Goal: Task Accomplishment & Management: Use online tool/utility

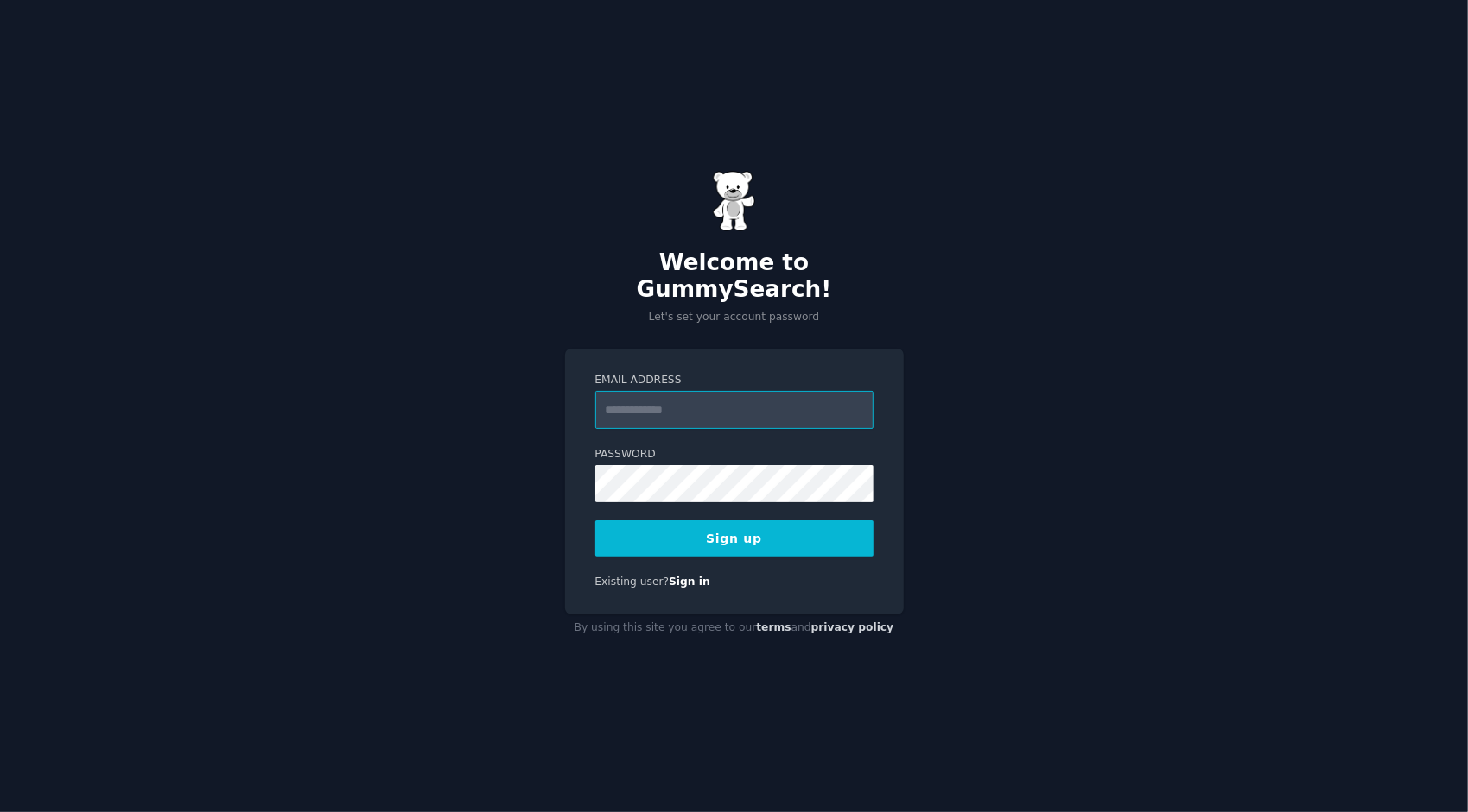
click at [660, 391] on input "Email Address" at bounding box center [734, 410] width 278 height 38
type input "**********"
click at [729, 521] on button "Sign up" at bounding box center [734, 539] width 278 height 36
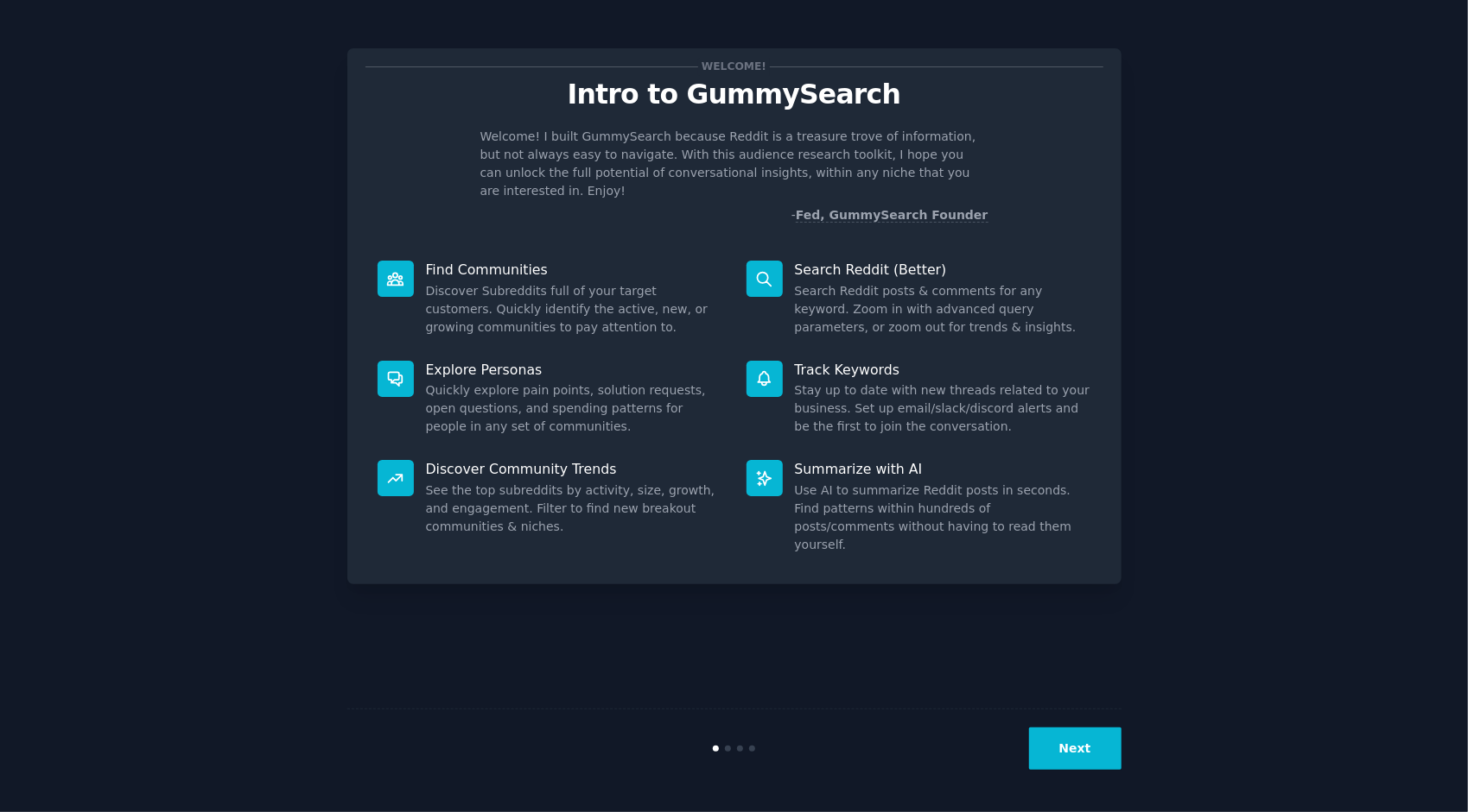
click at [1083, 738] on button "Next" at bounding box center [1074, 748] width 92 height 42
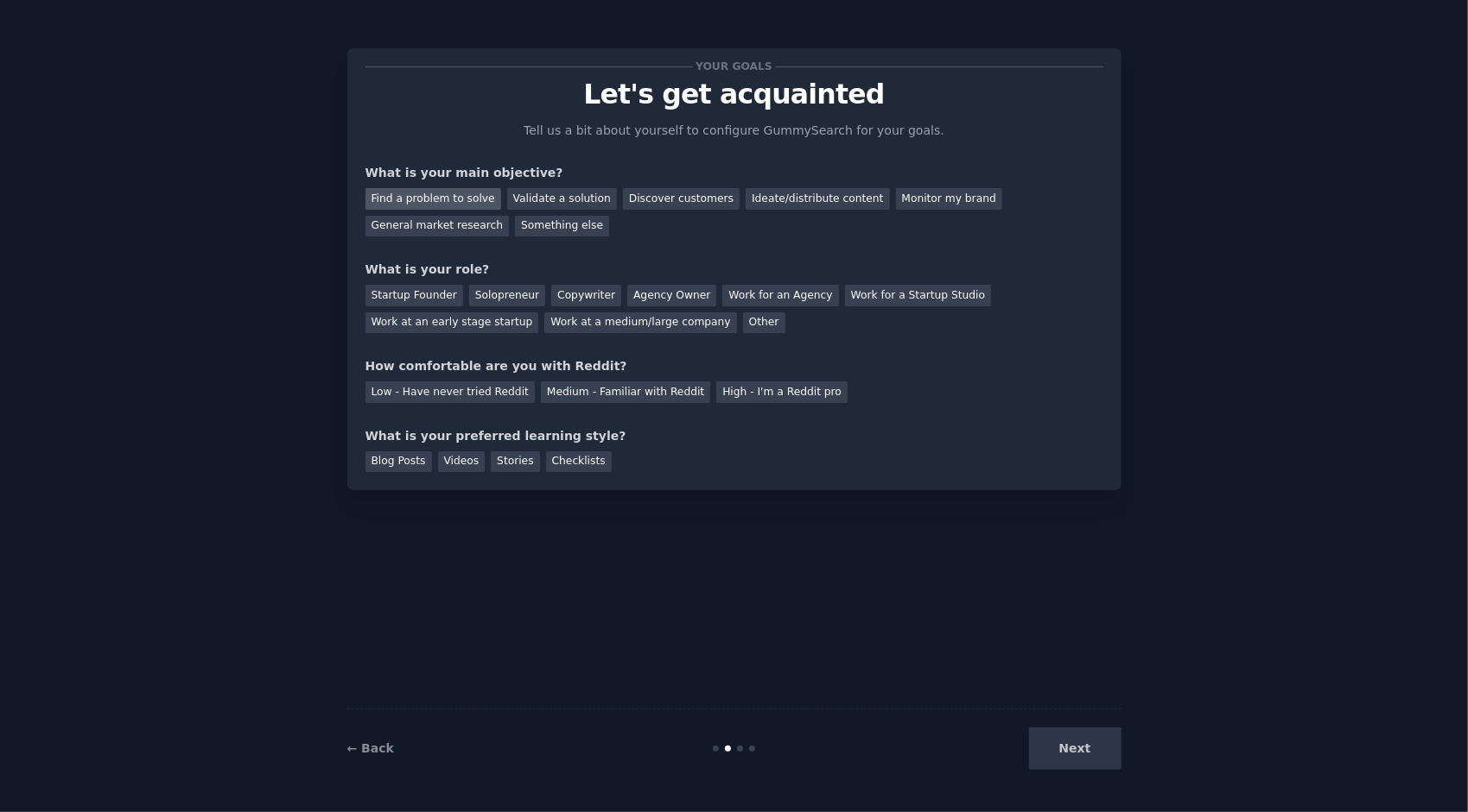
click at [443, 197] on div "Find a problem to solve" at bounding box center [433, 199] width 136 height 22
click at [538, 195] on div "Validate a solution" at bounding box center [561, 199] width 109 height 22
click at [434, 296] on div "Startup Founder" at bounding box center [414, 296] width 98 height 22
click at [612, 392] on div "Medium - Familiar with Reddit" at bounding box center [625, 392] width 169 height 22
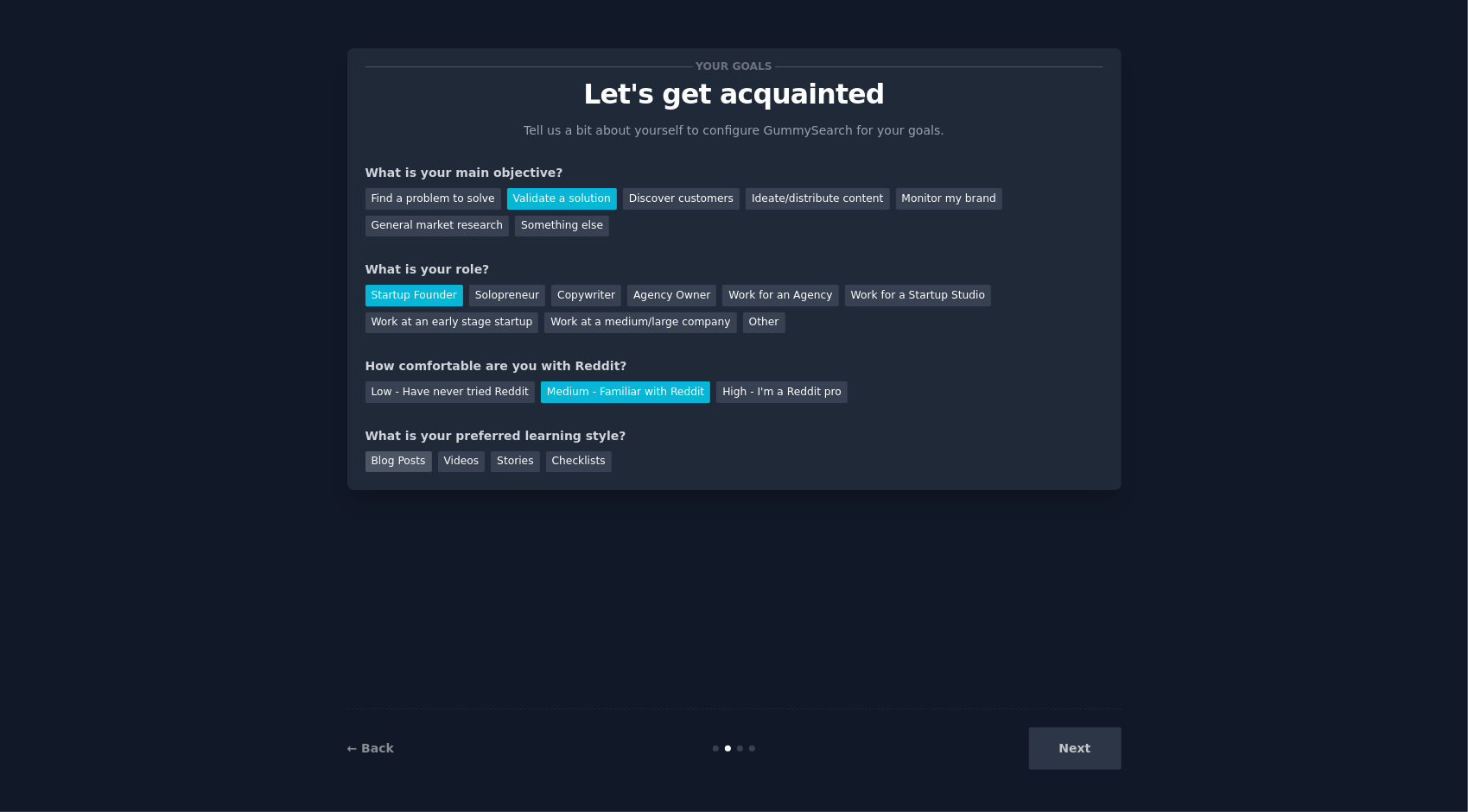
click at [401, 455] on div "Blog Posts" at bounding box center [399, 462] width 67 height 22
click at [551, 461] on div "Checklists" at bounding box center [578, 462] width 66 height 22
click at [415, 465] on div "Blog Posts" at bounding box center [399, 462] width 67 height 22
click at [1077, 765] on button "Next" at bounding box center [1074, 748] width 92 height 42
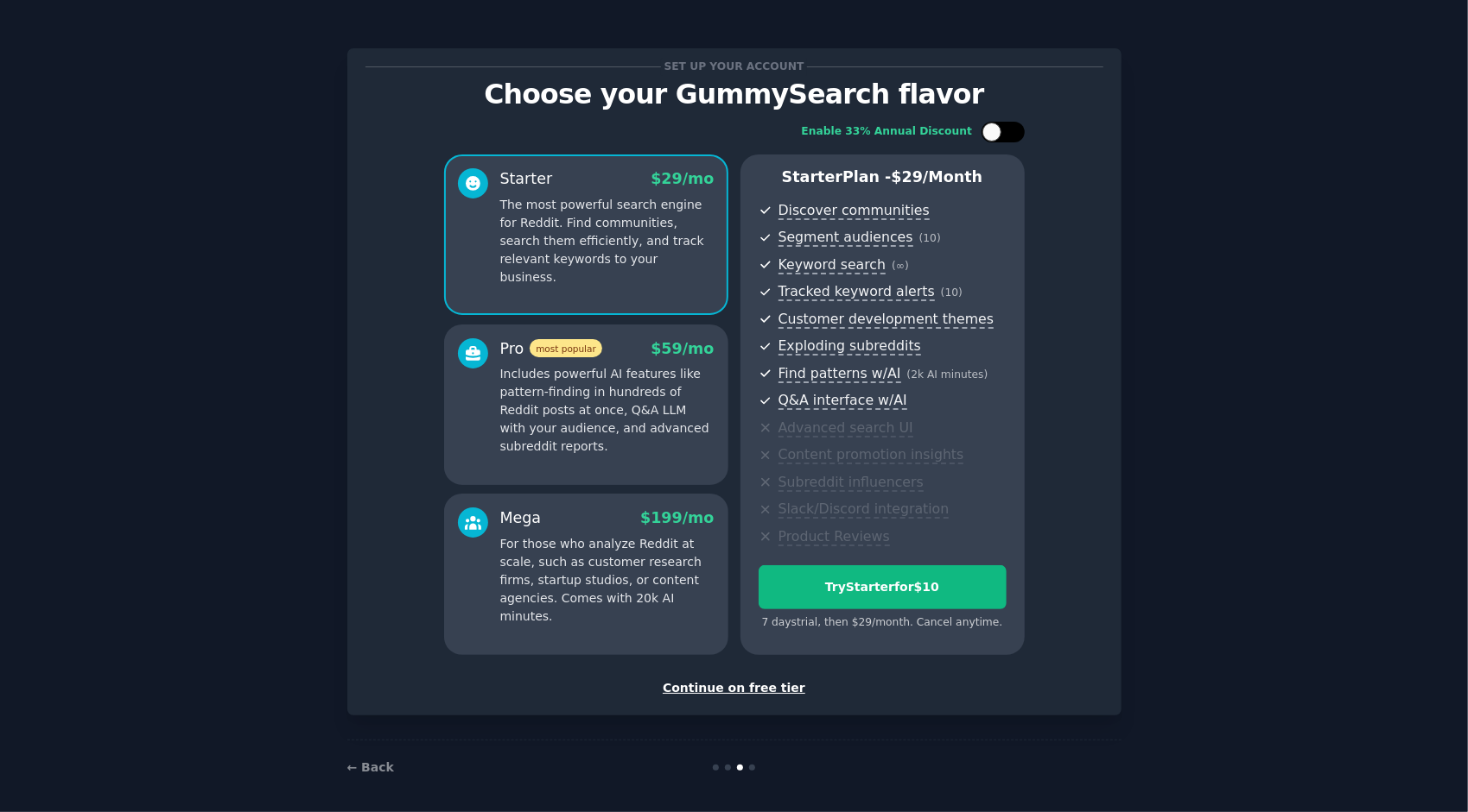
click at [997, 138] on div at bounding box center [1002, 132] width 43 height 21
click at [1002, 125] on div at bounding box center [1002, 132] width 43 height 21
checkbox input "false"
click at [849, 575] on button "Try Starter for $10" at bounding box center [882, 588] width 248 height 44
click at [729, 686] on div "Continue on free tier" at bounding box center [734, 688] width 737 height 18
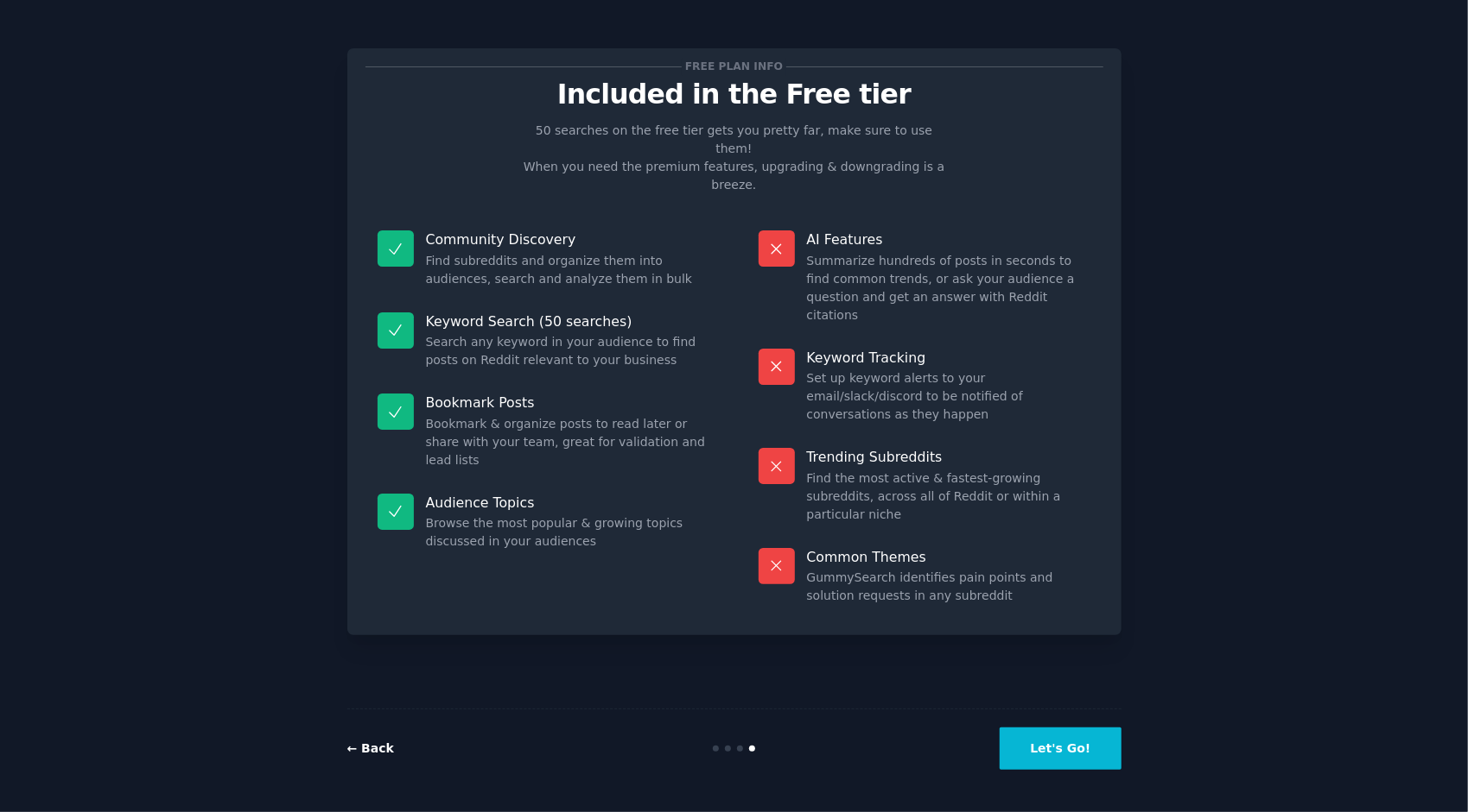
click at [362, 749] on link "← Back" at bounding box center [370, 748] width 47 height 14
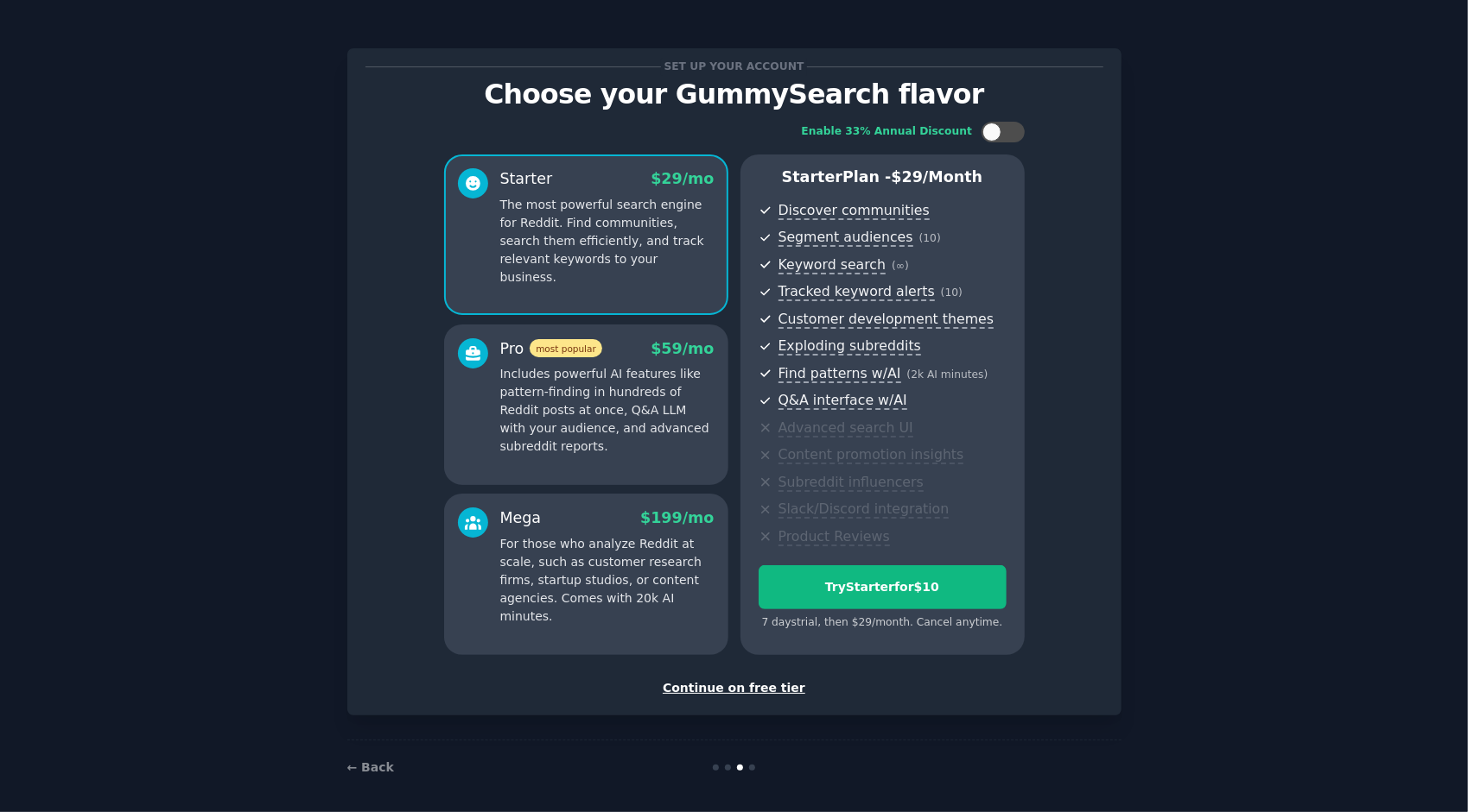
click at [765, 691] on div "Continue on free tier" at bounding box center [734, 688] width 737 height 18
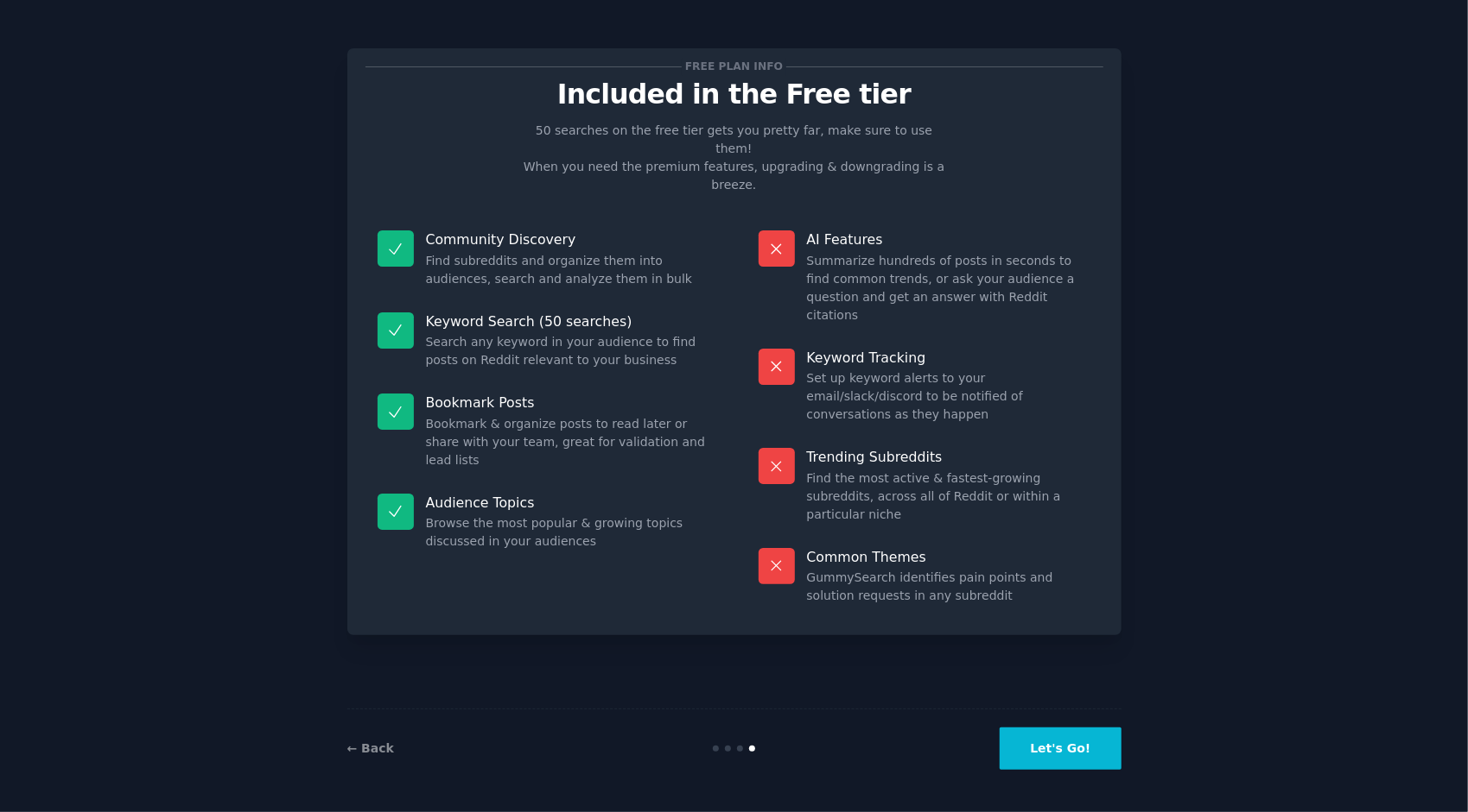
click at [1099, 761] on button "Let's Go!" at bounding box center [1060, 748] width 121 height 42
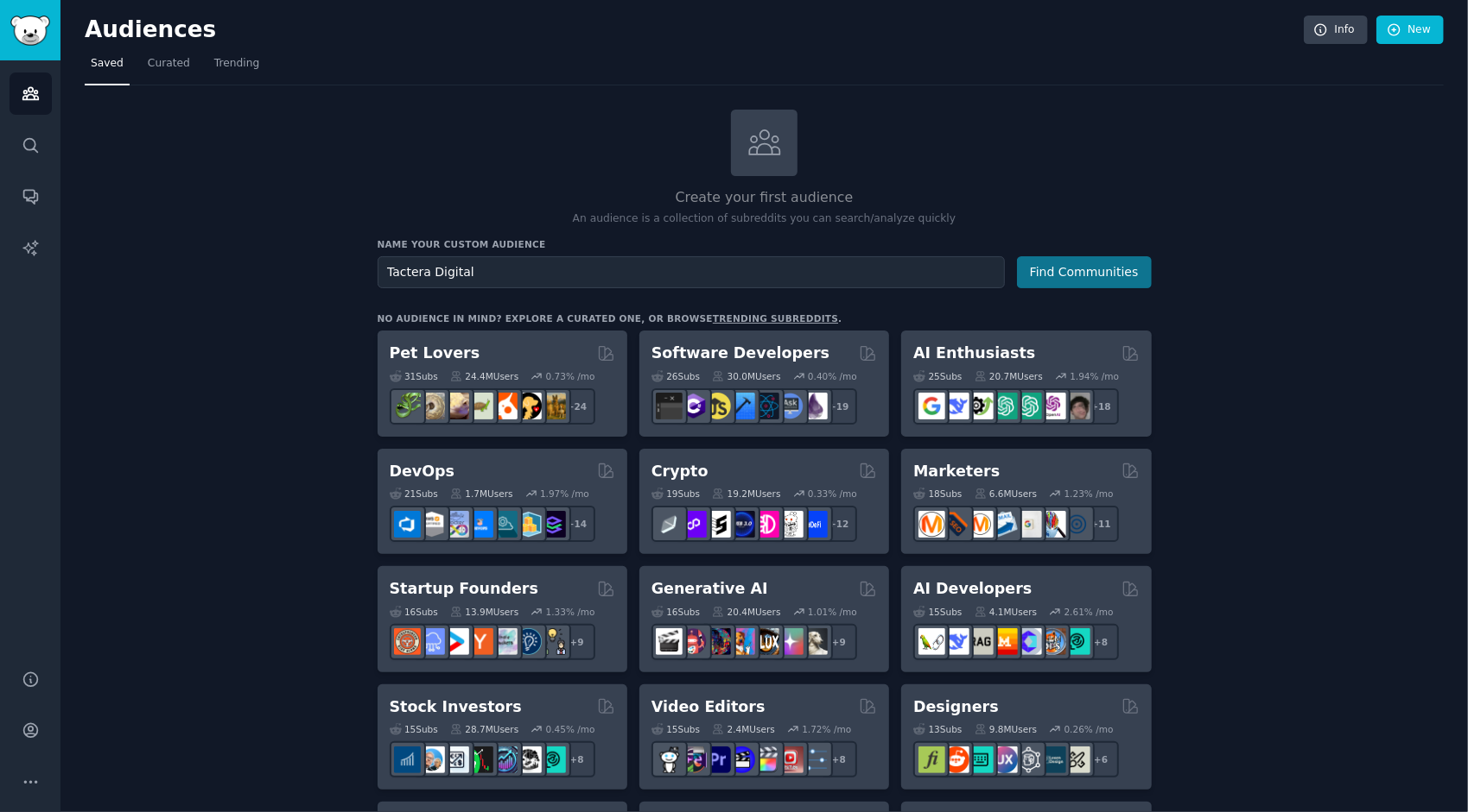
type input "Tactera Digital"
click at [1120, 265] on button "Find Communities" at bounding box center [1085, 273] width 135 height 32
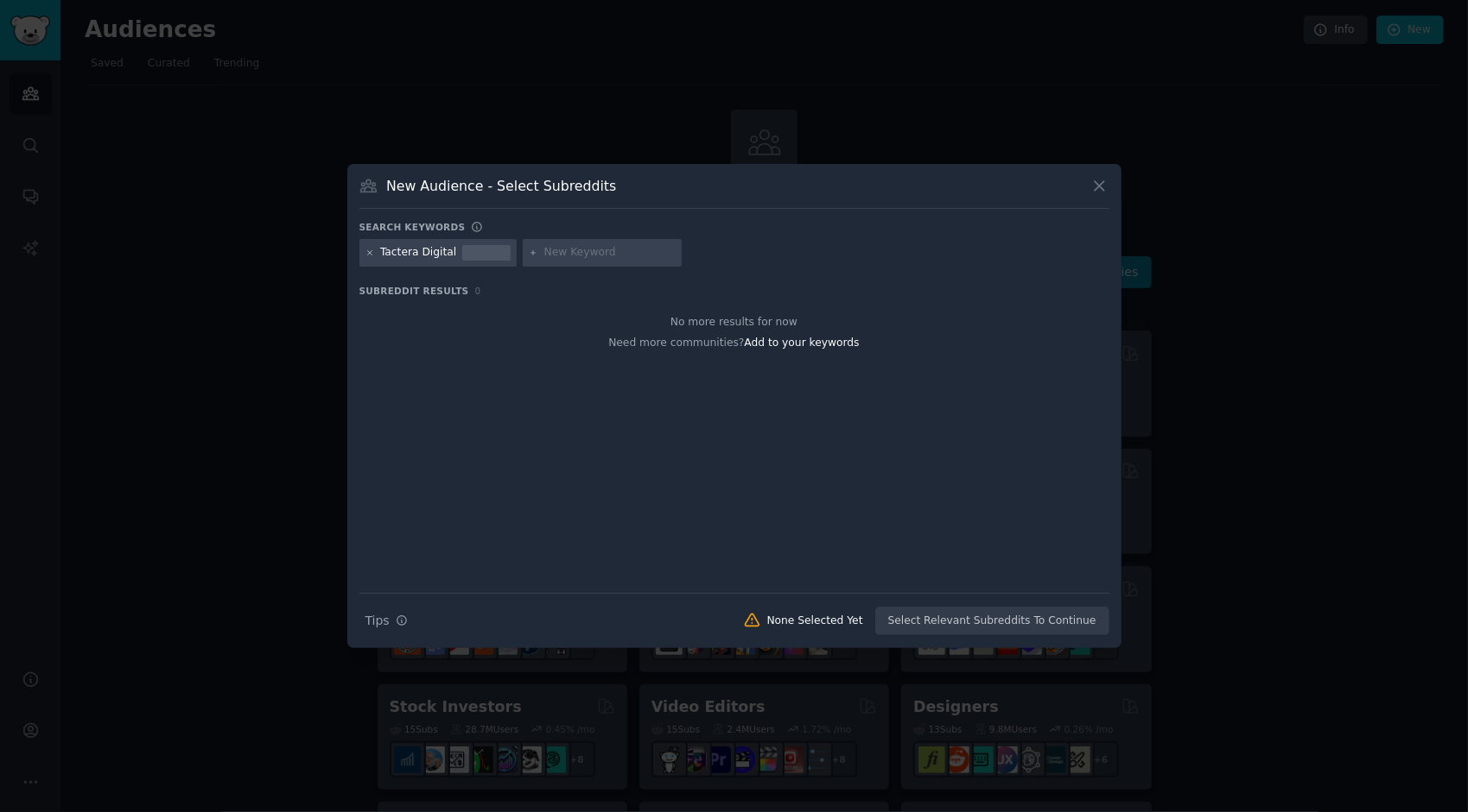
click at [366, 249] on icon at bounding box center [370, 254] width 10 height 10
click at [408, 252] on input "text" at bounding box center [446, 253] width 131 height 15
paste input "marketing automation setup"
type input "marketing automation setup"
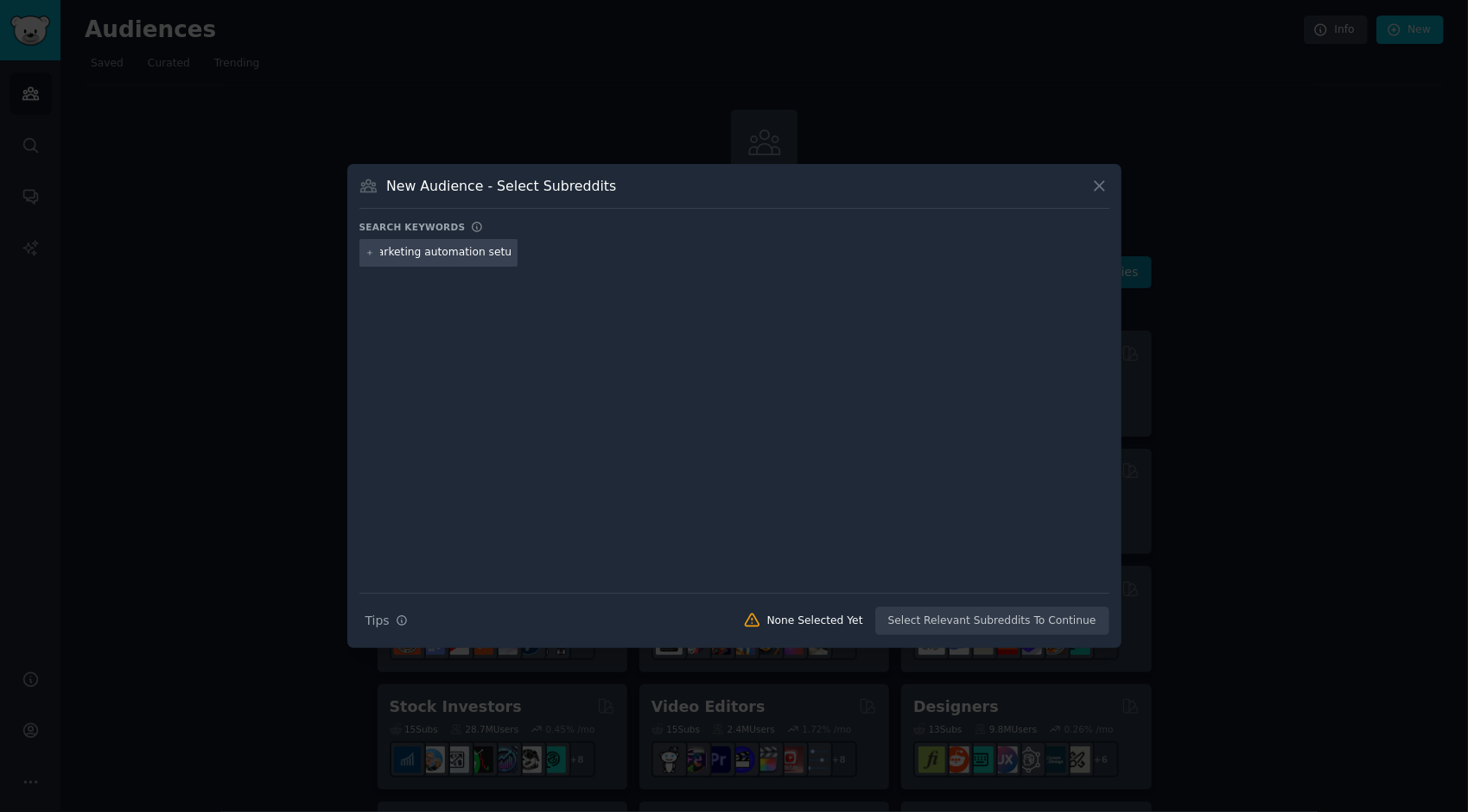
scroll to position [0, 0]
click at [501, 318] on div at bounding box center [734, 417] width 750 height 290
click at [367, 252] on icon at bounding box center [370, 254] width 10 height 10
click at [370, 252] on icon at bounding box center [369, 252] width 5 height 5
click at [485, 257] on input "marketing automation setup" at bounding box center [446, 253] width 131 height 15
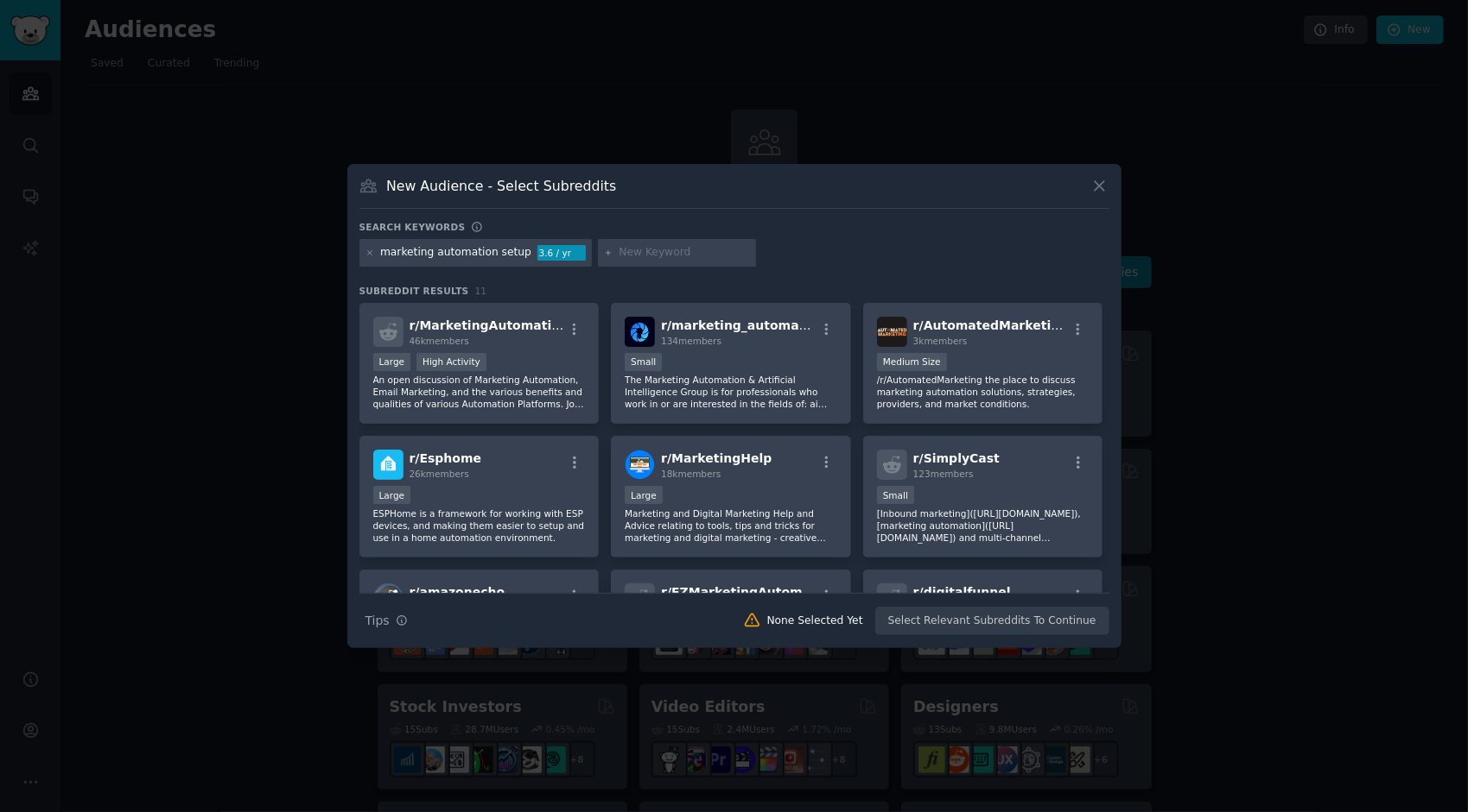
click at [543, 255] on div "3.6 / yr" at bounding box center [561, 253] width 49 height 15
click at [553, 255] on div "3.6 / yr" at bounding box center [561, 253] width 49 height 15
click at [538, 251] on div "3.6 / yr" at bounding box center [561, 253] width 49 height 15
click at [513, 251] on div "marketing automation setup" at bounding box center [456, 253] width 151 height 15
click at [619, 250] on input "text" at bounding box center [684, 253] width 131 height 15
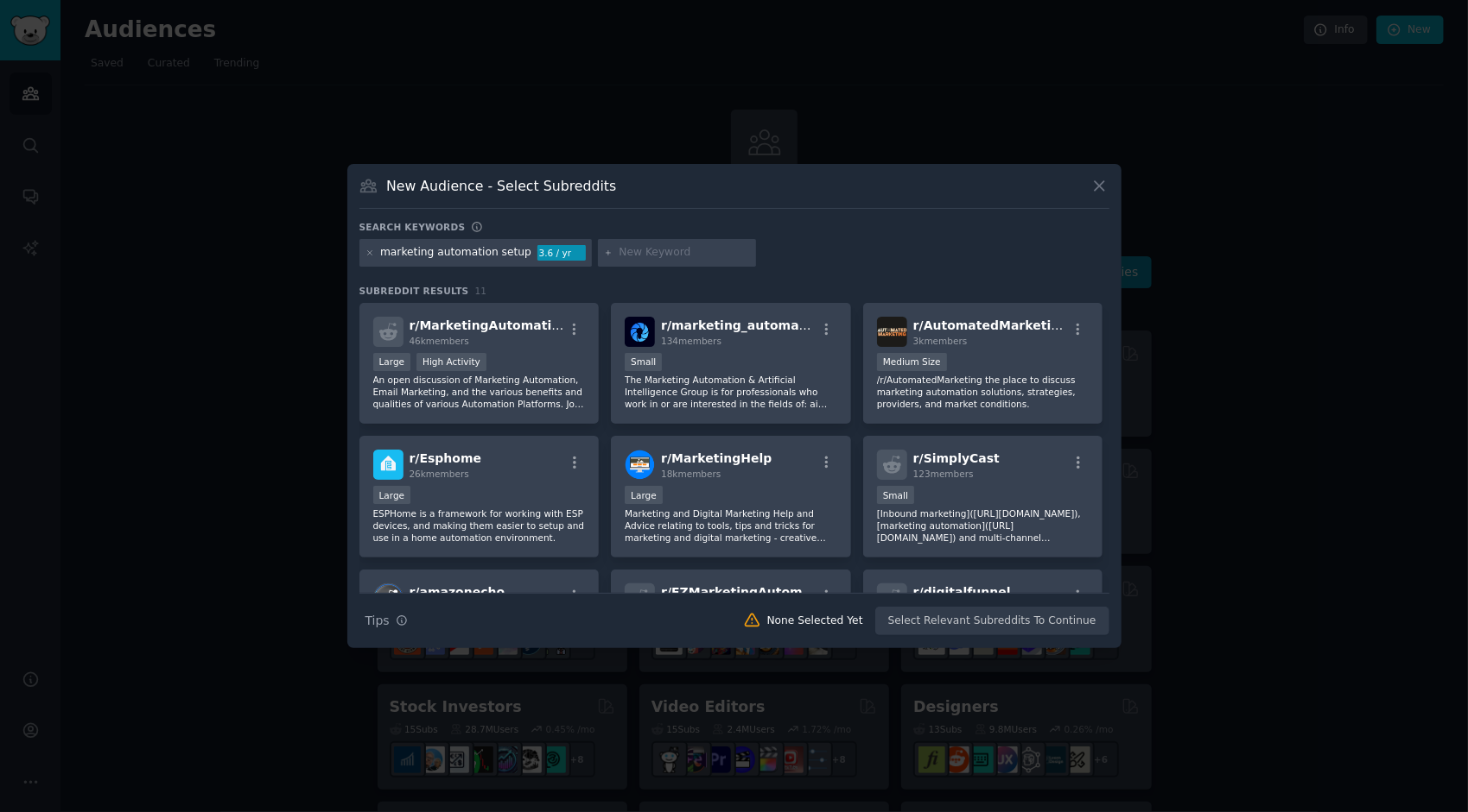
paste input "marketing stack integration"
type input "marketing stack integration"
paste input "CLV optimization strategies"
type input "CLV optimization strategies"
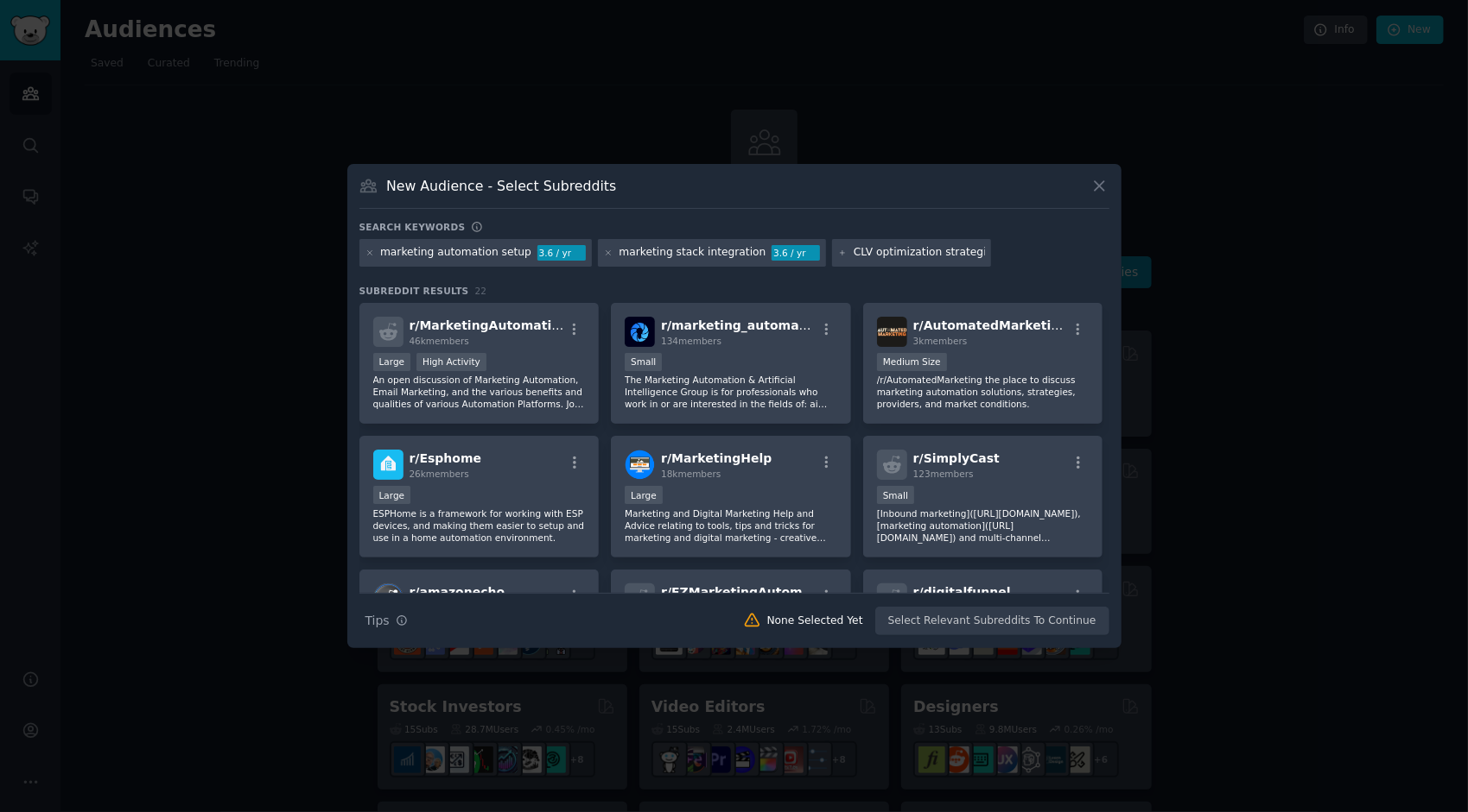
scroll to position [0, 7]
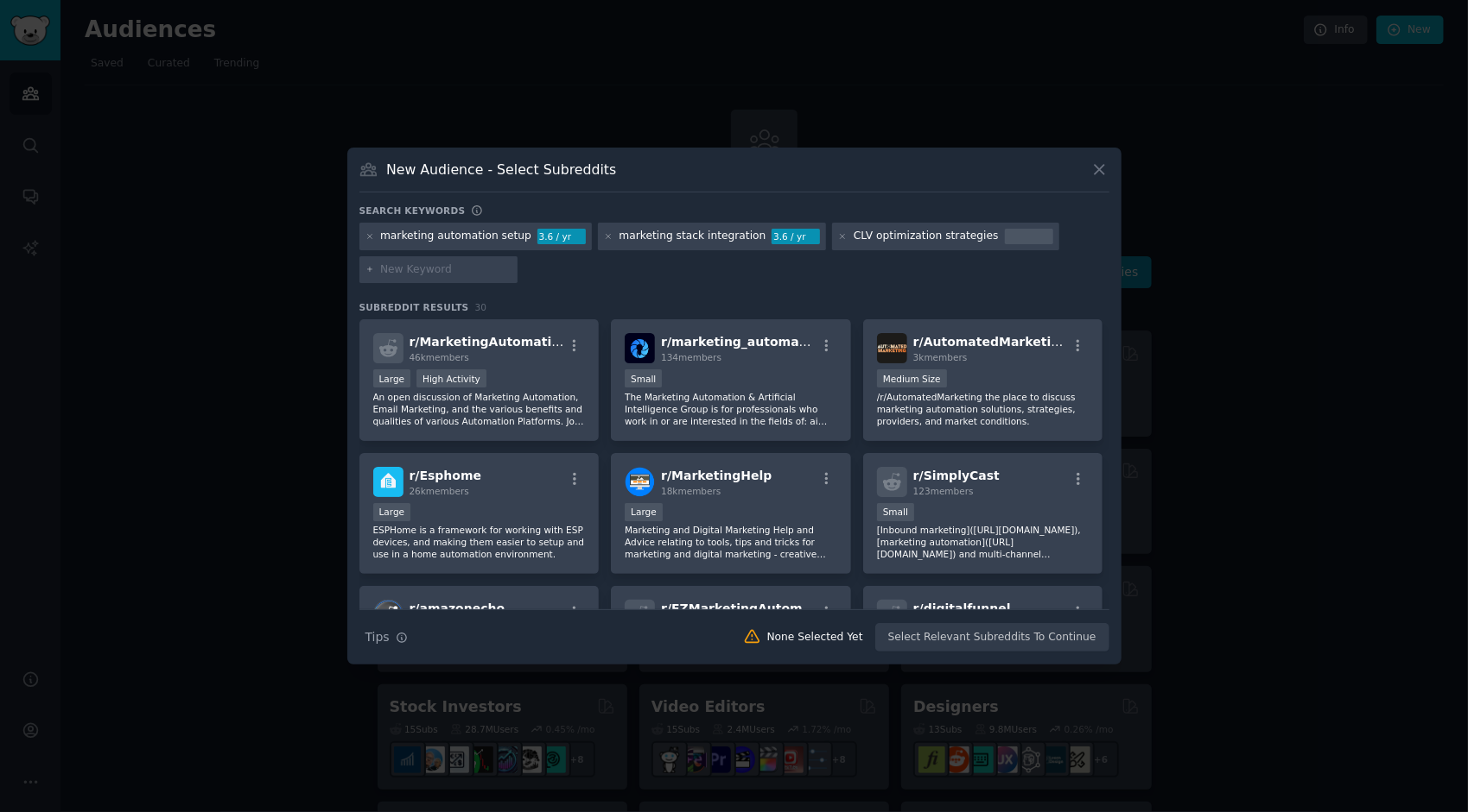
paste input "martech implementation problems"
type input "martech implementation problems"
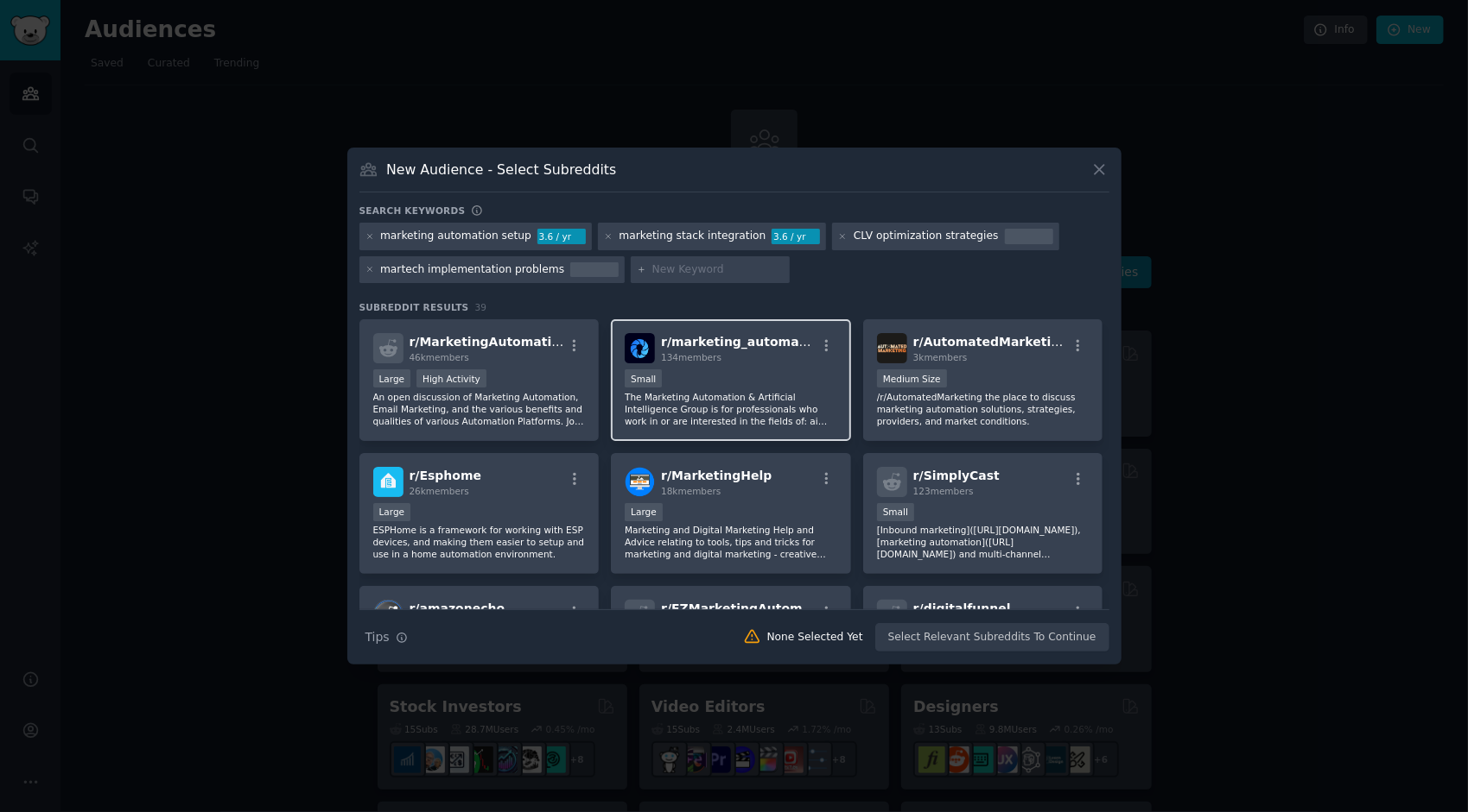
paste input "churn reduction tactics"
type input "churn reduction tactics"
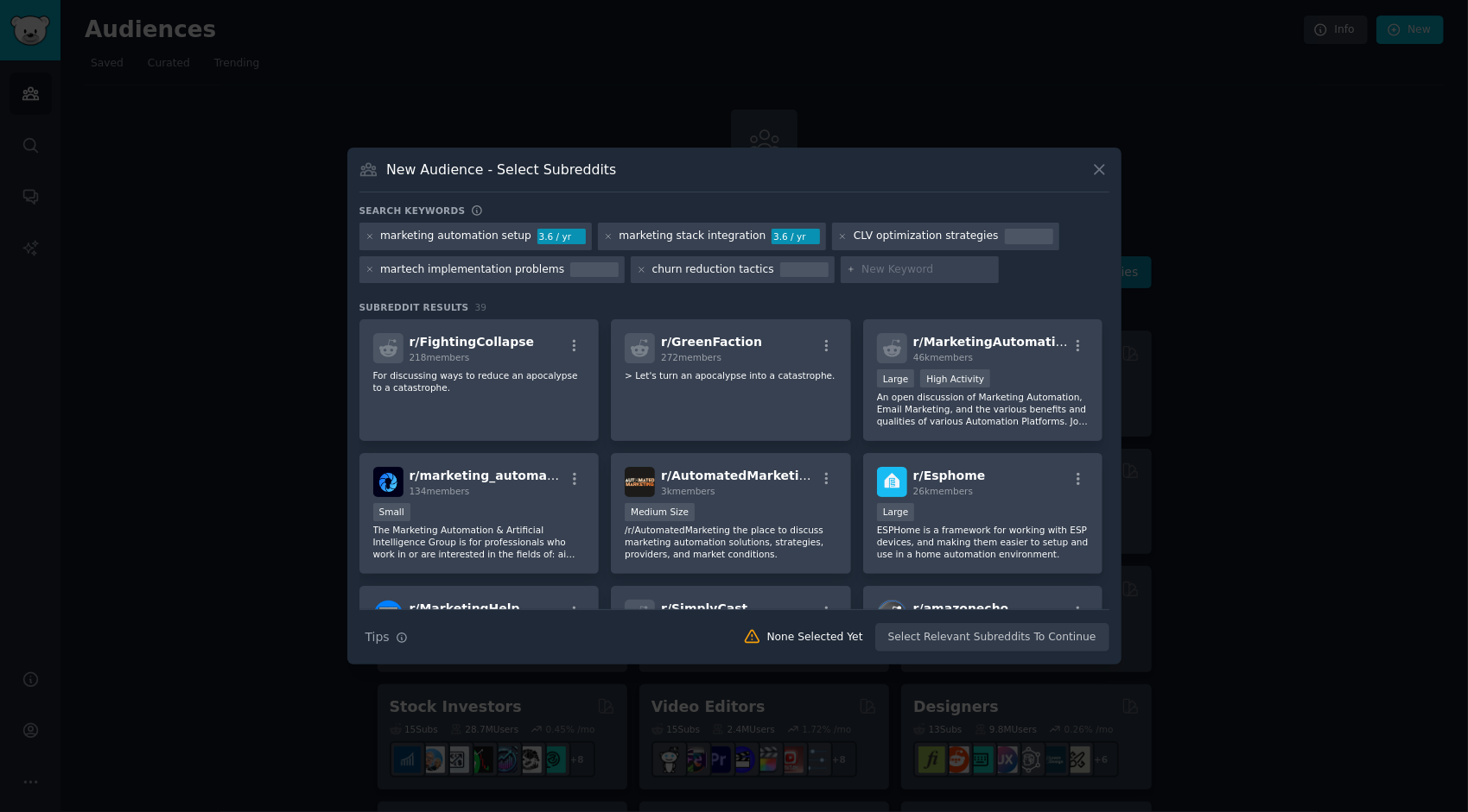
paste input "customer retention tools"
type input "customer retention tools"
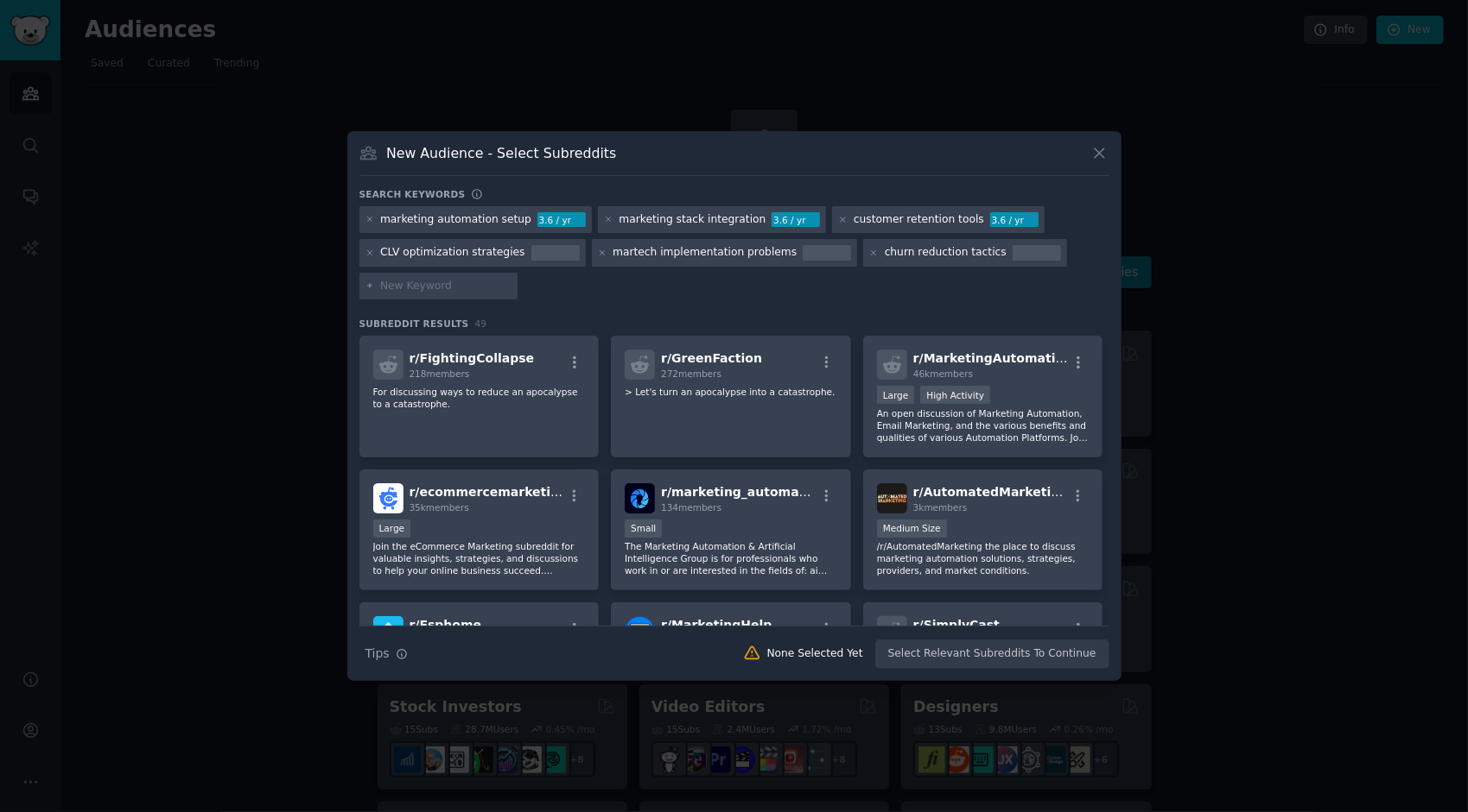
paste input "How do you reduce churn during onboarding?"
type input "How do you reduce churn during onboarding?"
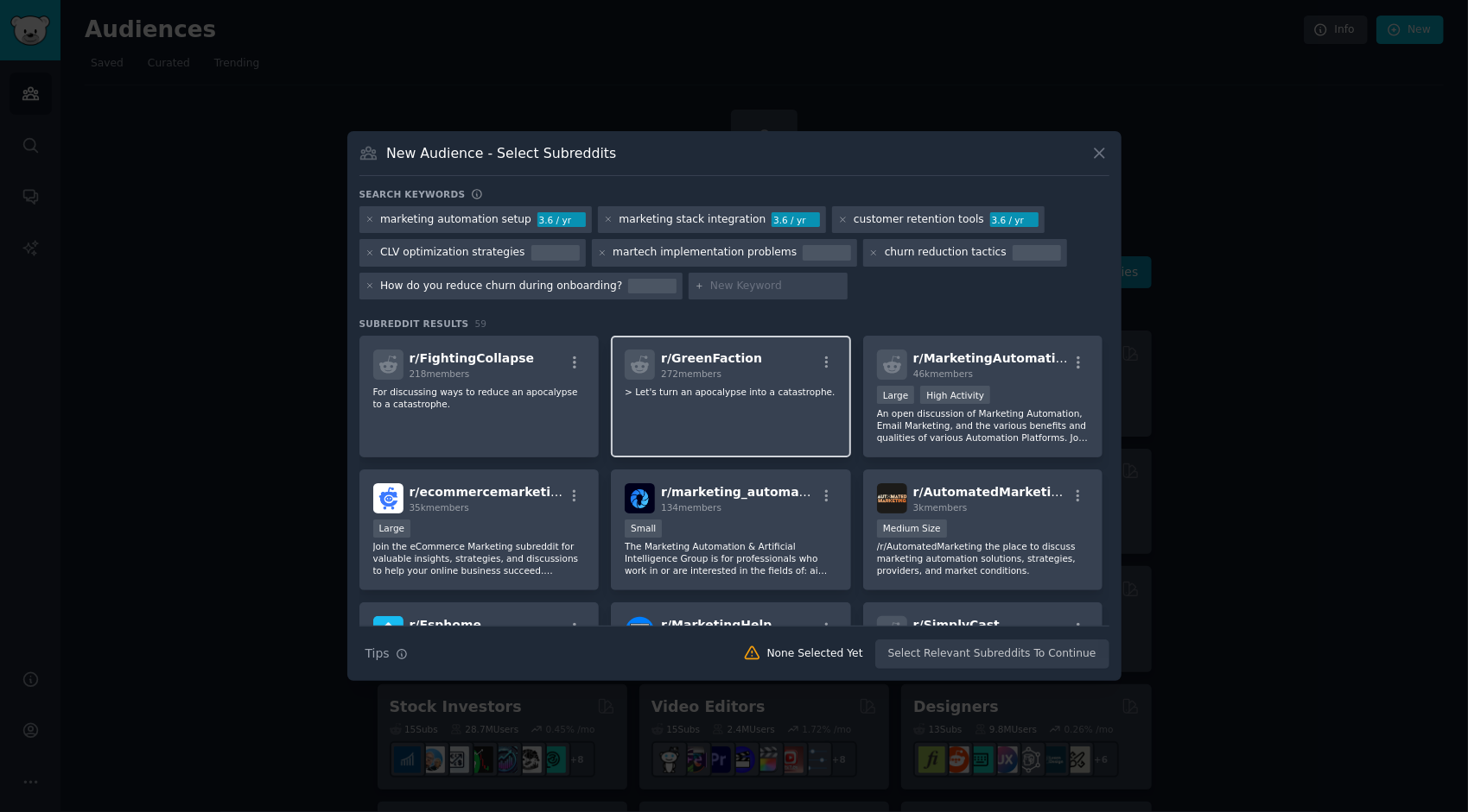
paste input "Marketing automation platforms that actually work?"
type input "Marketing automation platforms that actually work?"
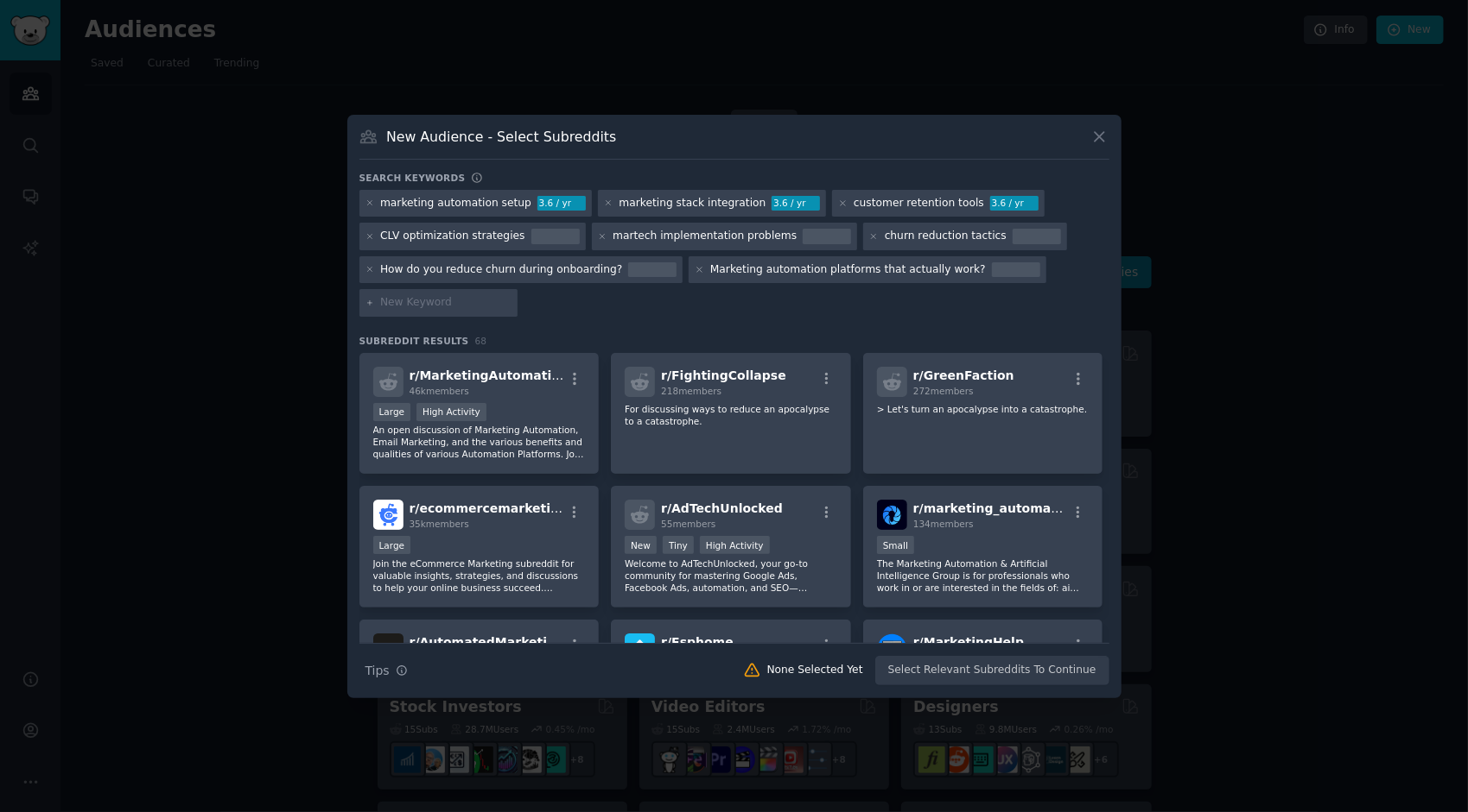
paste input "ROI measurement tools for B2B marketing?"
type input "ROI measurement tools for B2B marketing?"
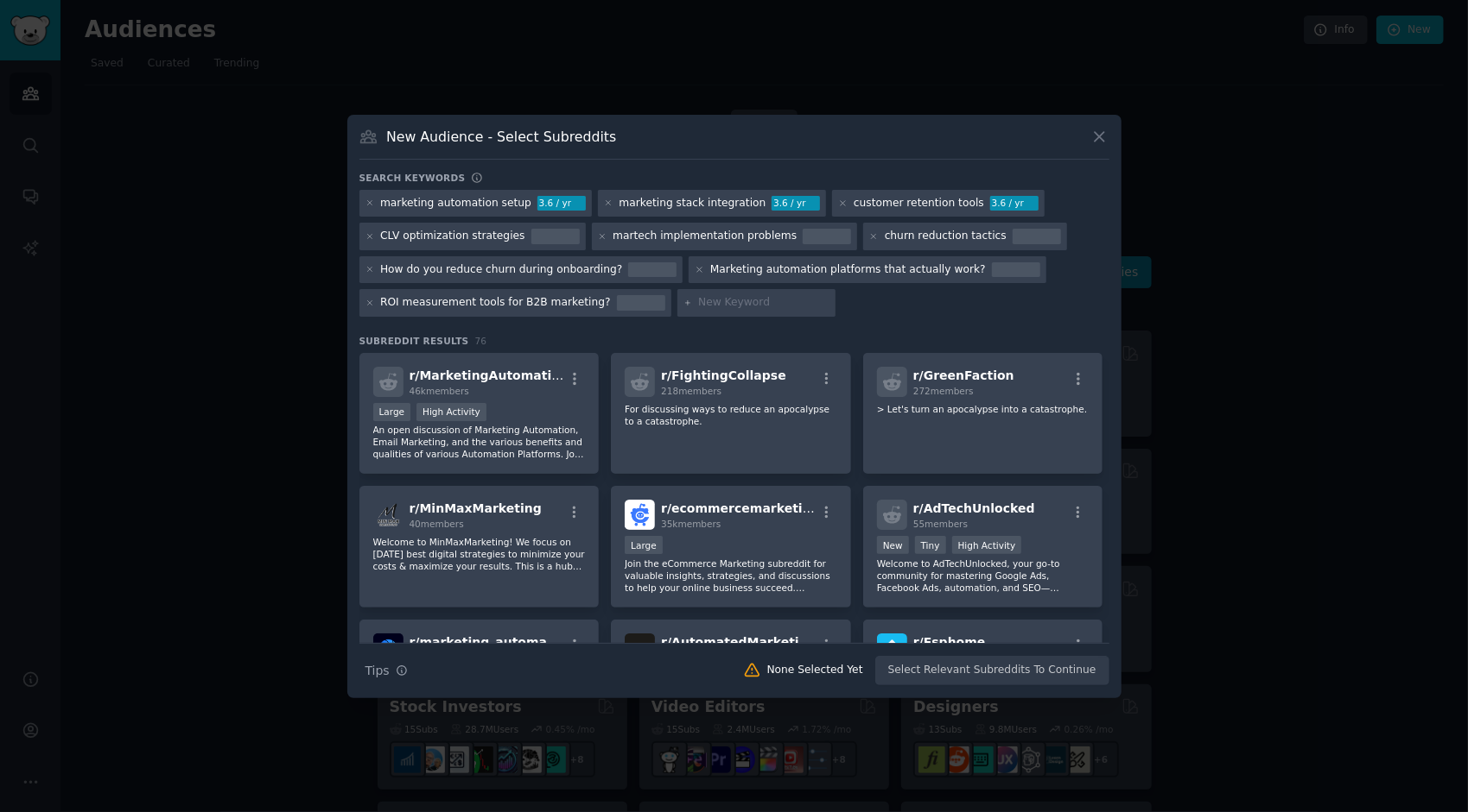
paste input "AI marketing implementation guide"
type input "AI marketing implementation guide"
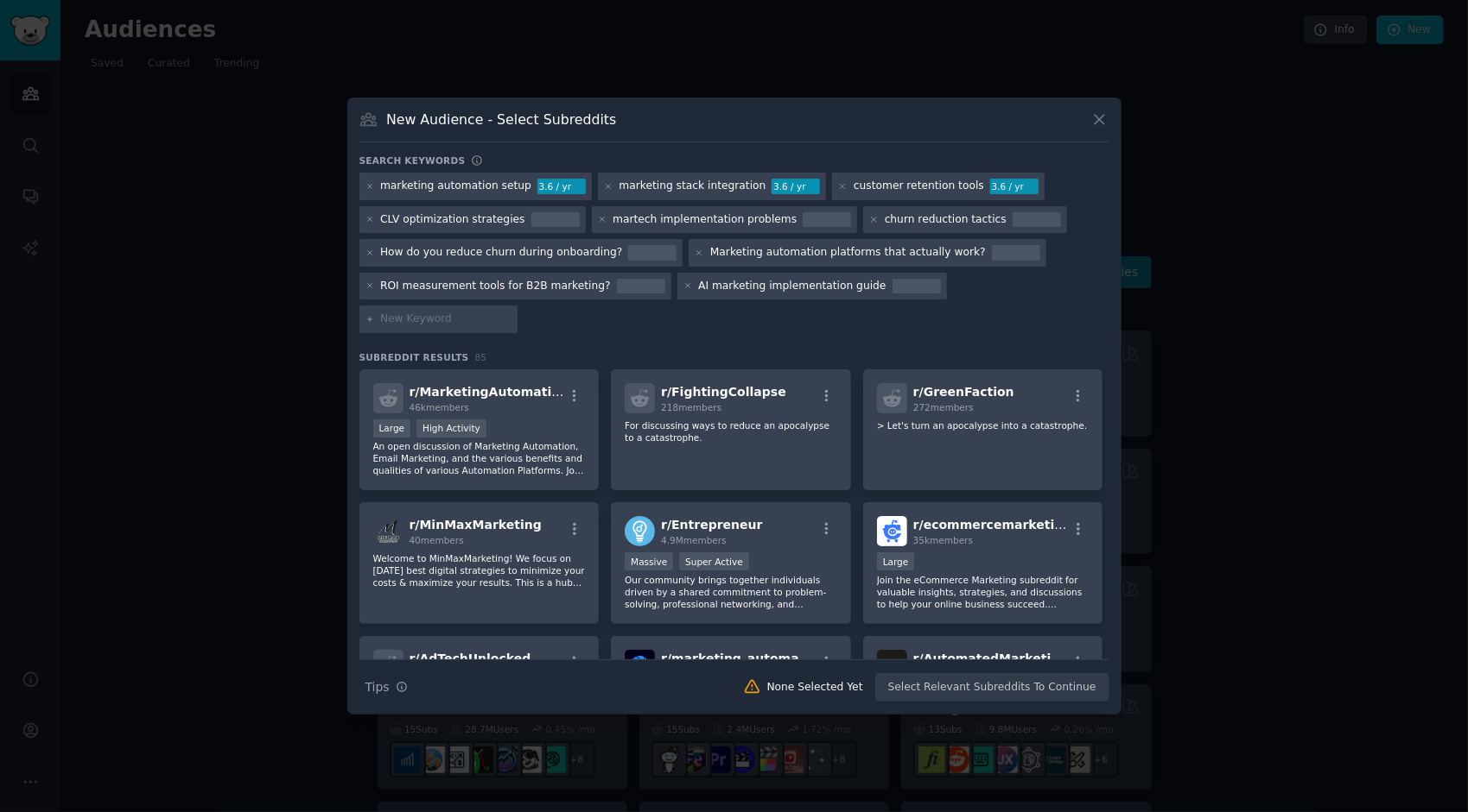
paste input "Sales marketing alignment"
type input "Sales marketing alignment"
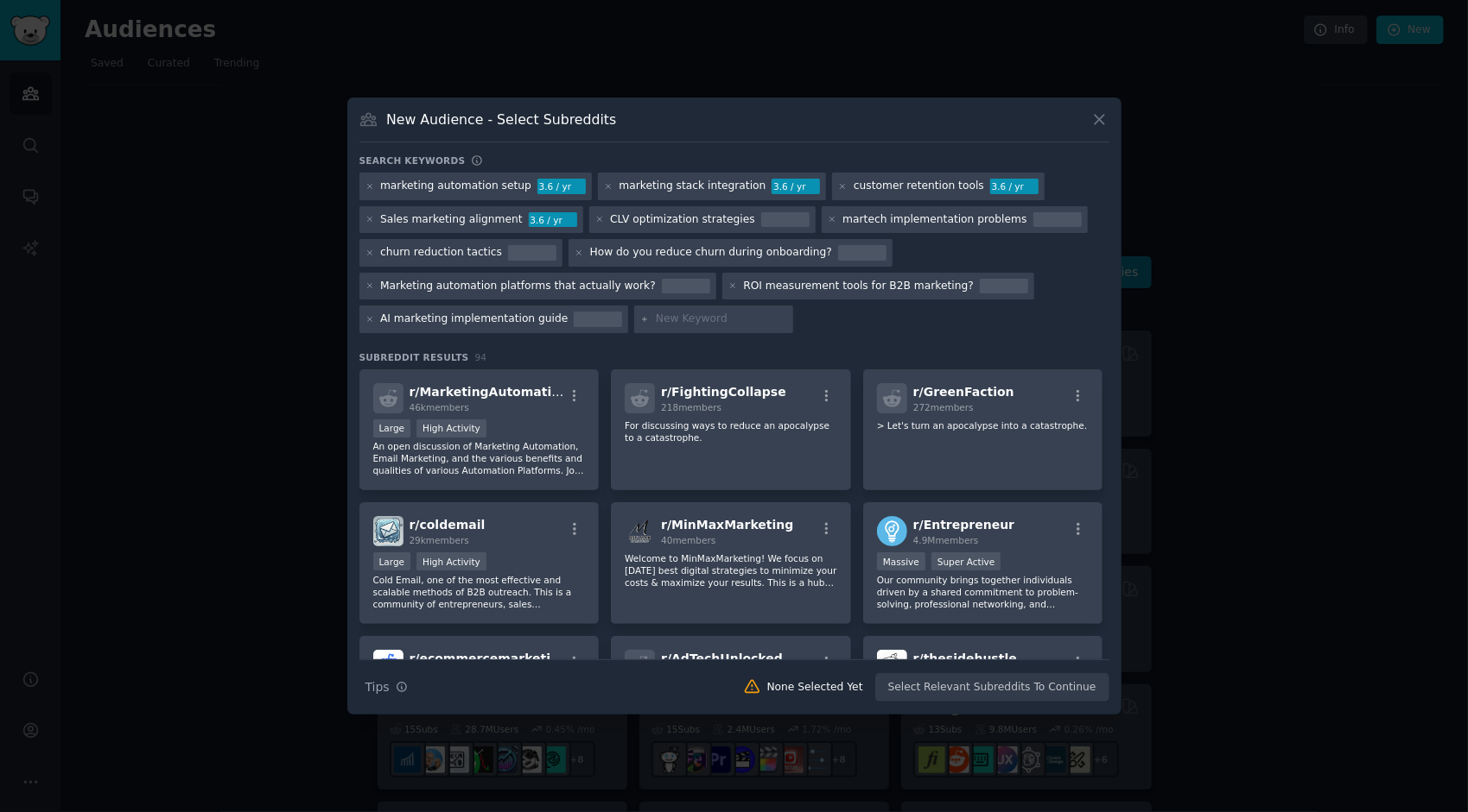
paste input "Marketing operations best practices"
type input "Marketing operations best practices"
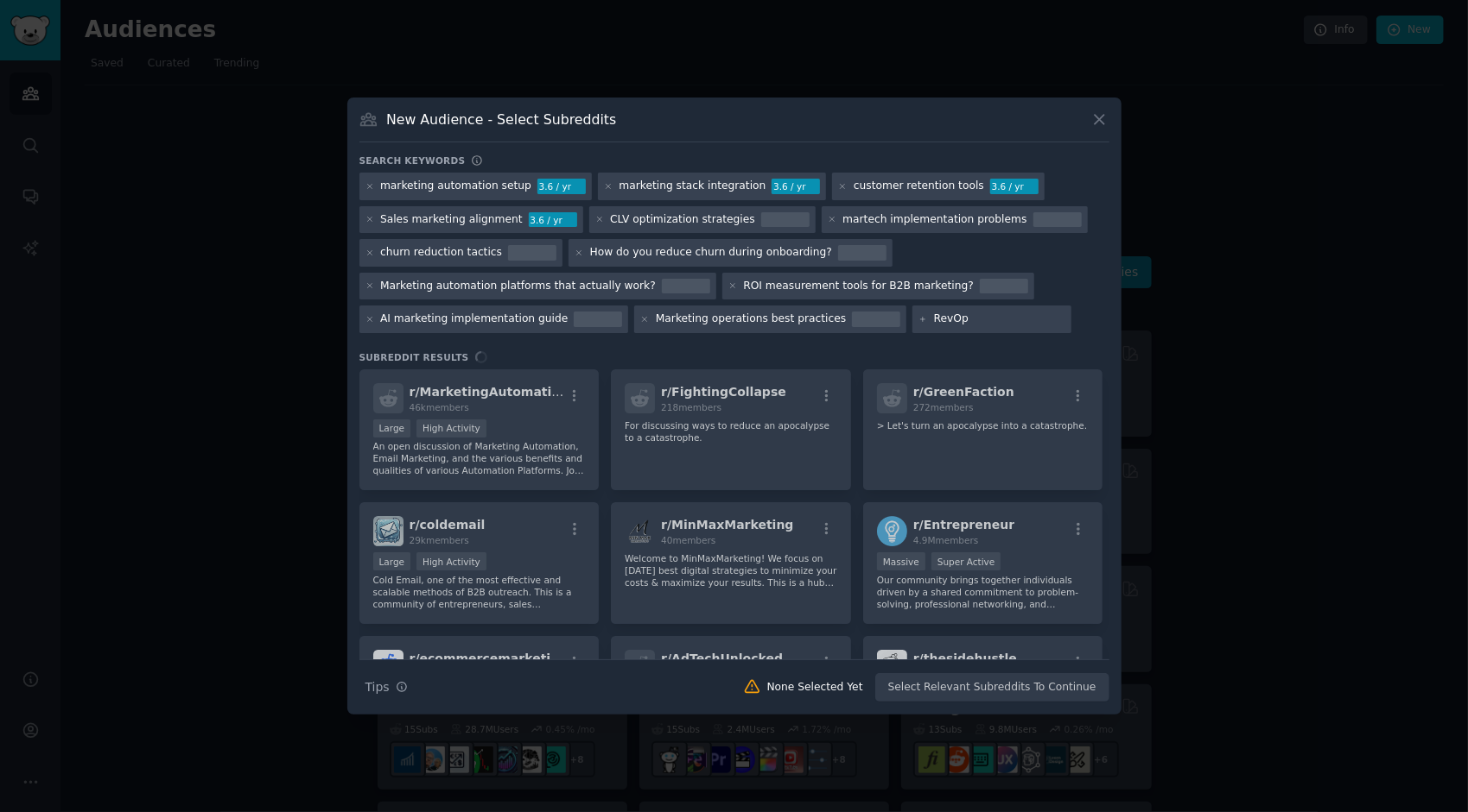
type input "RevOps"
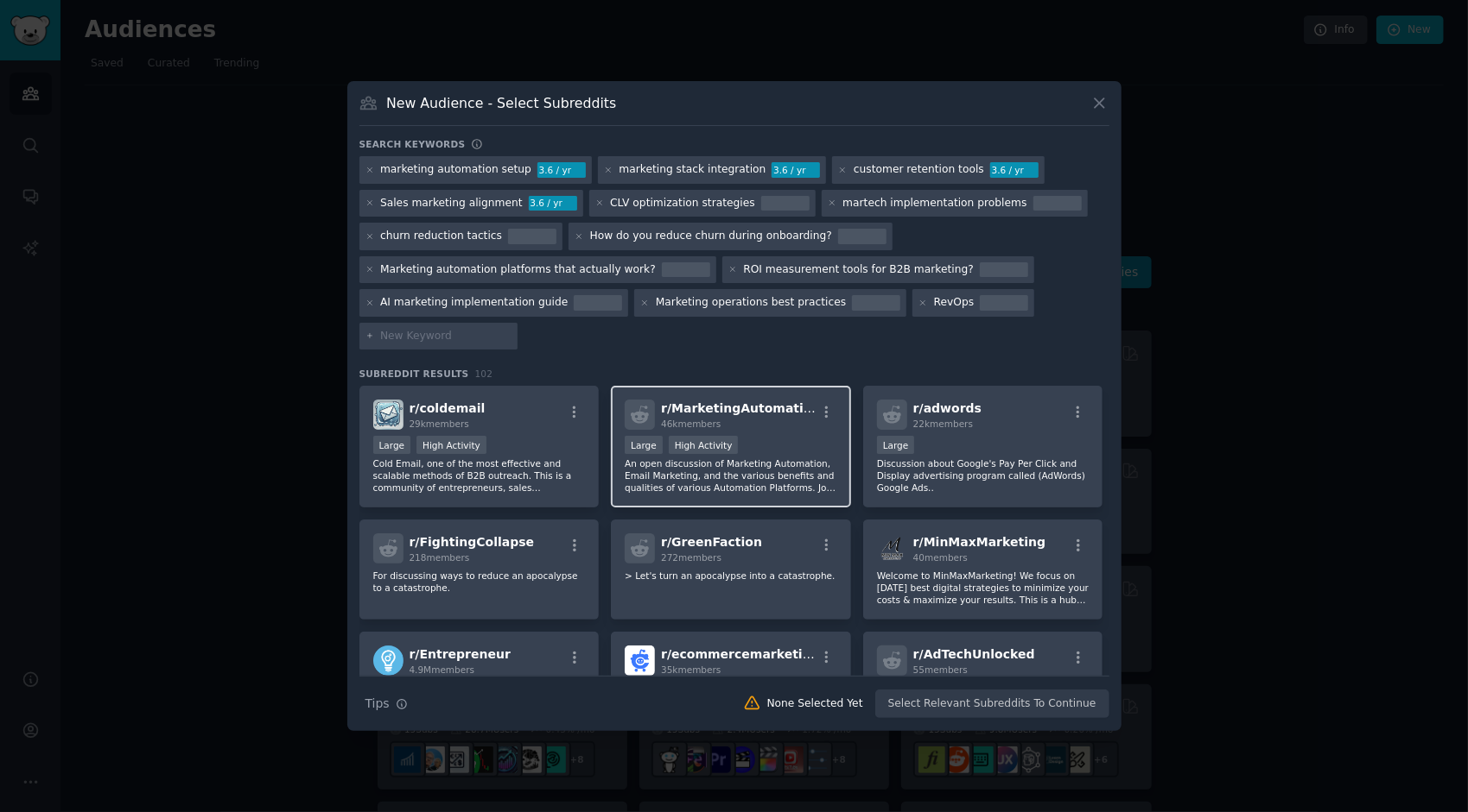
click at [784, 428] on div "46k members" at bounding box center [738, 423] width 155 height 12
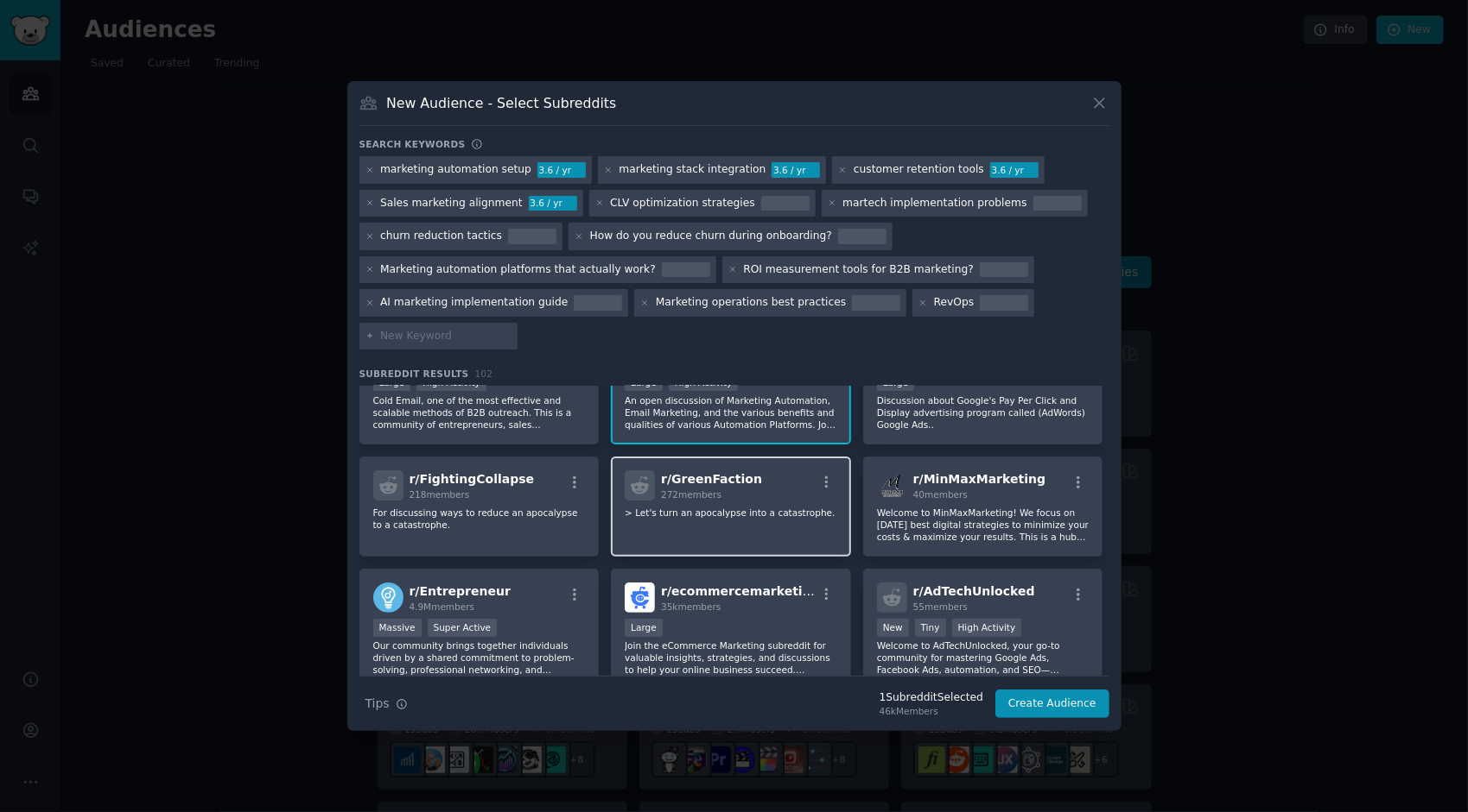
scroll to position [64, 0]
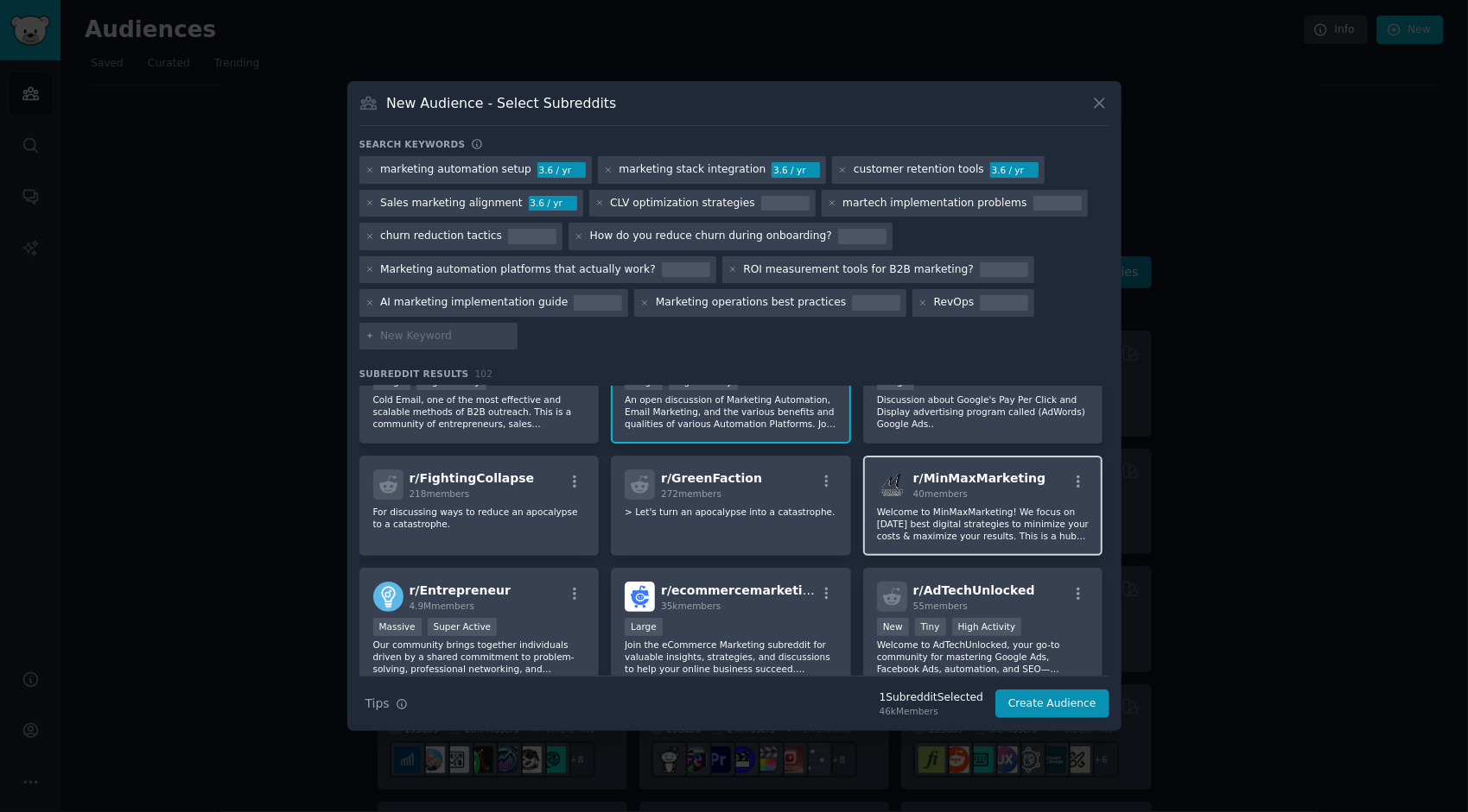
click at [1020, 513] on p "Welcome to MinMaxMarketing! We focus on today's best digital strategies to mini…" at bounding box center [983, 524] width 212 height 36
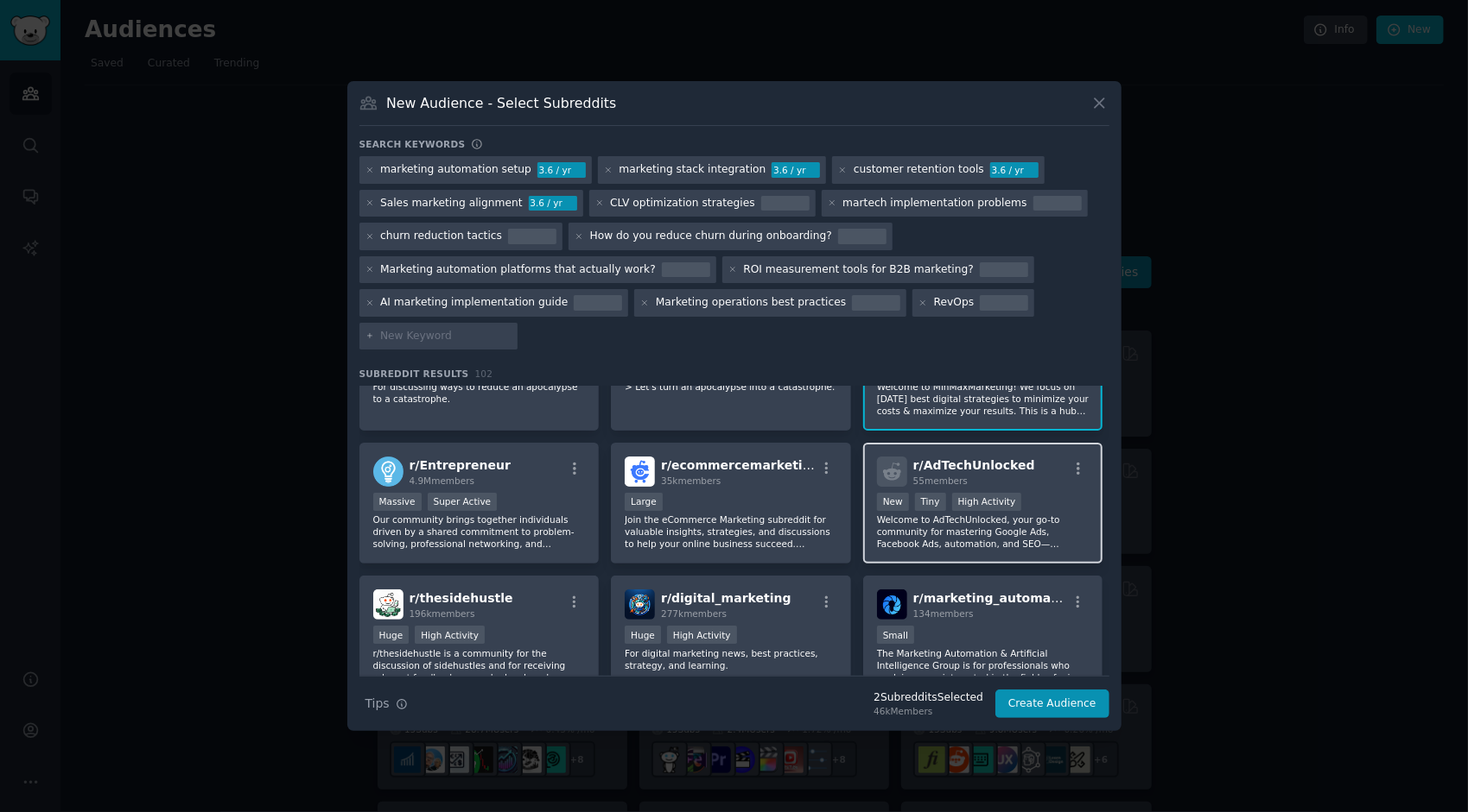
scroll to position [190, 0]
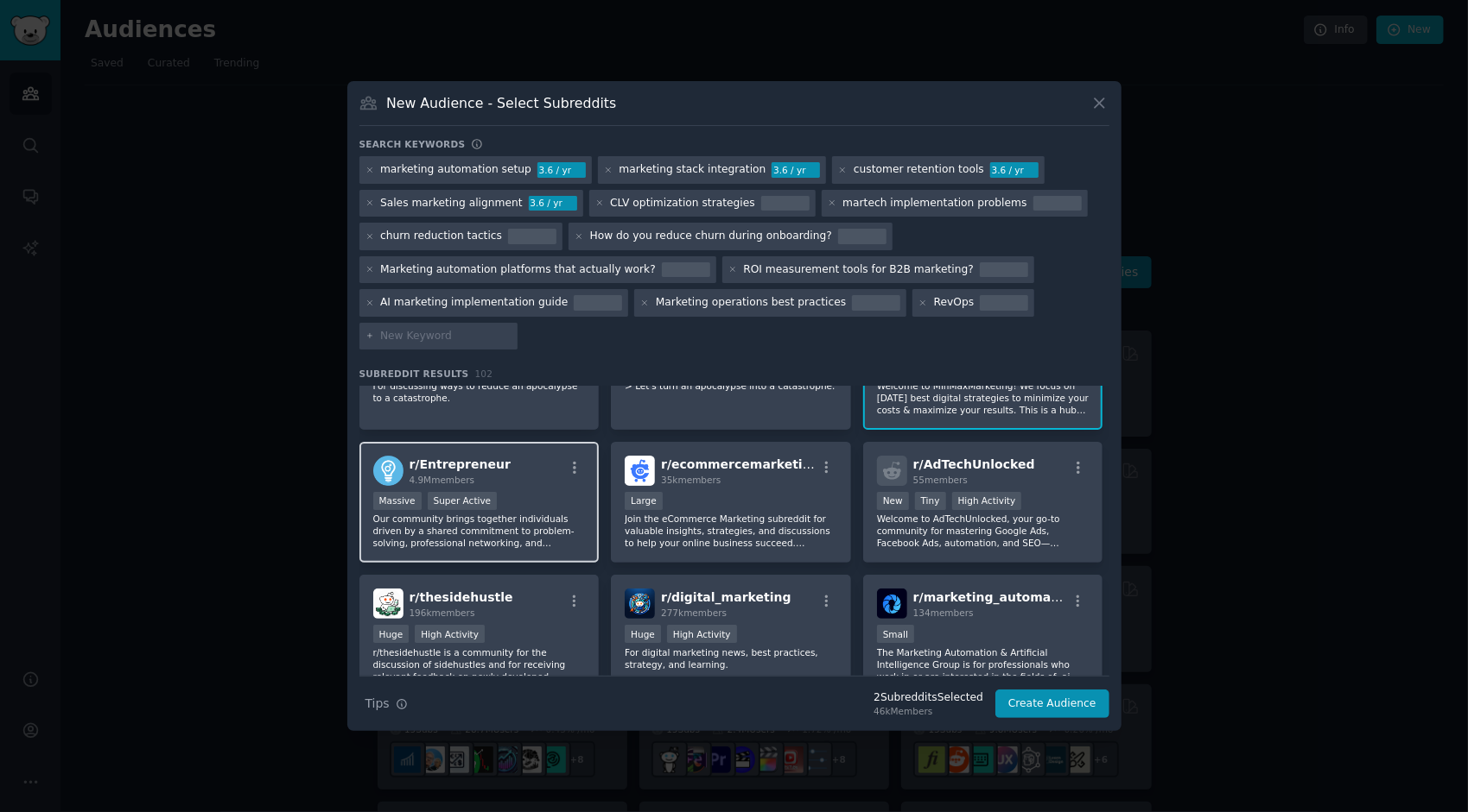
click at [531, 531] on p "Our community brings together individuals driven by a shared commitment to prob…" at bounding box center [479, 531] width 212 height 36
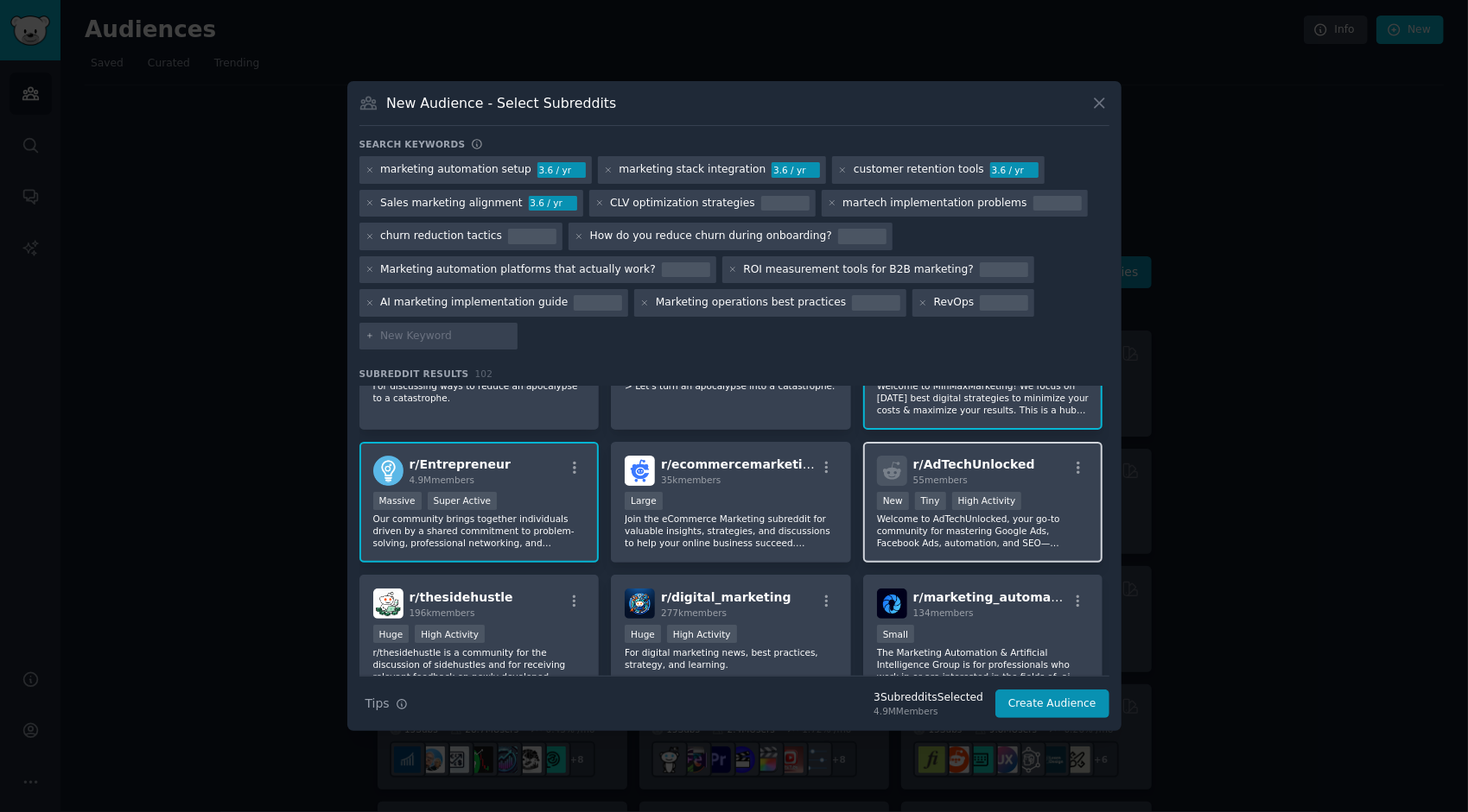
click at [1031, 516] on p "Welcome to AdTechUnlocked, your go-to community for mastering Google Ads, Faceb…" at bounding box center [983, 531] width 212 height 36
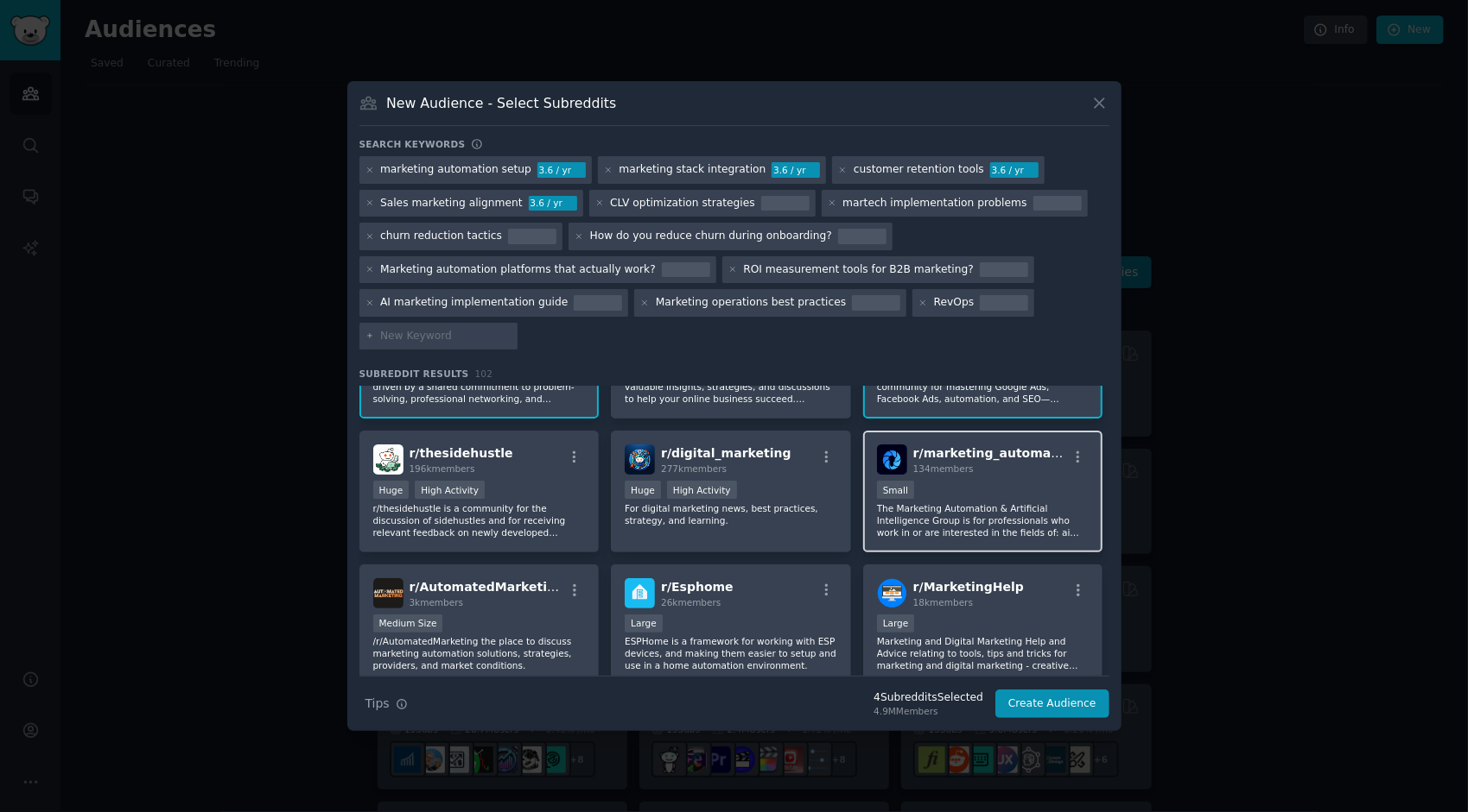
scroll to position [333, 0]
click at [1012, 495] on div "100 - 1000 members Small" at bounding box center [983, 493] width 212 height 22
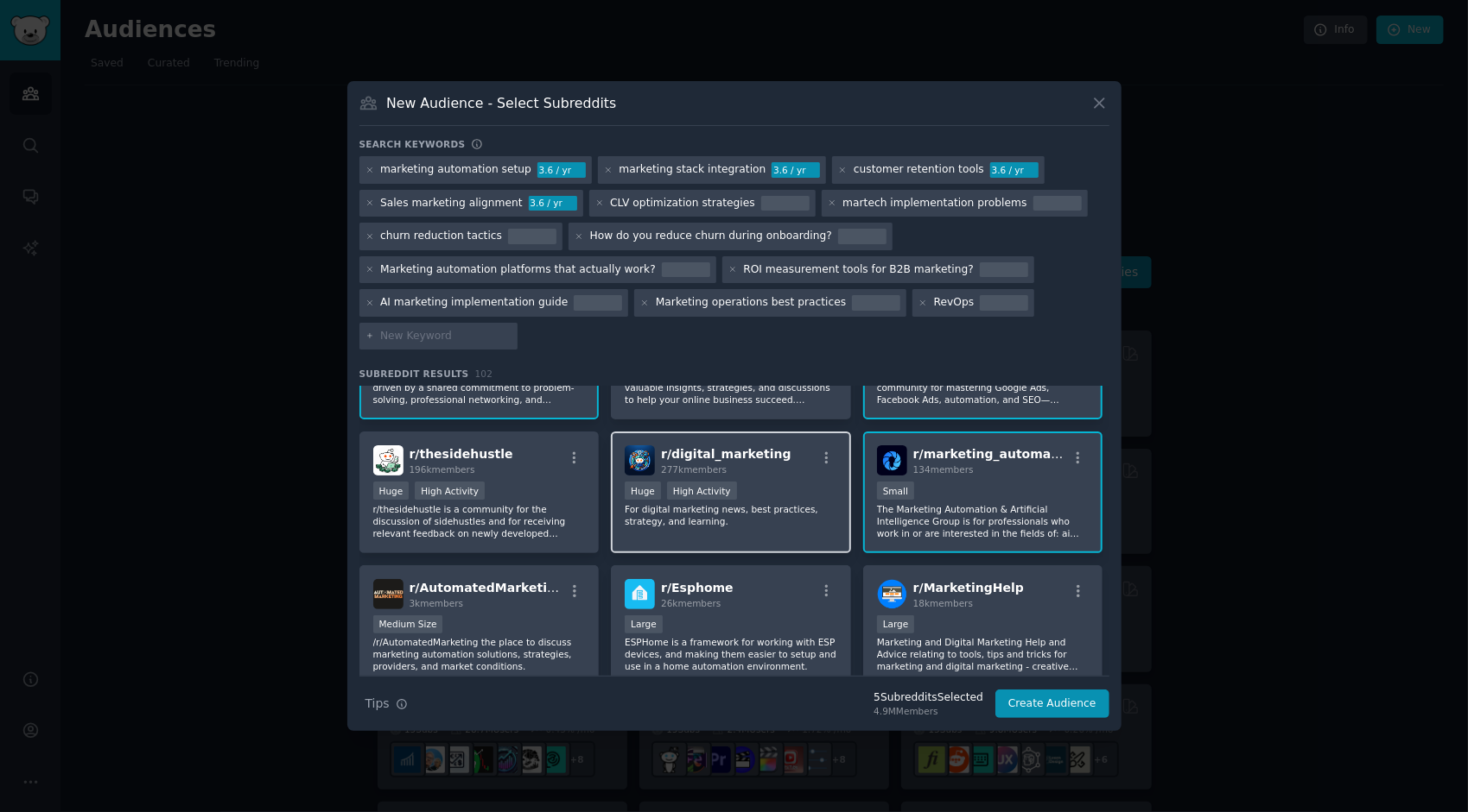
click at [783, 509] on p "For digital marketing news, best practices, strategy, and learning." at bounding box center [730, 514] width 212 height 24
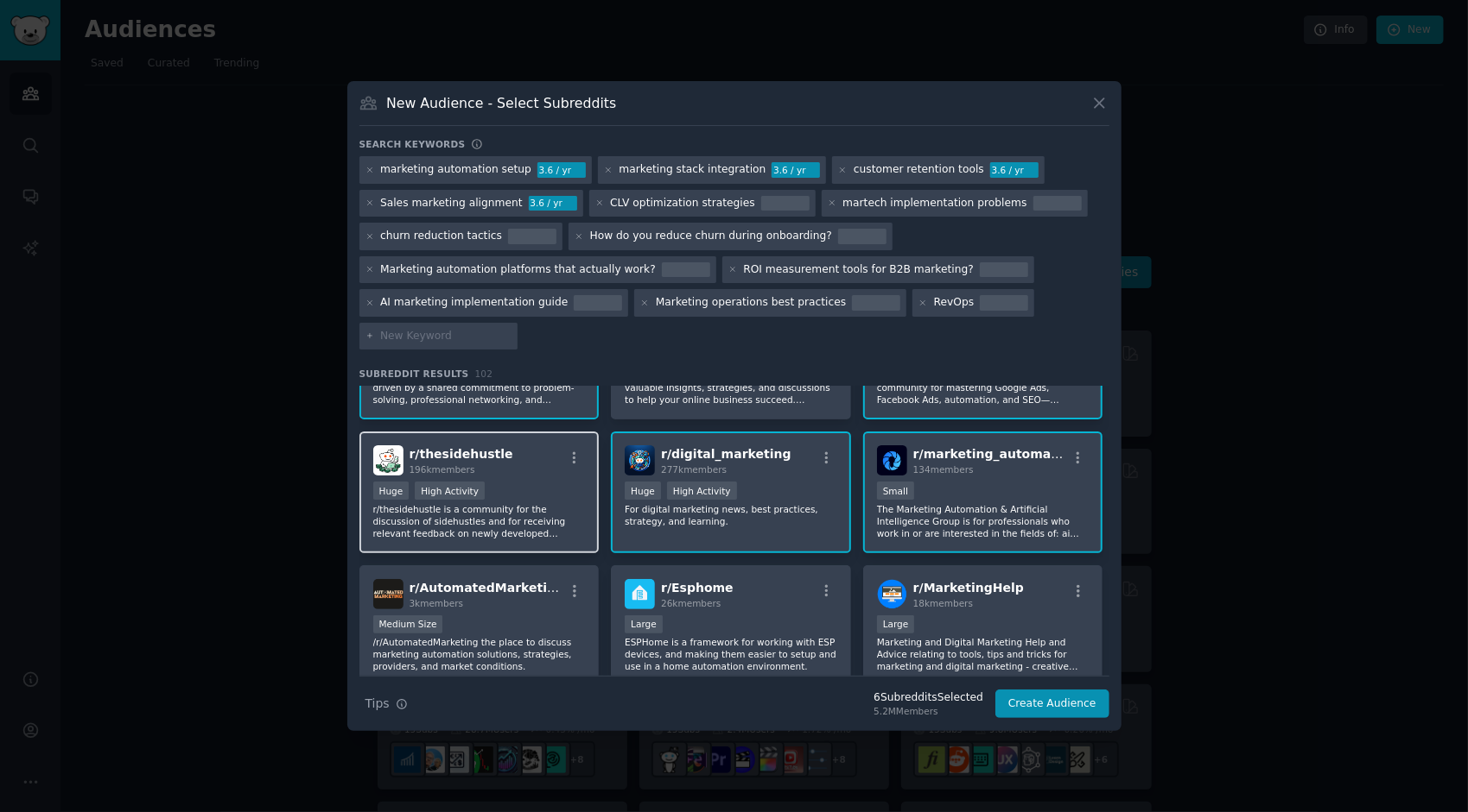
scroll to position [355, 0]
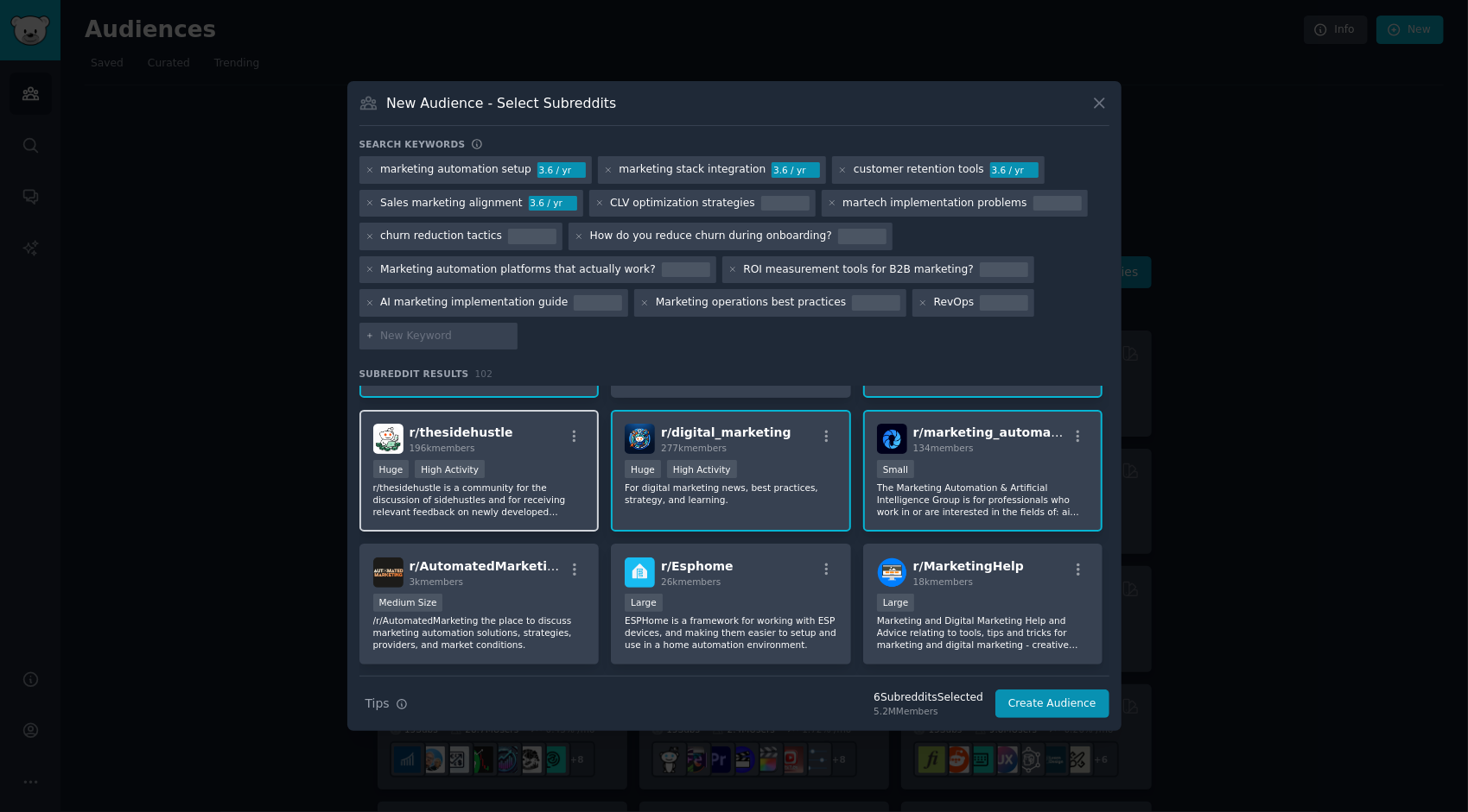
click at [545, 477] on div "Huge High Activity" at bounding box center [479, 471] width 212 height 22
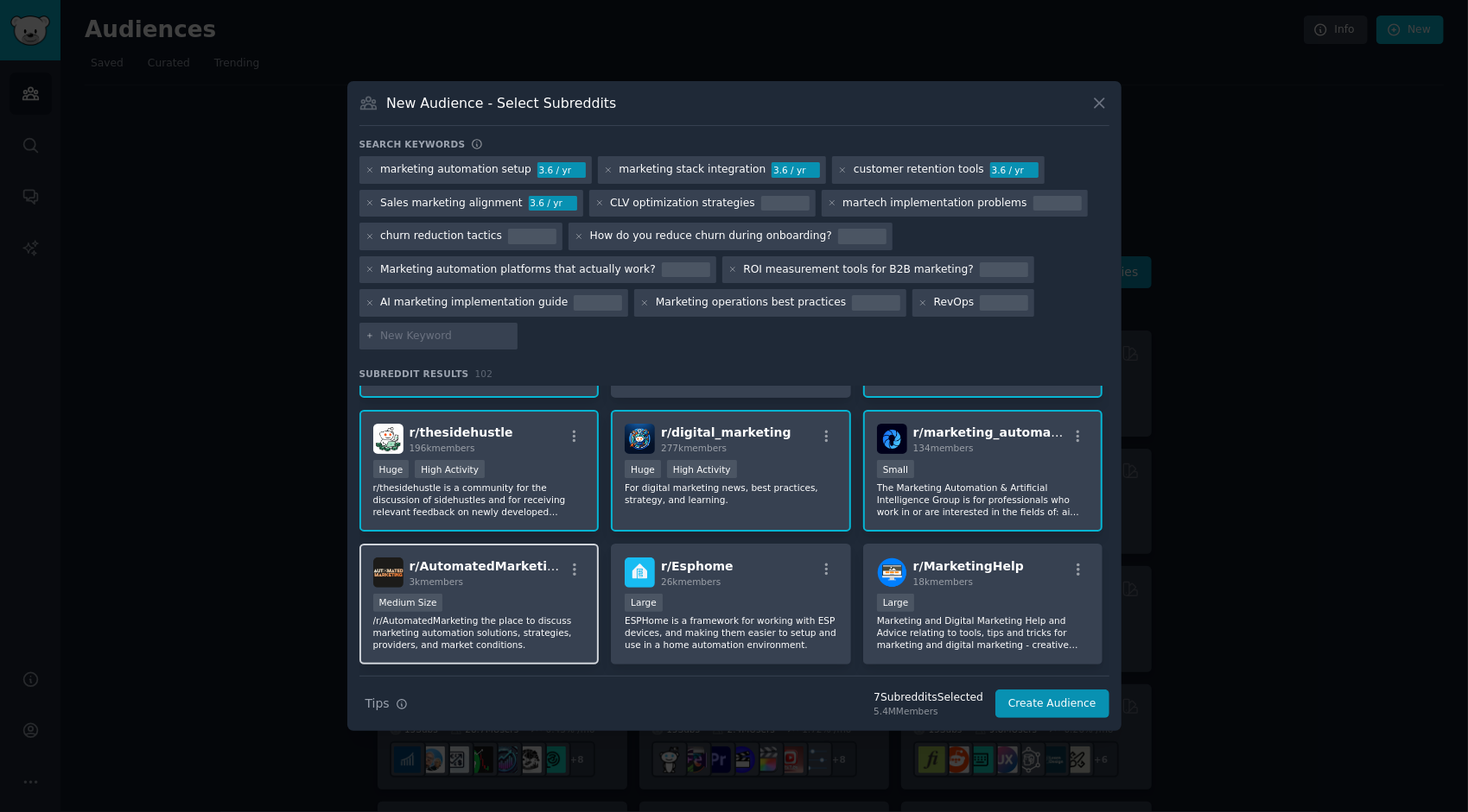
click at [517, 580] on div "3k members" at bounding box center [486, 582] width 155 height 12
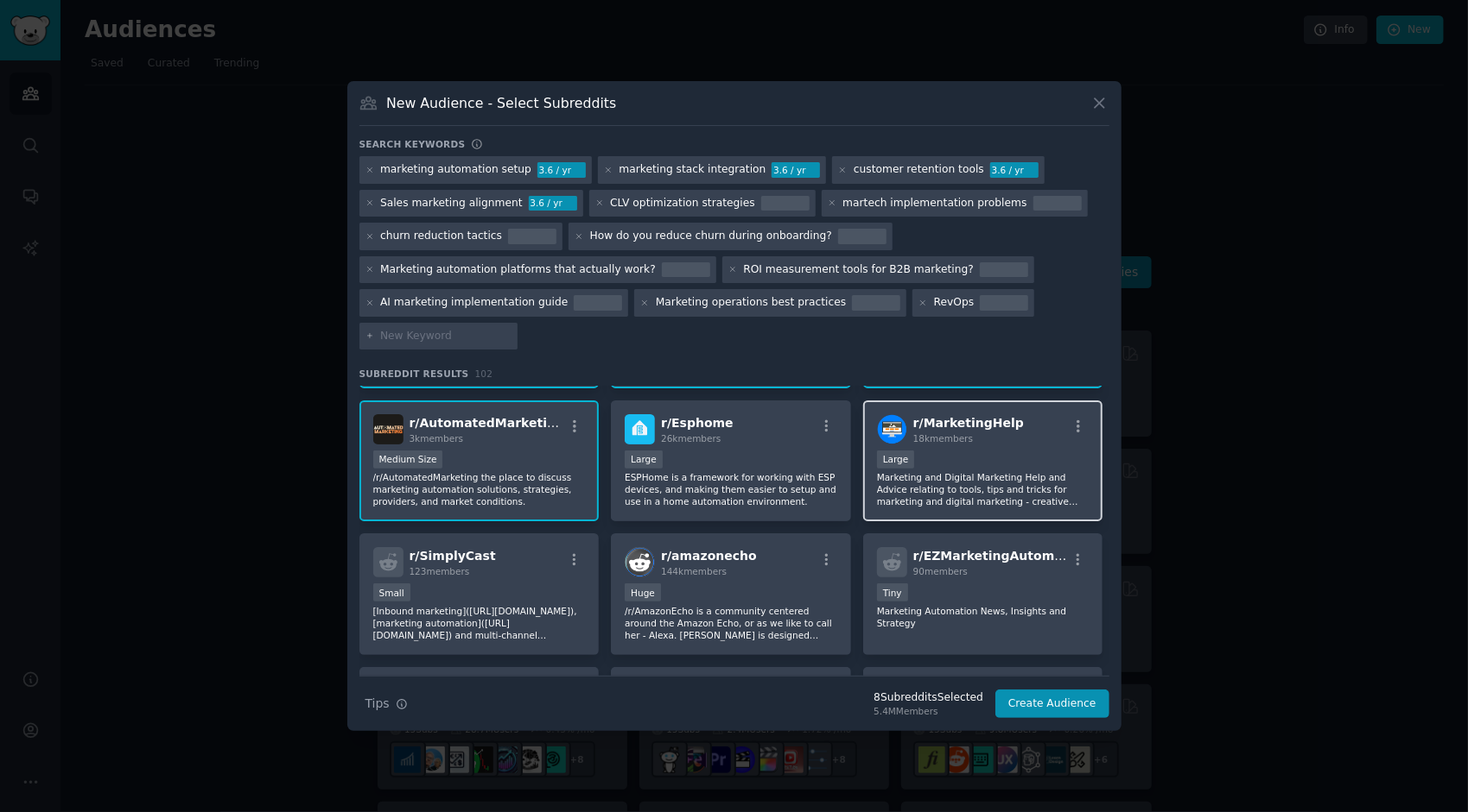
scroll to position [499, 0]
click at [970, 482] on p "Marketing and Digital Marketing Help and Advice relating to tools, tips and tri…" at bounding box center [983, 489] width 212 height 36
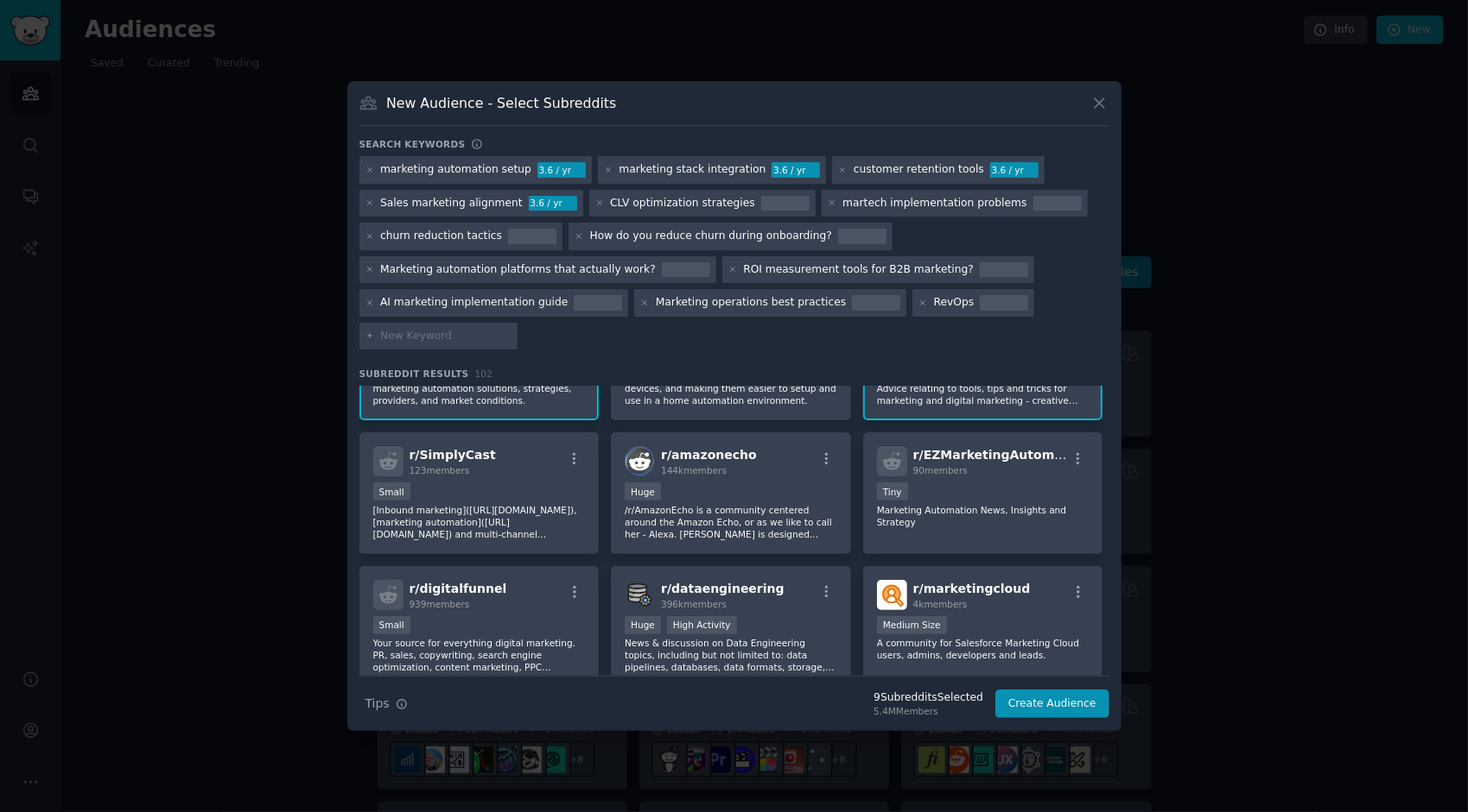
scroll to position [600, 0]
click at [971, 493] on div "Tiny" at bounding box center [983, 493] width 212 height 22
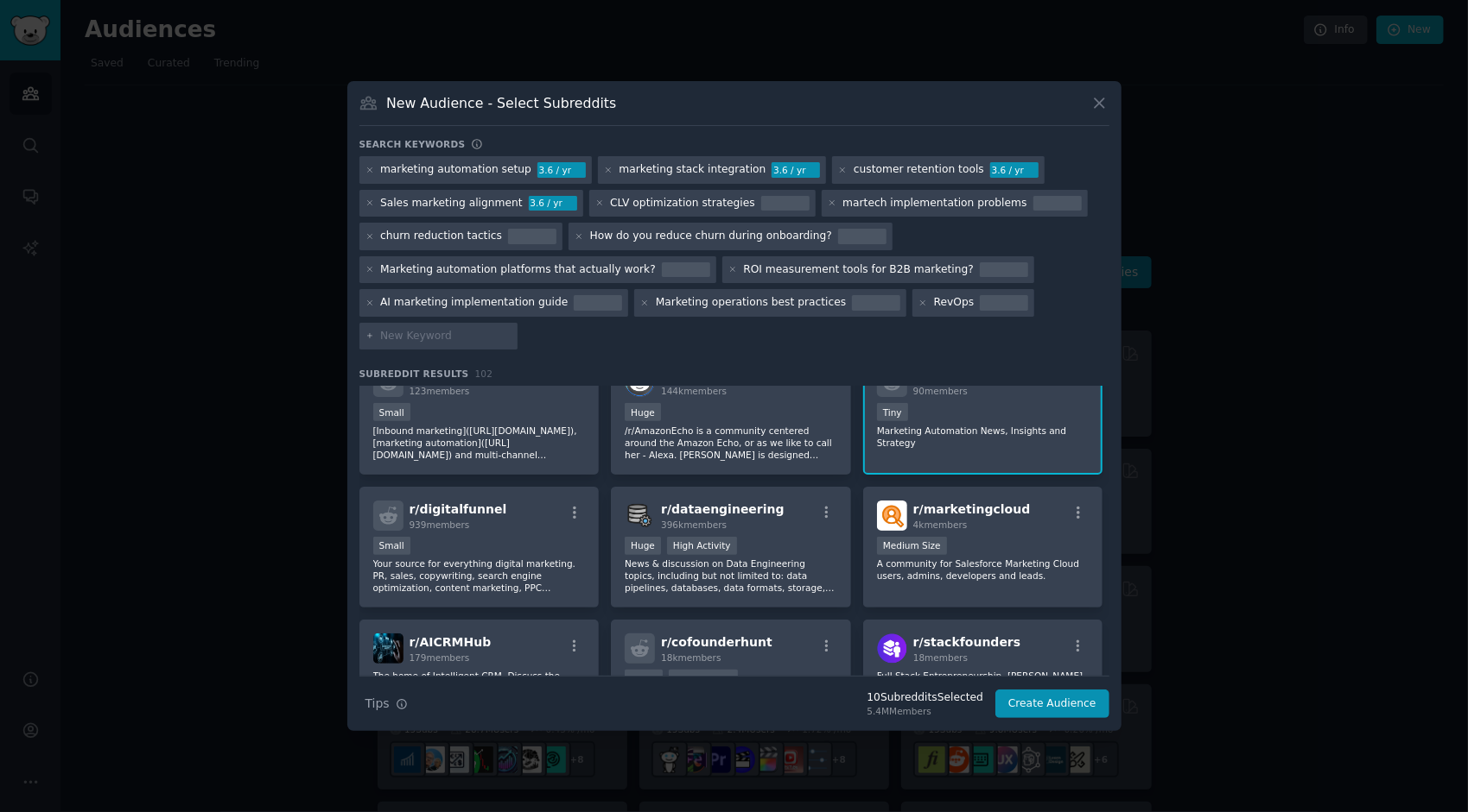
scroll to position [691, 0]
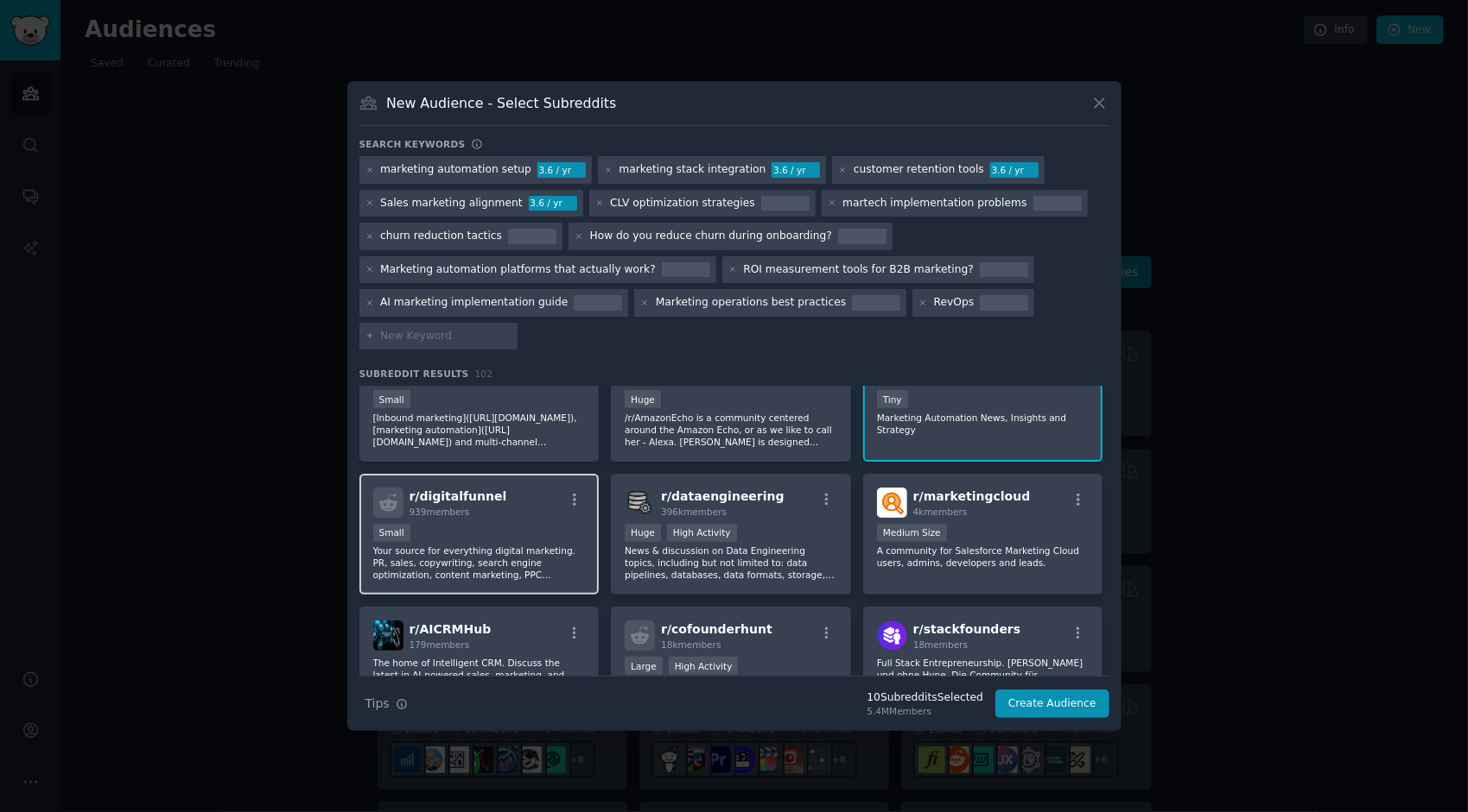
click at [510, 538] on div "Small" at bounding box center [479, 534] width 212 height 22
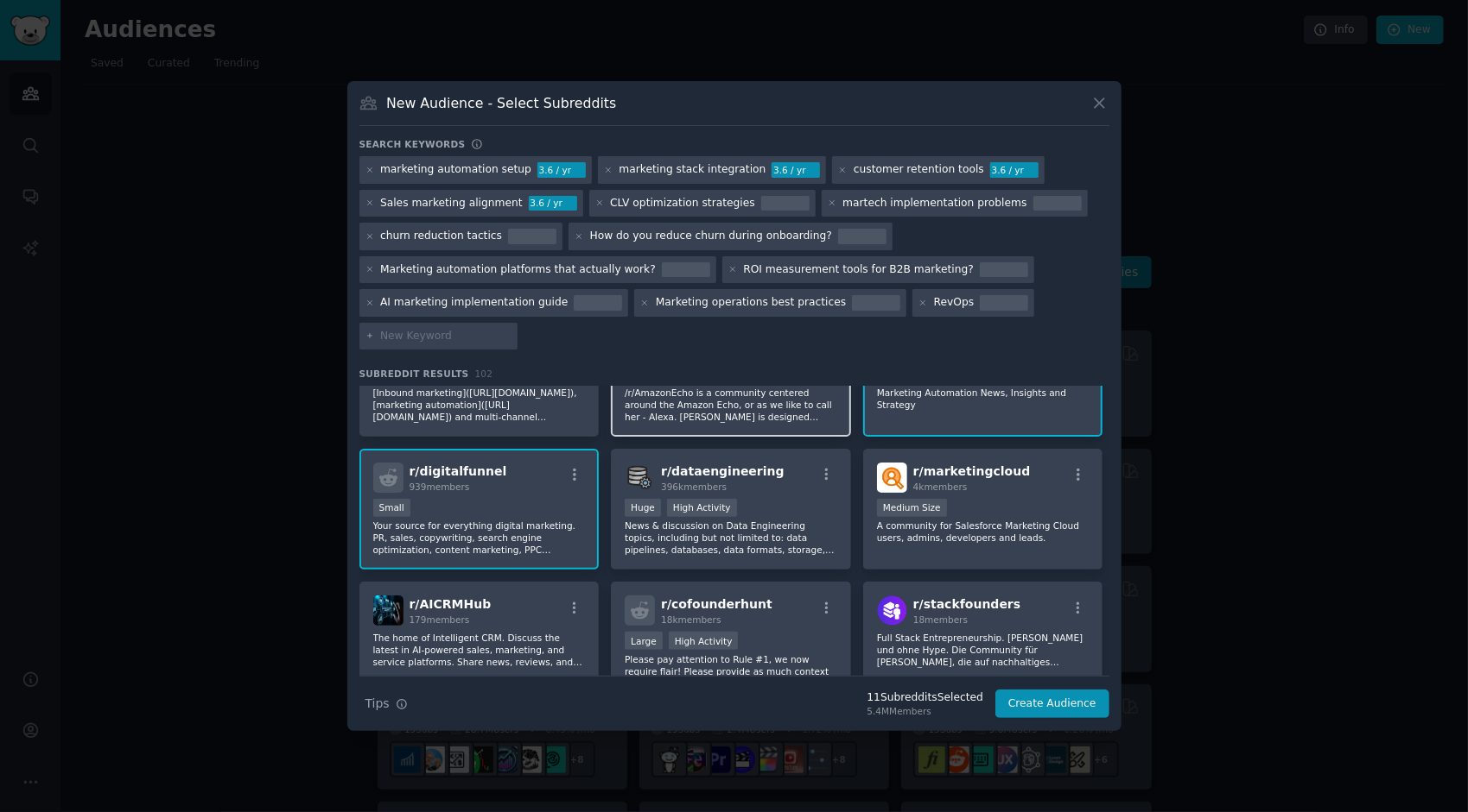
scroll to position [721, 0]
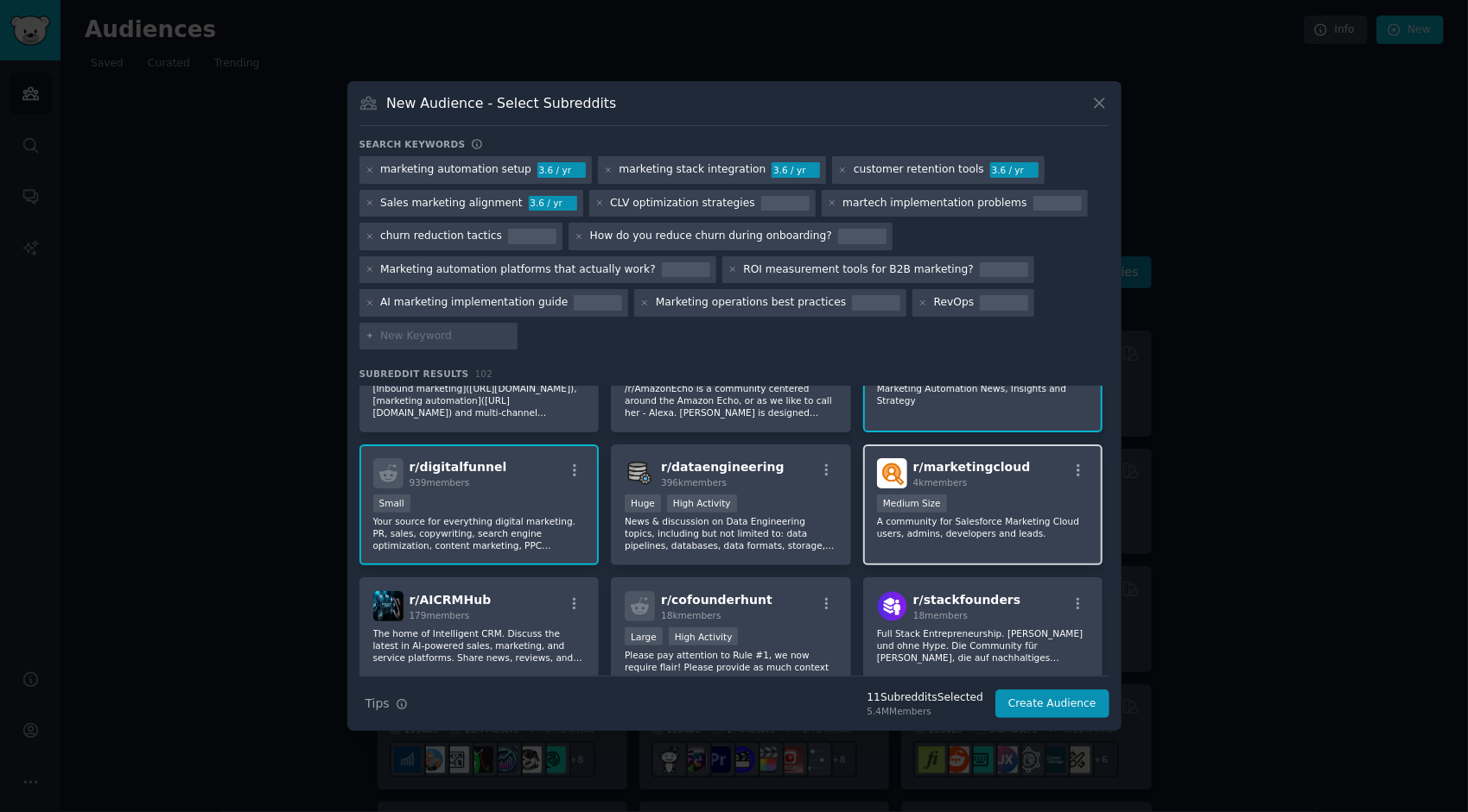
click at [1022, 518] on p "A community for Salesforce Marketing Cloud users, admins, developers and leads." at bounding box center [983, 527] width 212 height 24
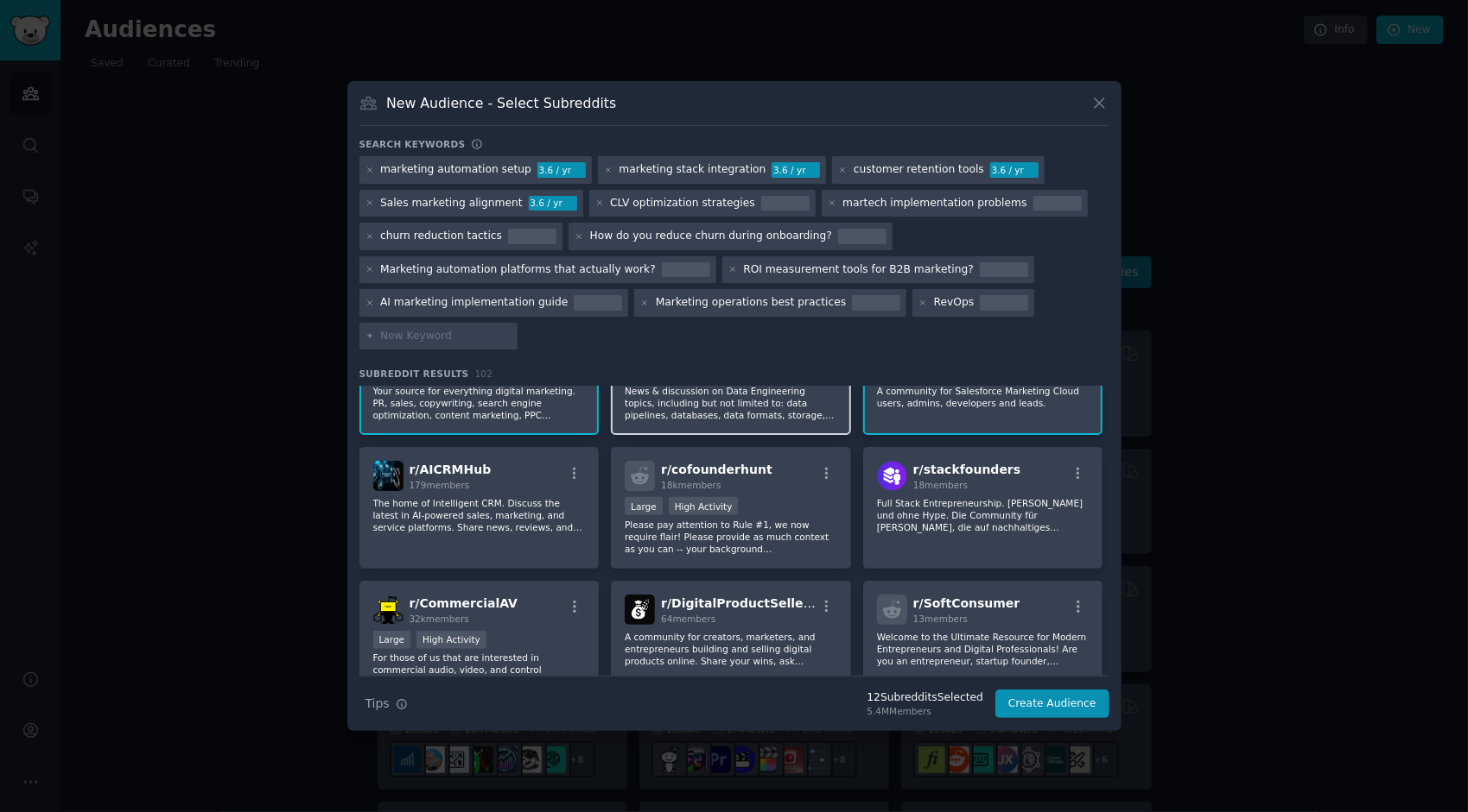
scroll to position [859, 0]
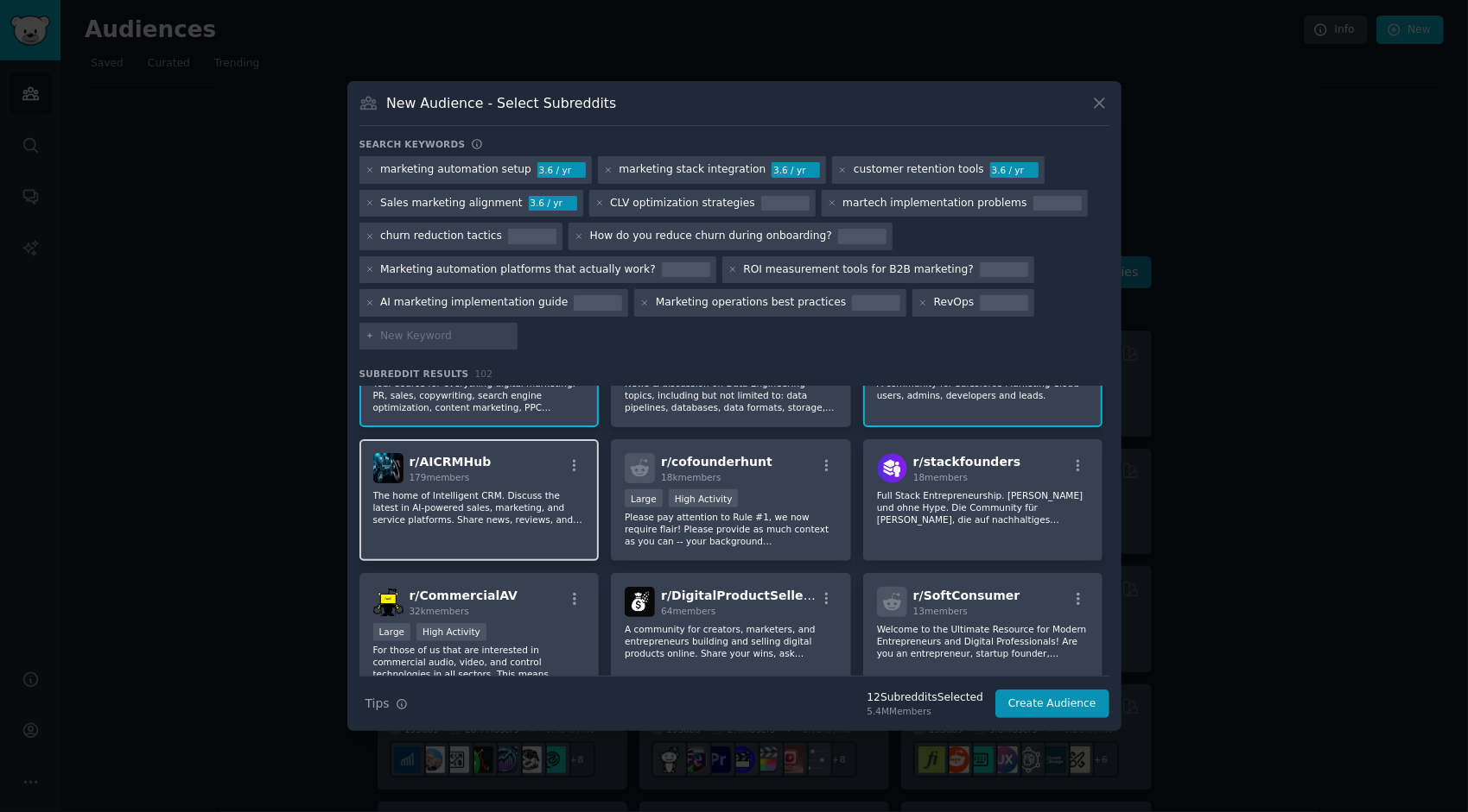
click at [473, 515] on p "The home of Intelligent CRM. Discuss the latest in AI-powered sales, marketing,…" at bounding box center [479, 508] width 212 height 36
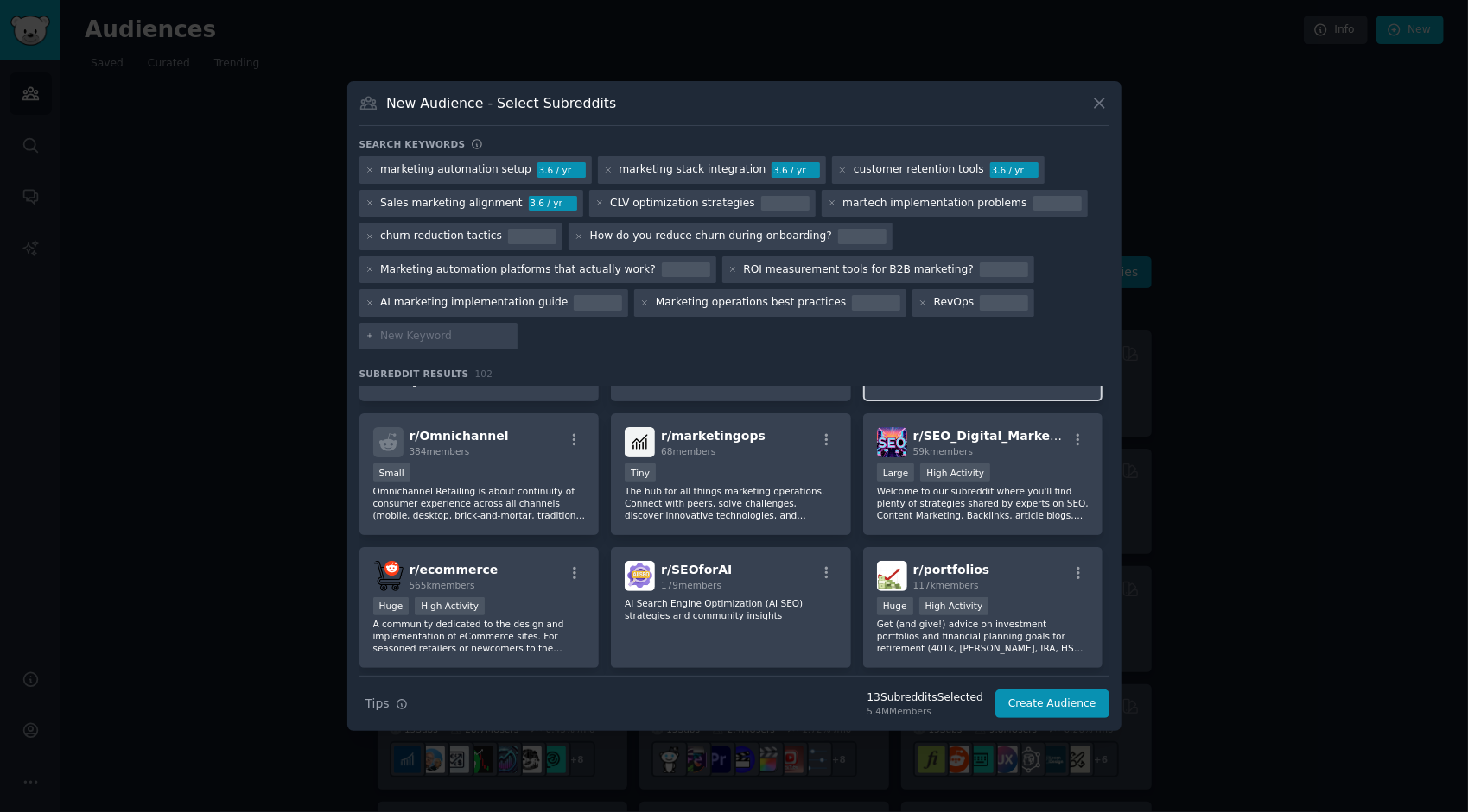
scroll to position [1152, 0]
click at [740, 468] on div "Tiny" at bounding box center [730, 474] width 212 height 22
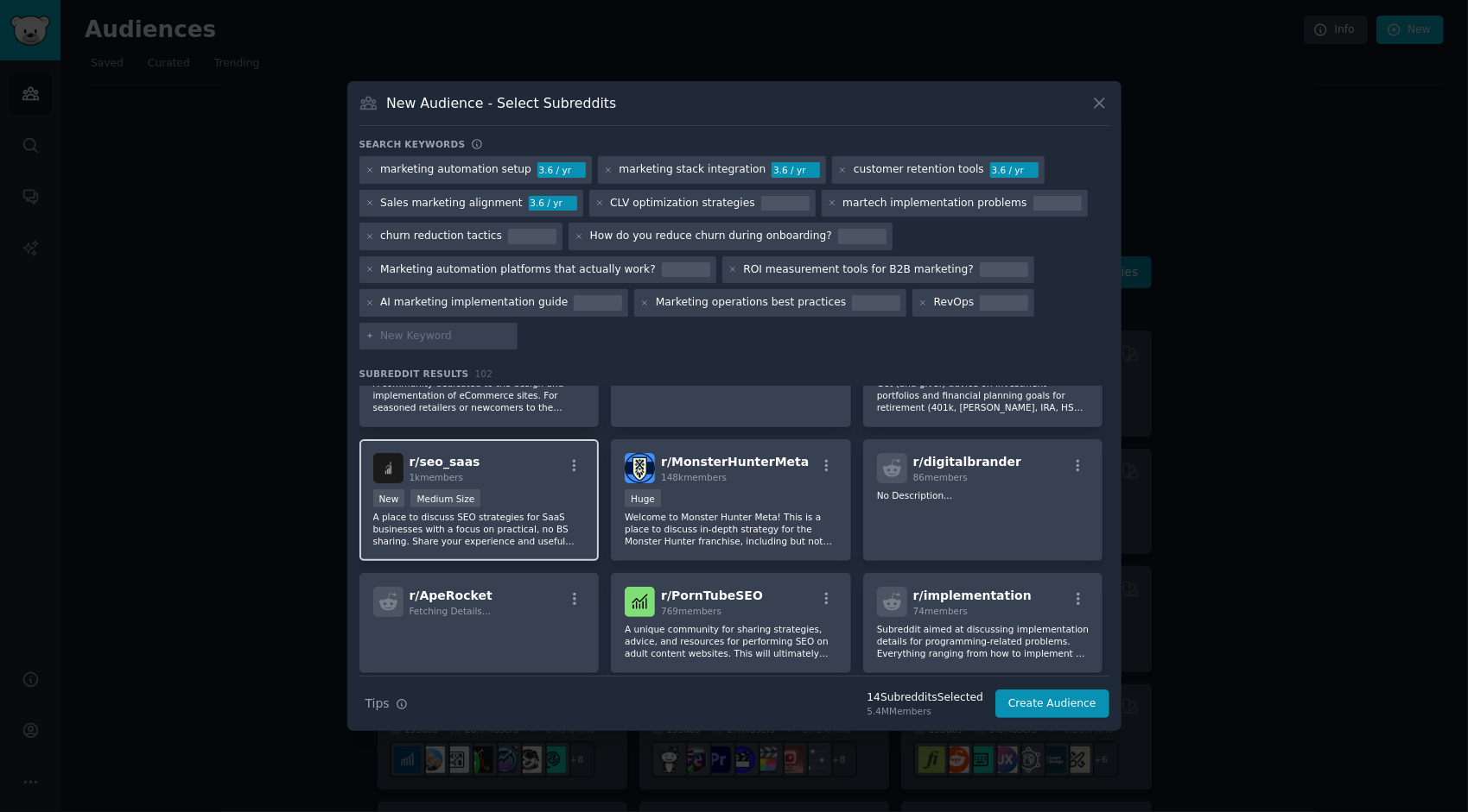
scroll to position [1394, 0]
click at [538, 518] on p "A place to discuss SEO strategies for SaaS businesses with a focus on practical…" at bounding box center [479, 529] width 212 height 36
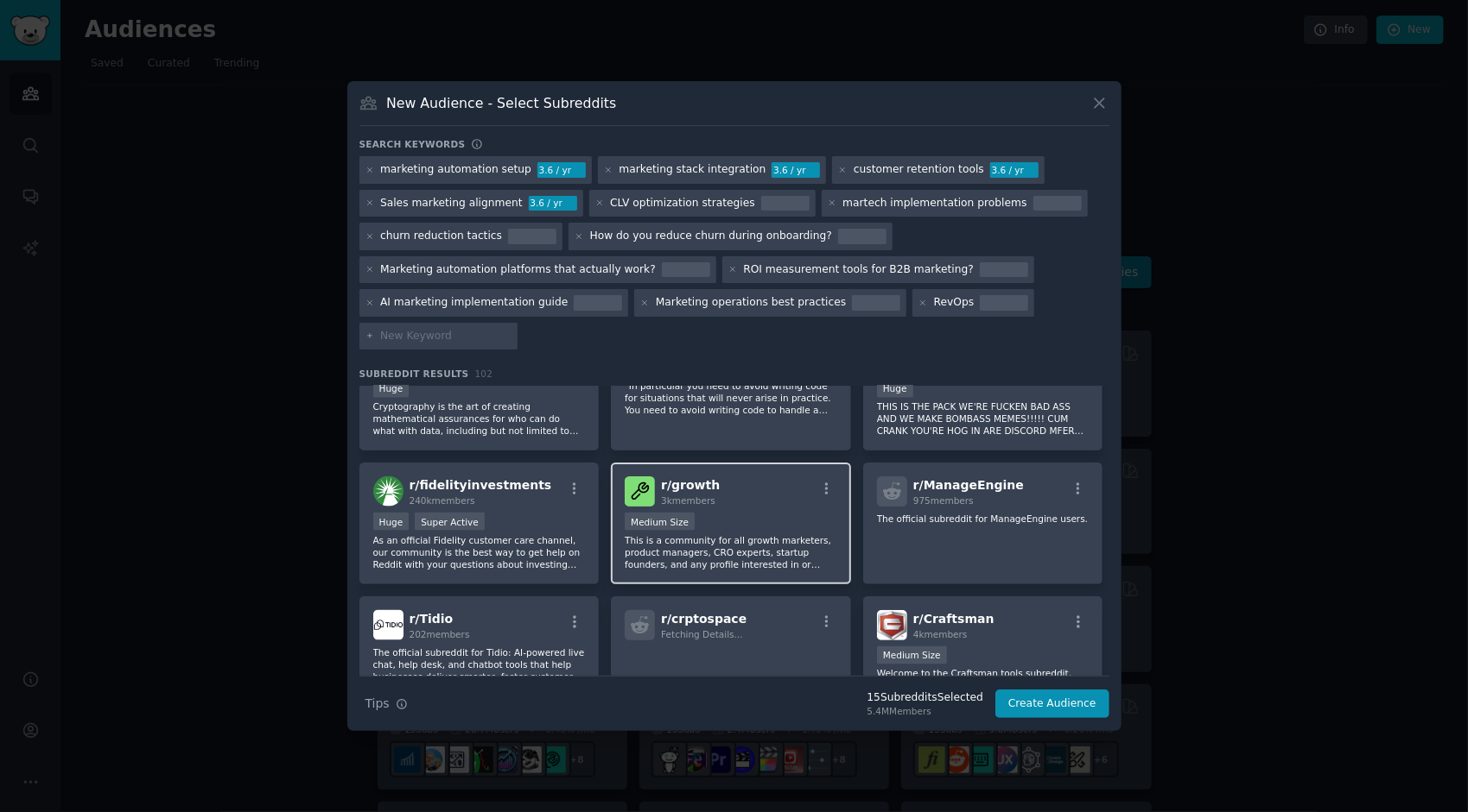
scroll to position [1862, 0]
click at [796, 552] on p "This is a community for all growth marketers, product managers, CRO experts, st…" at bounding box center [730, 551] width 212 height 36
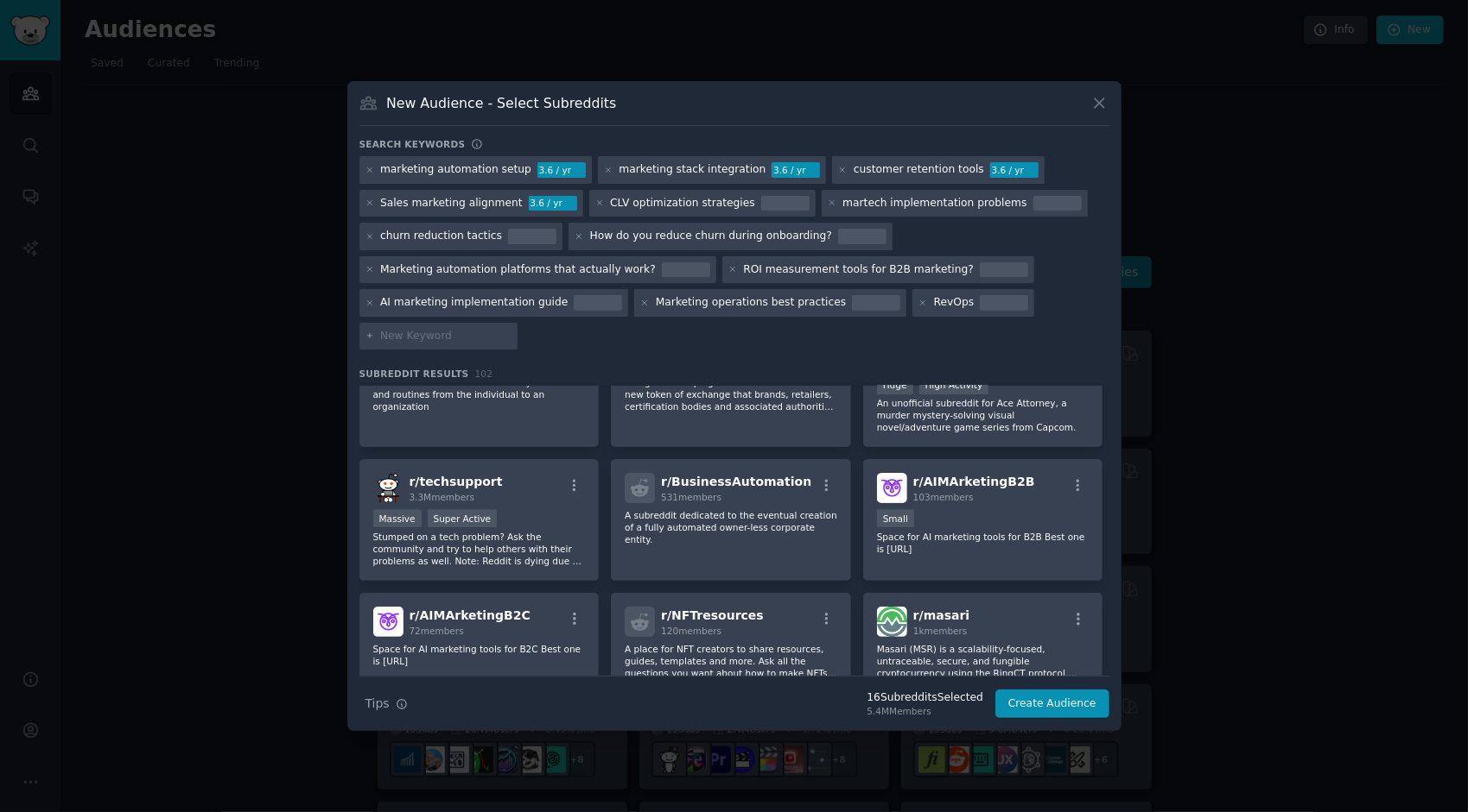
scroll to position [2937, 0]
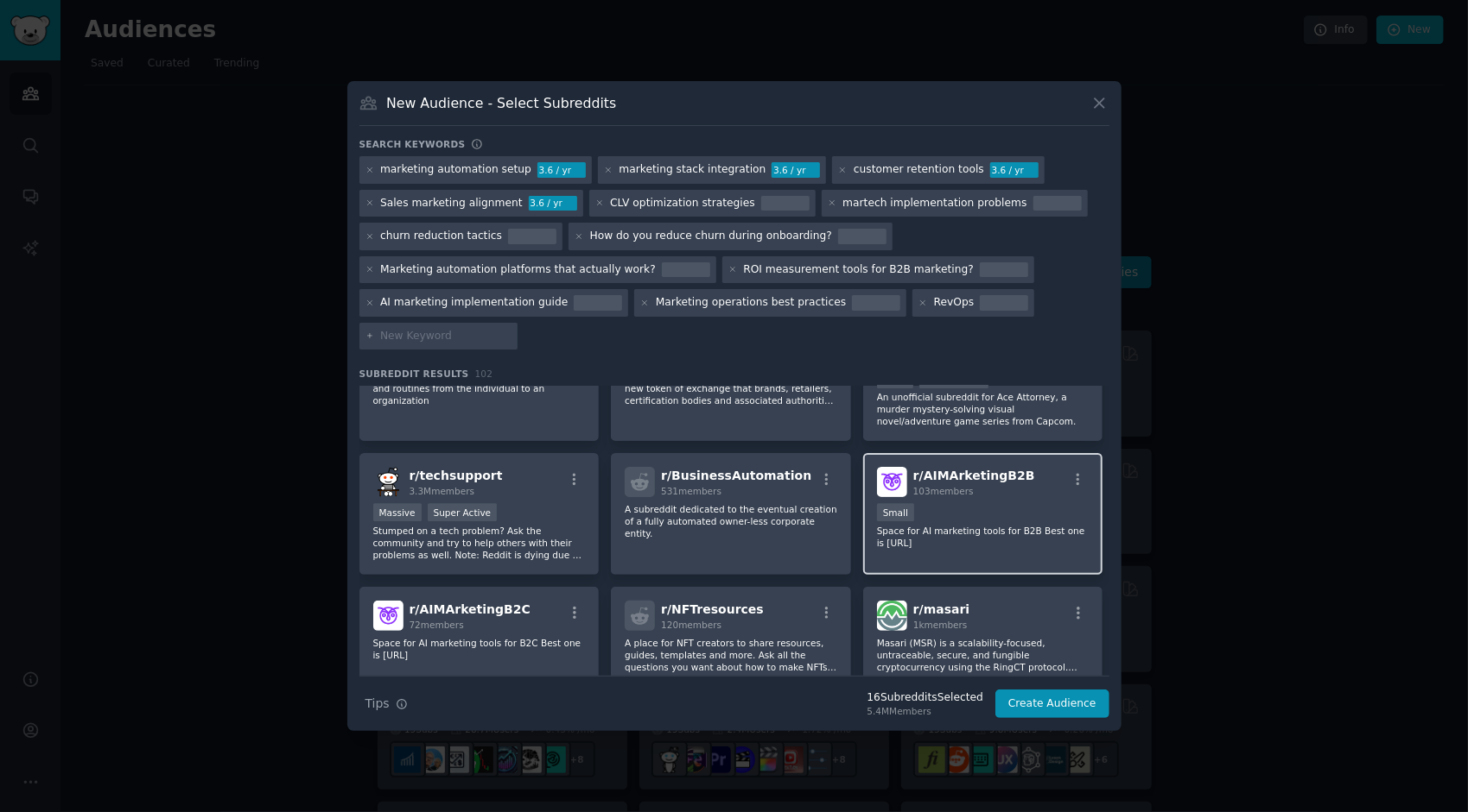
click at [933, 523] on div "Small" at bounding box center [983, 513] width 212 height 22
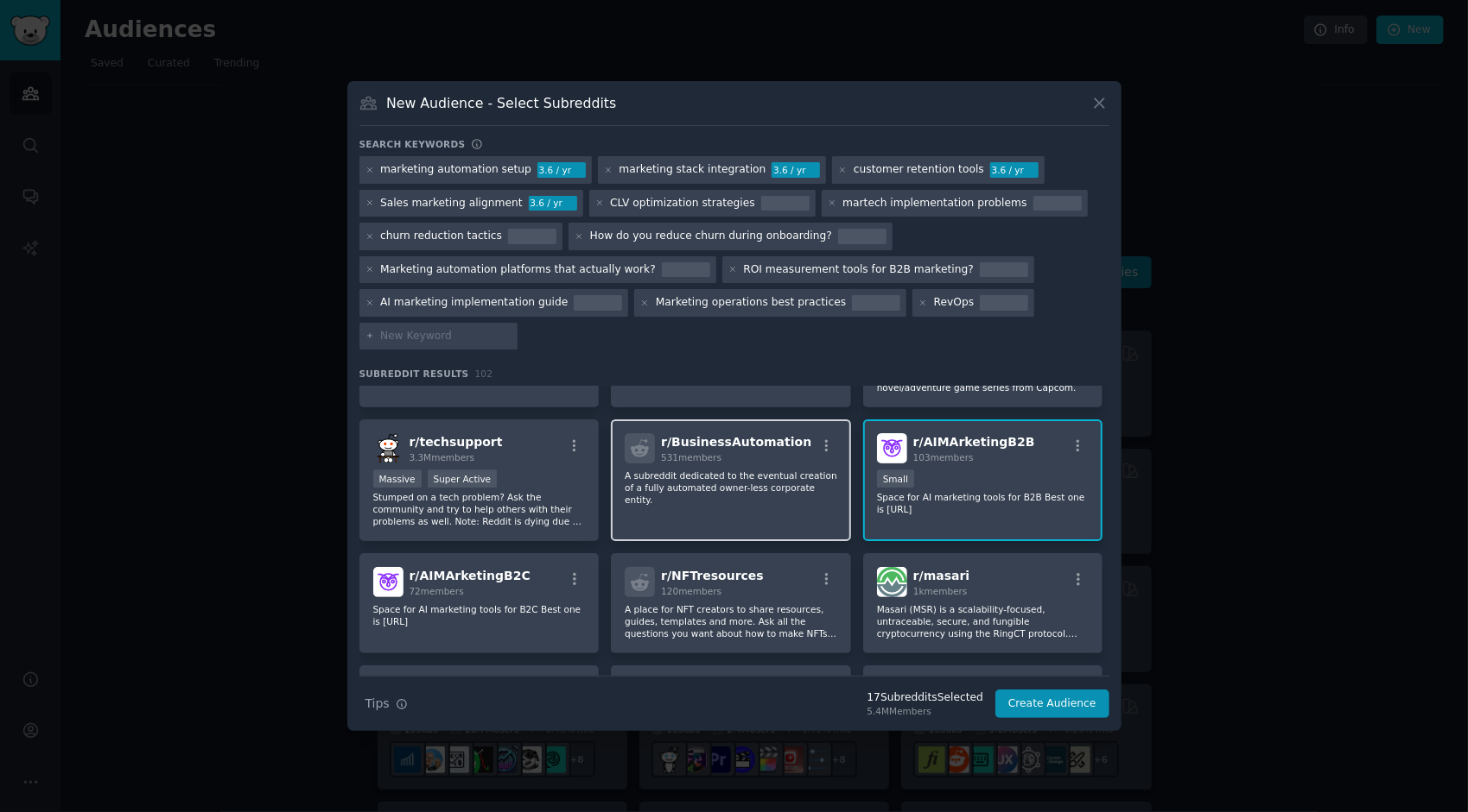
scroll to position [2971, 0]
click at [758, 506] on div "r/ BusinessAutomation 531 members A subreddit dedicated to the eventual creatio…" at bounding box center [731, 479] width 240 height 122
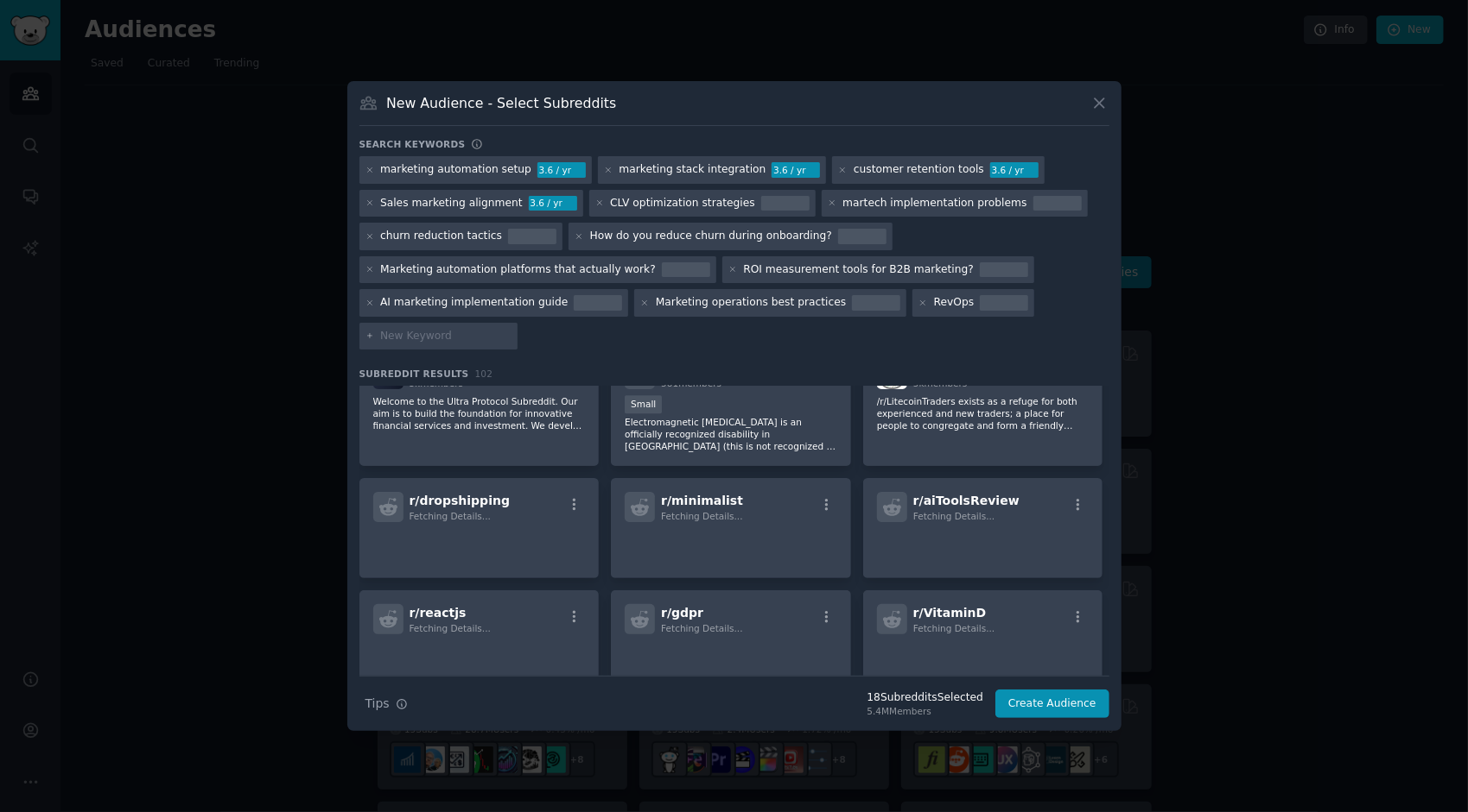
scroll to position [3294, 0]
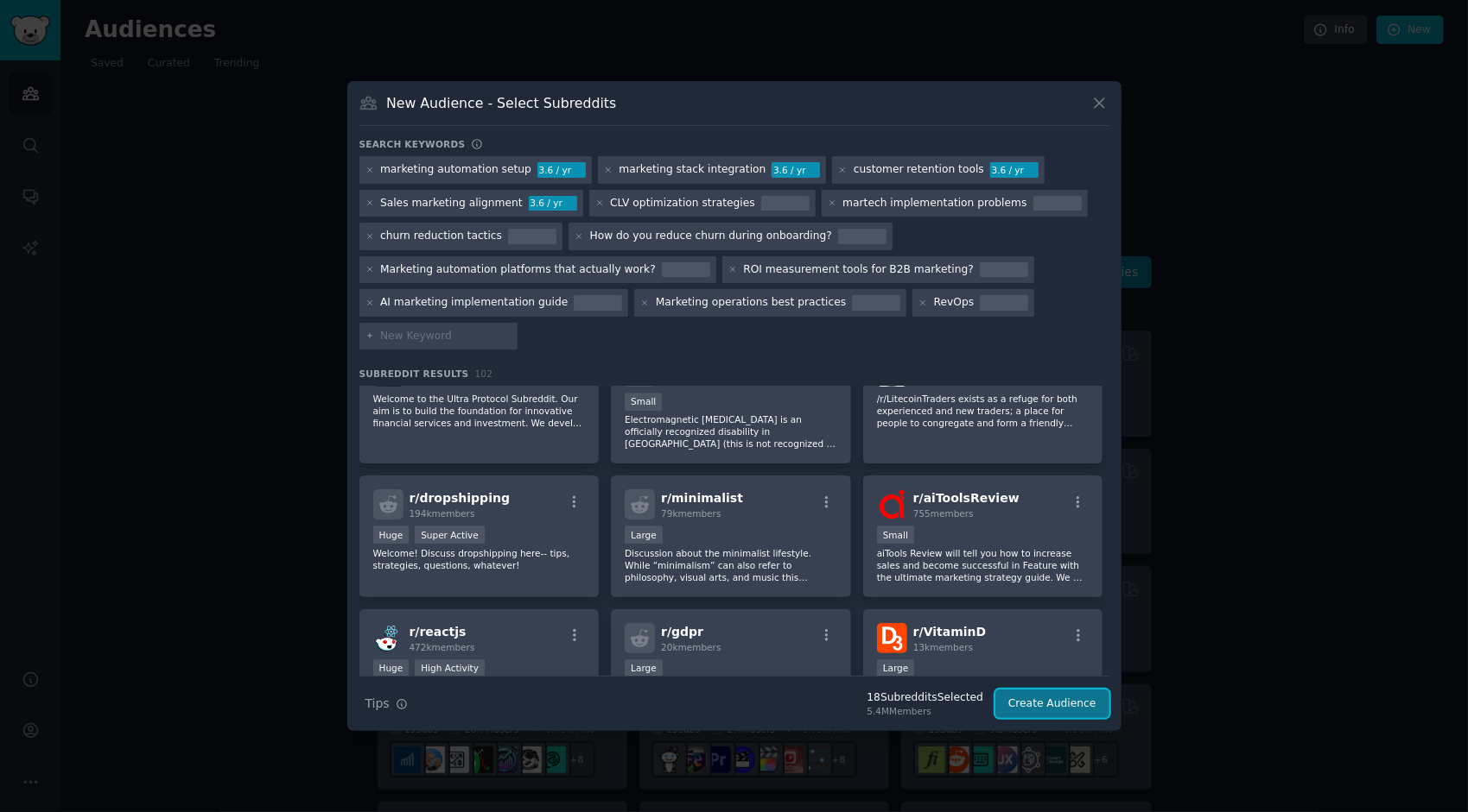
click at [1101, 706] on button "Create Audience" at bounding box center [1052, 704] width 114 height 29
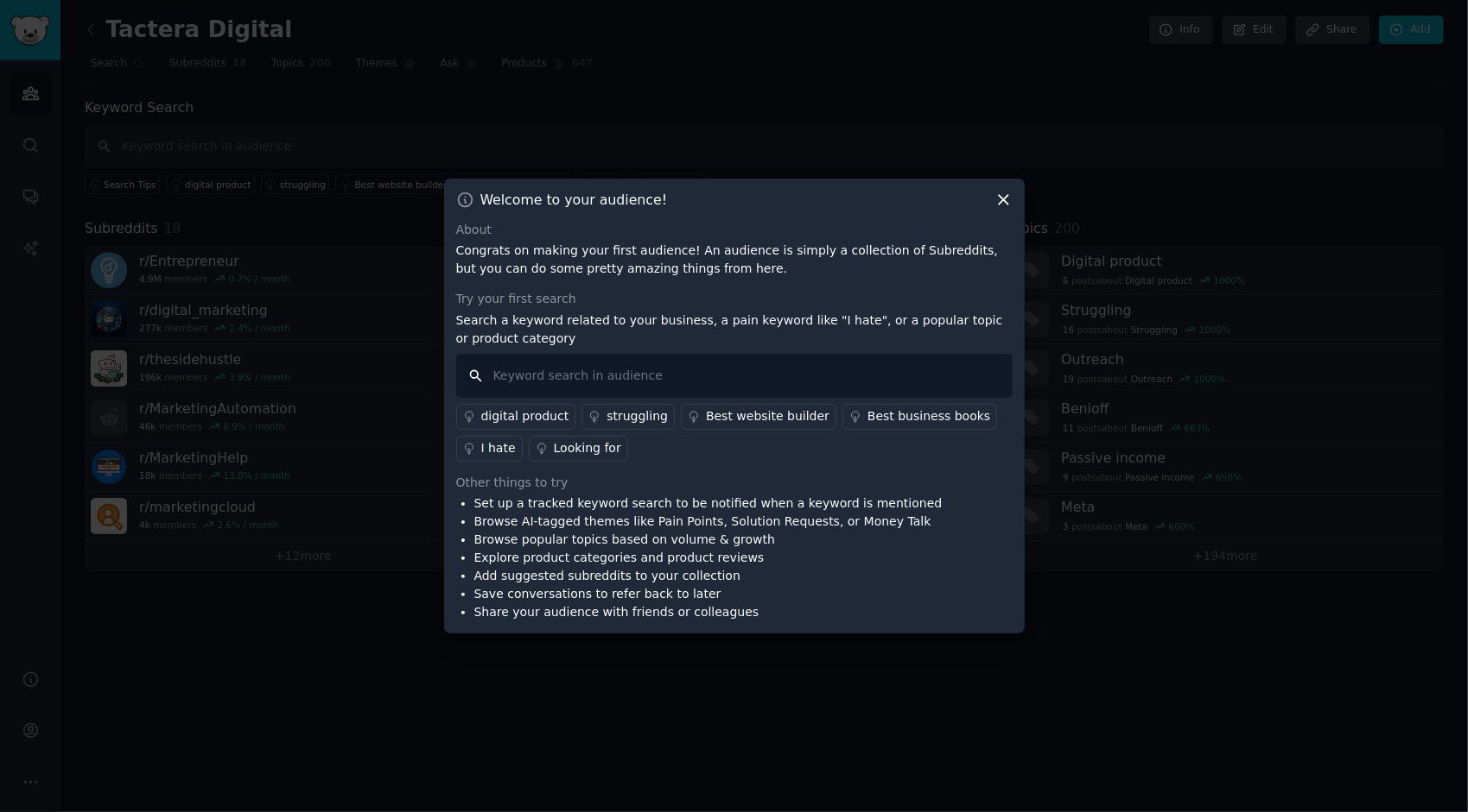
click at [639, 390] on input "text" at bounding box center [734, 376] width 557 height 44
paste input "What SaaS tools have actually saved you time?"
type input "What SaaS tools have actually saved you time?"
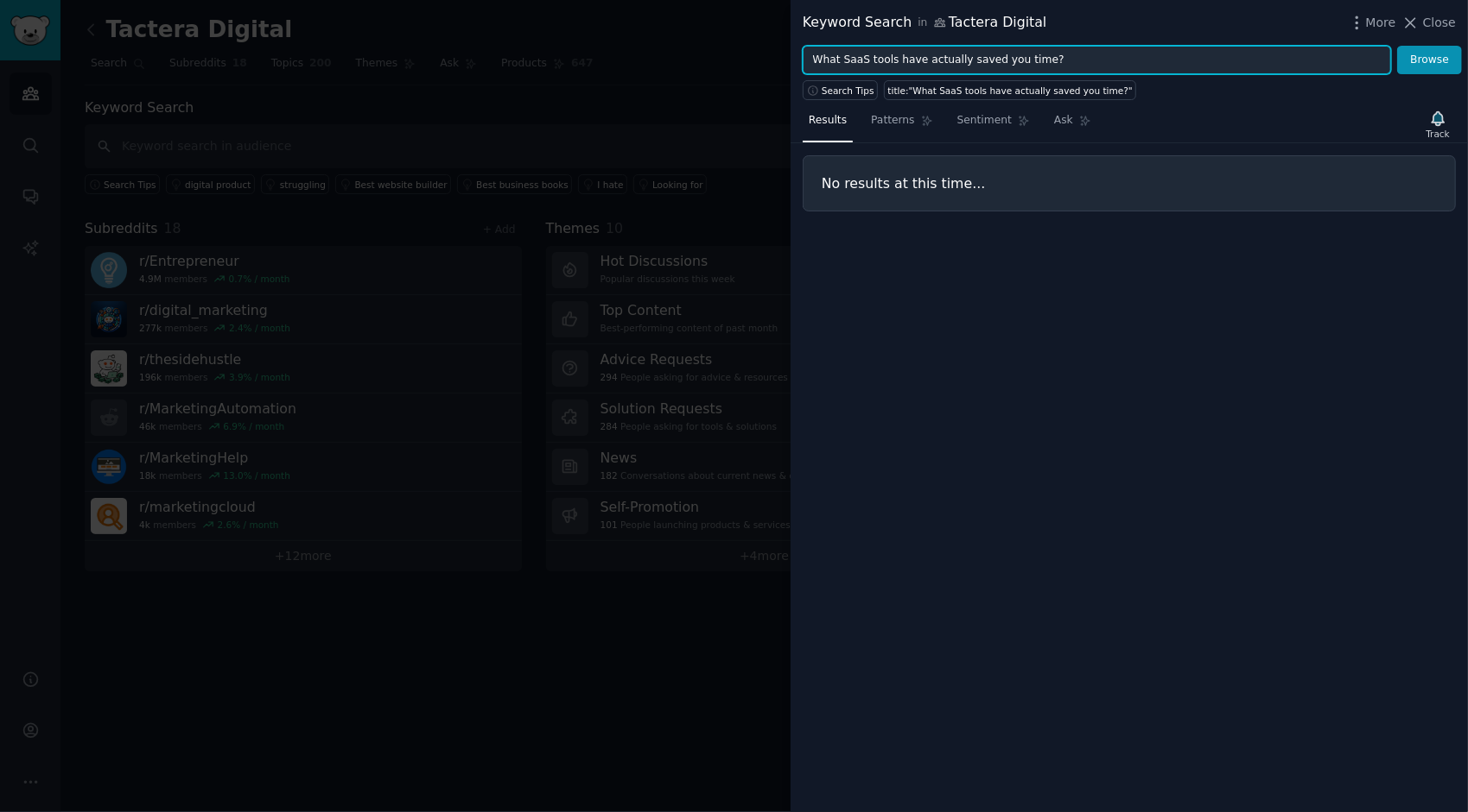
click at [971, 46] on input "What SaaS tools have actually saved you time?" at bounding box center [1097, 60] width 588 height 29
paste input "How do you reduce churn during onboarding"
click at [1397, 46] on button "Browse" at bounding box center [1429, 60] width 65 height 29
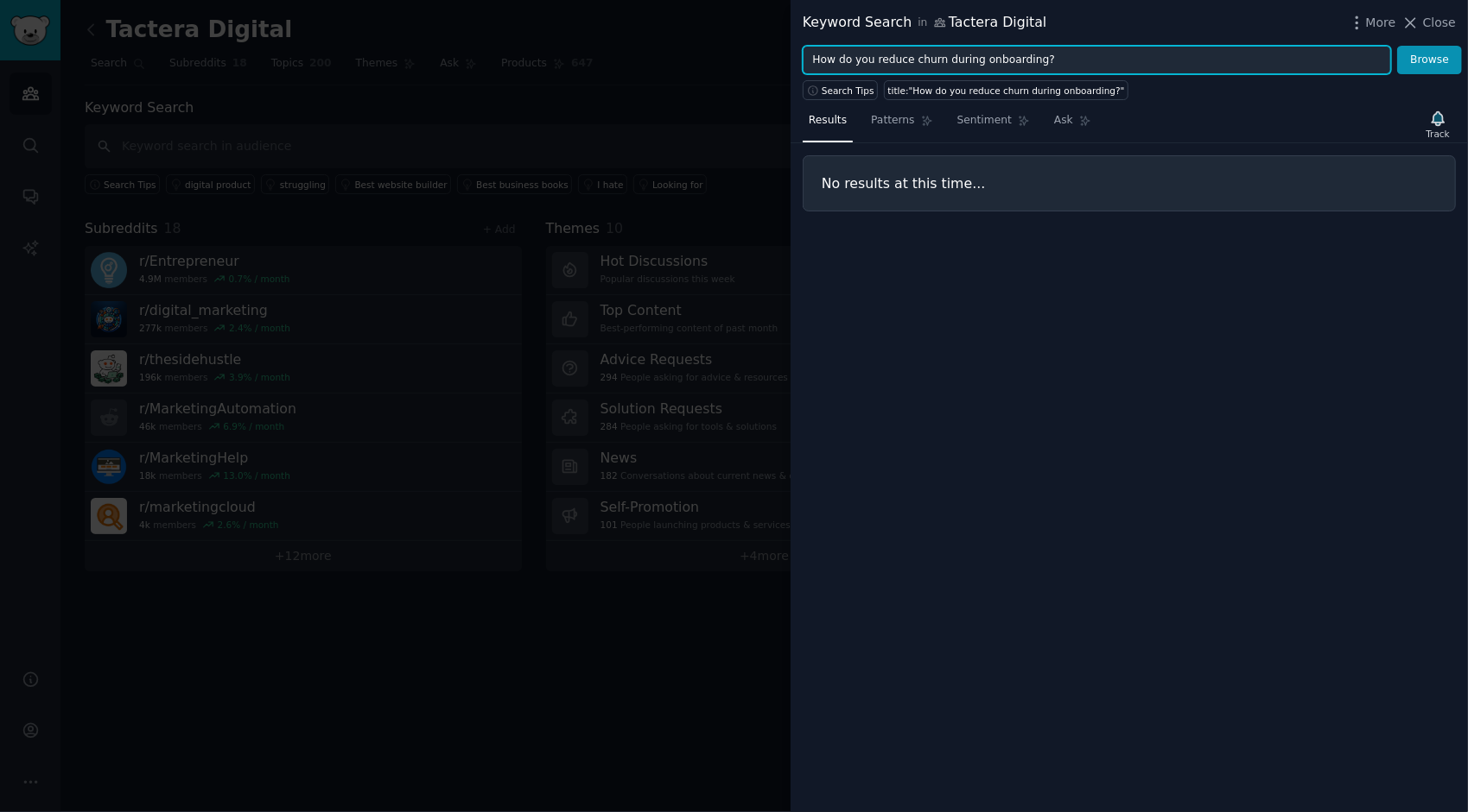
click at [975, 54] on input "How do you reduce churn during onboarding?" at bounding box center [1097, 60] width 588 height 29
type input "reduce churn"
click at [1397, 46] on button "Browse" at bounding box center [1429, 60] width 65 height 29
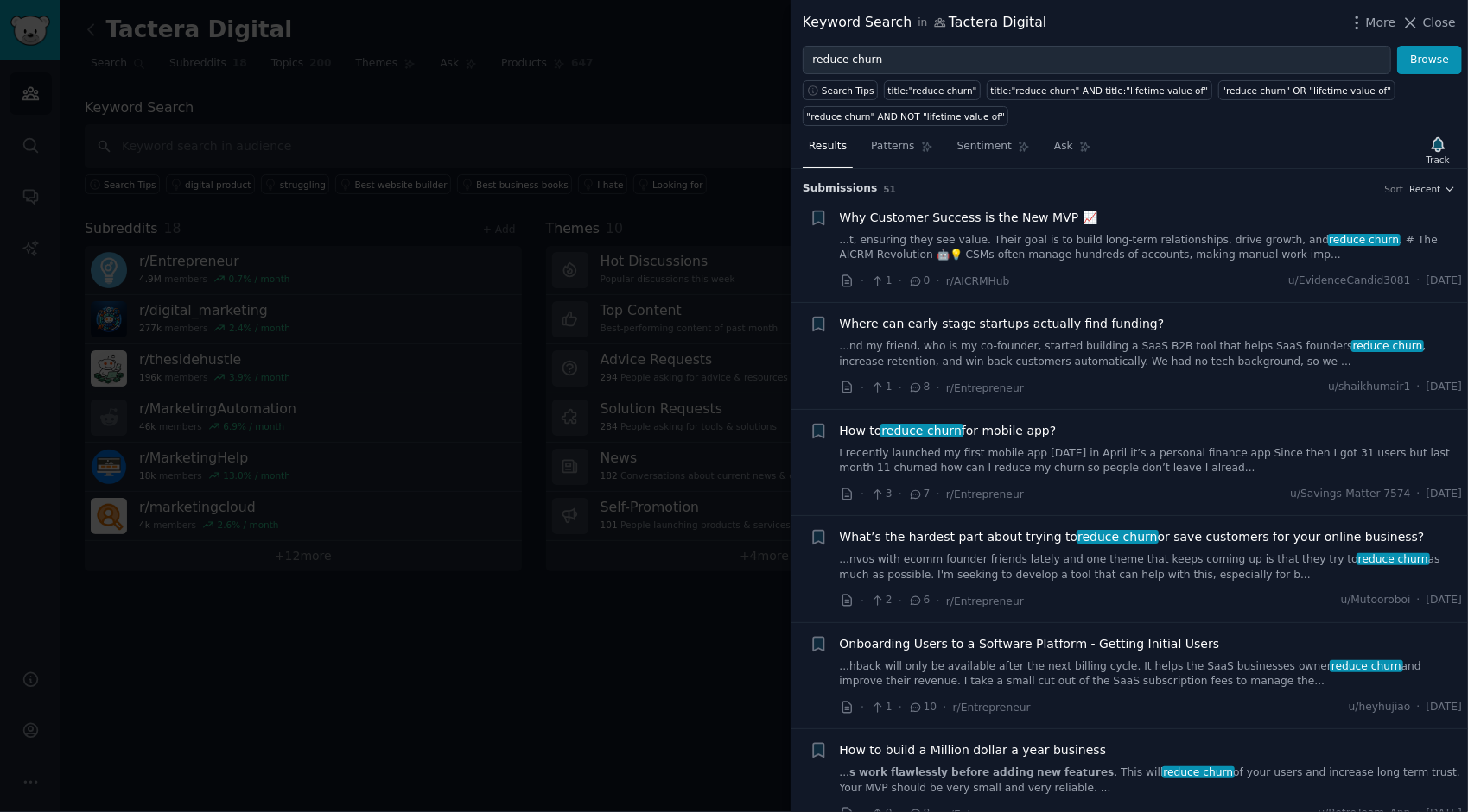
click at [1064, 319] on span "Where can early stage startups actually find funding?" at bounding box center [1002, 323] width 324 height 18
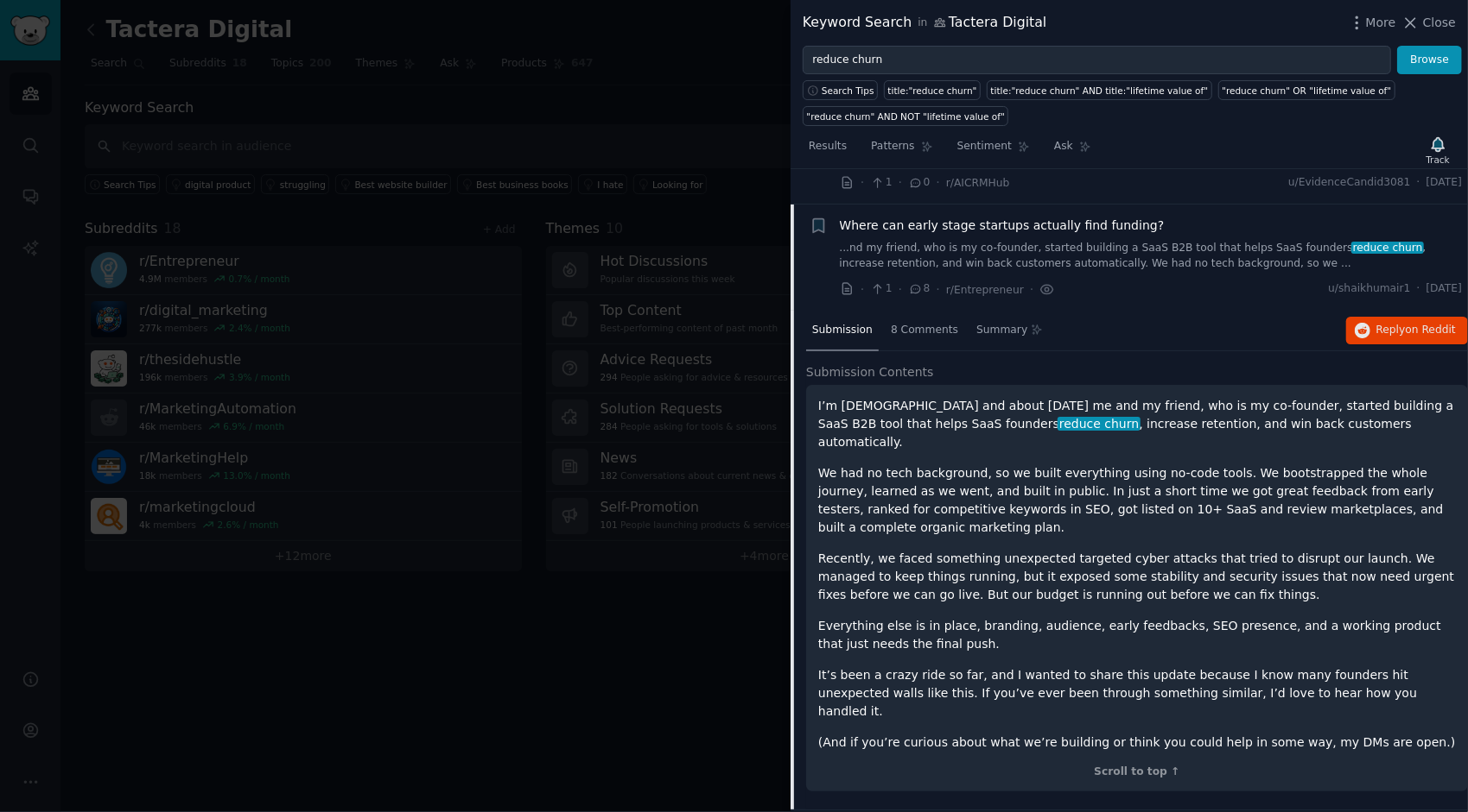
scroll to position [133, 0]
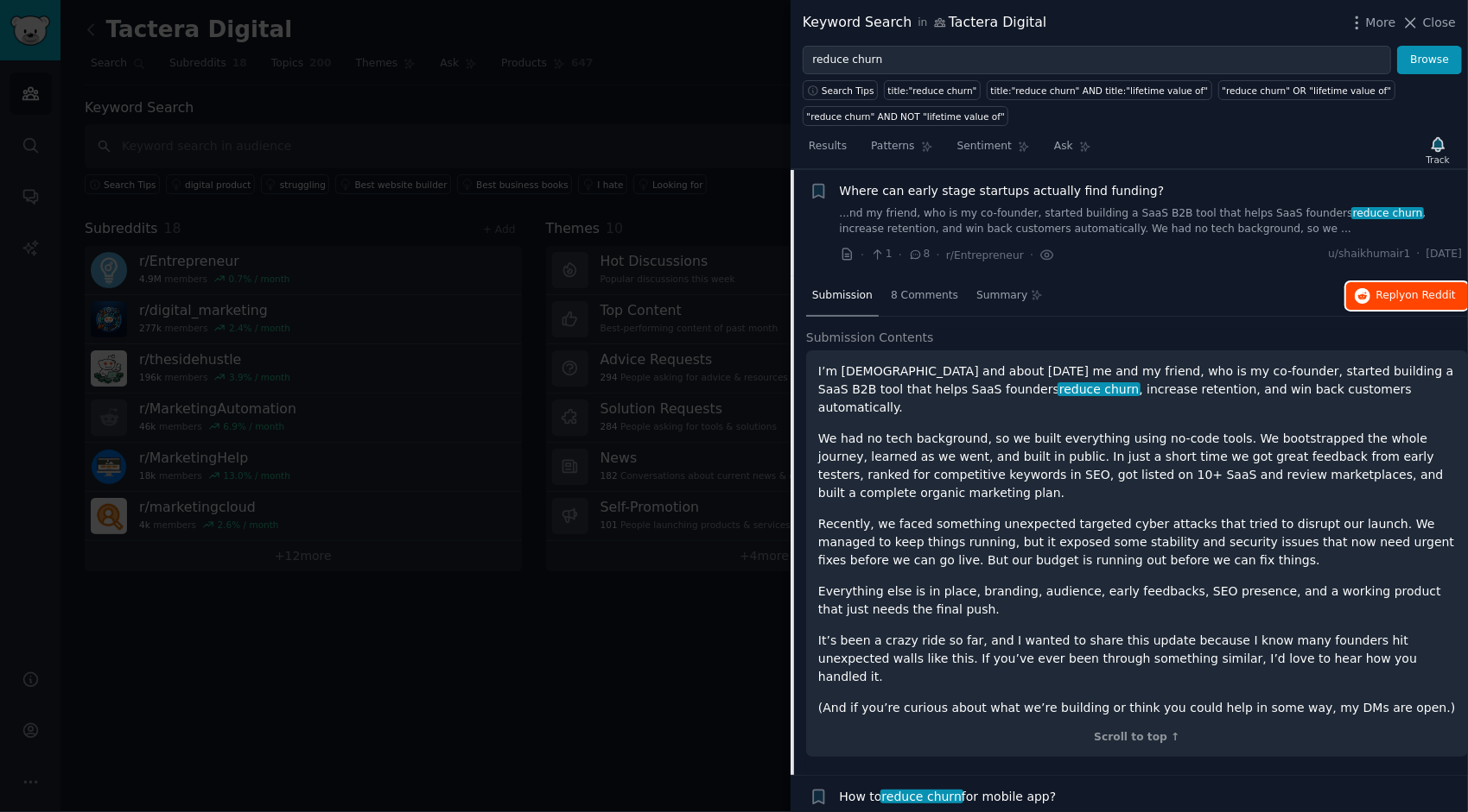
click at [1373, 291] on button "Reply on Reddit" at bounding box center [1407, 296] width 122 height 28
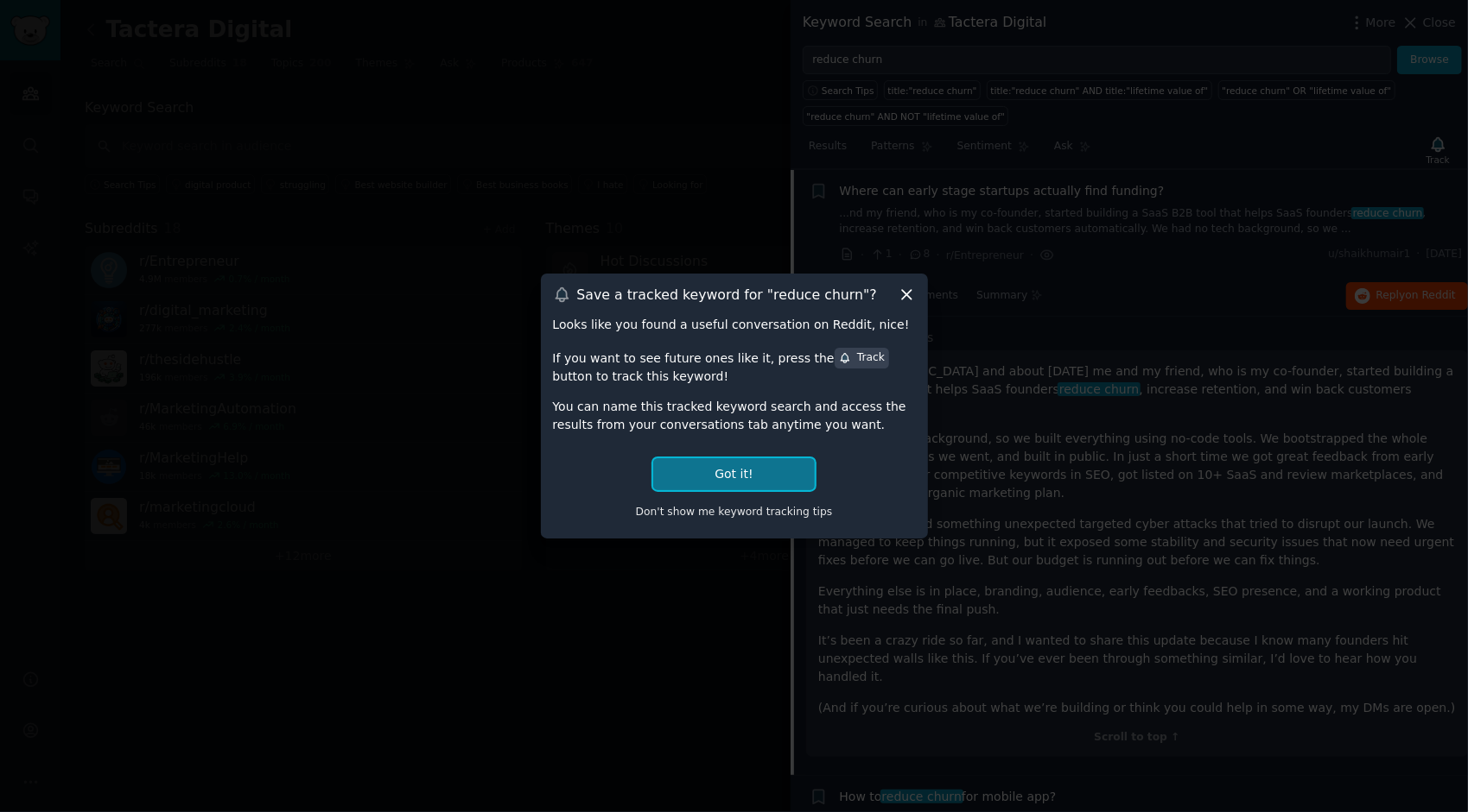
click at [768, 468] on button "Got it!" at bounding box center [733, 474] width 161 height 32
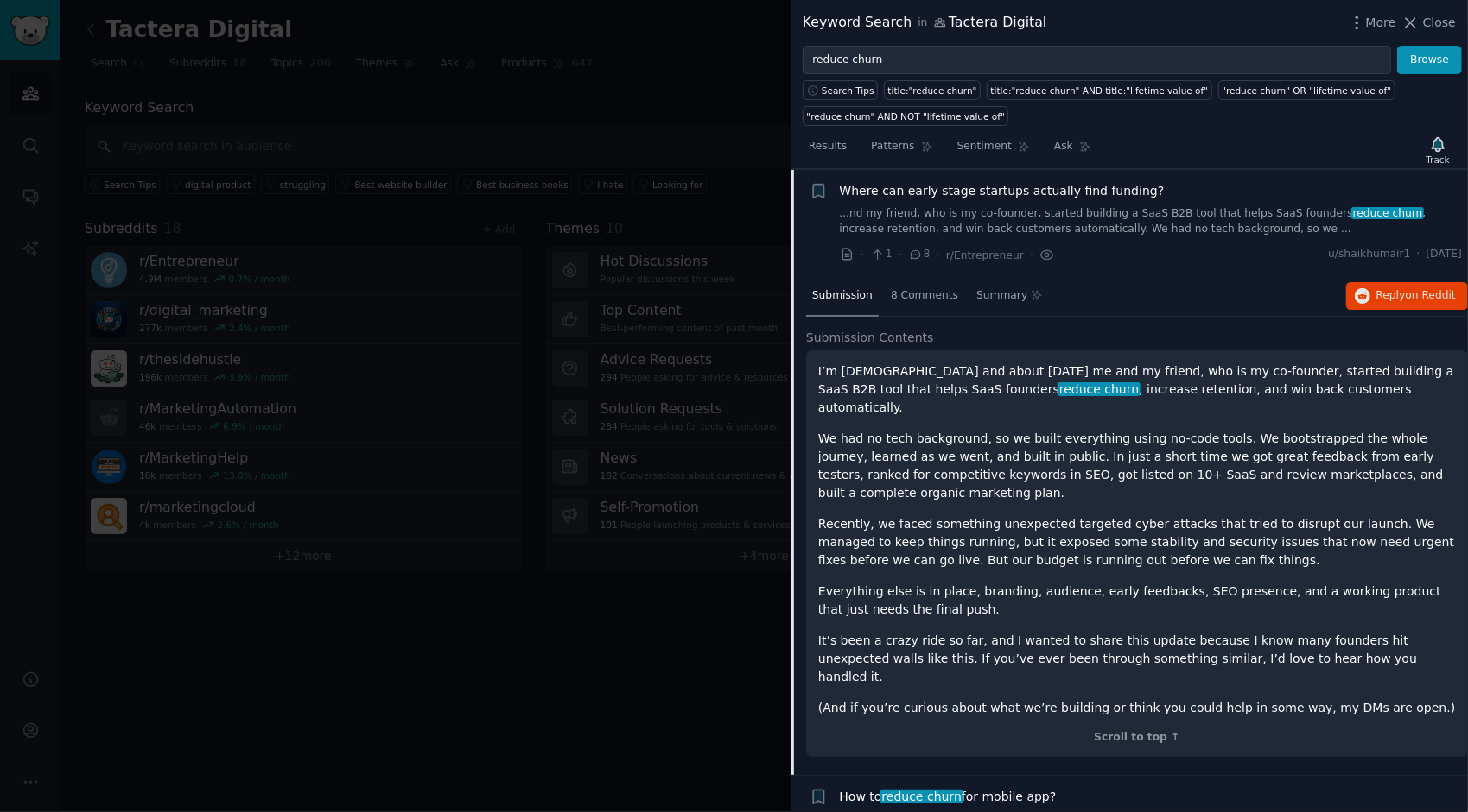
click at [1205, 190] on div "Where can early stage startups actually find funding?" at bounding box center [1151, 191] width 623 height 18
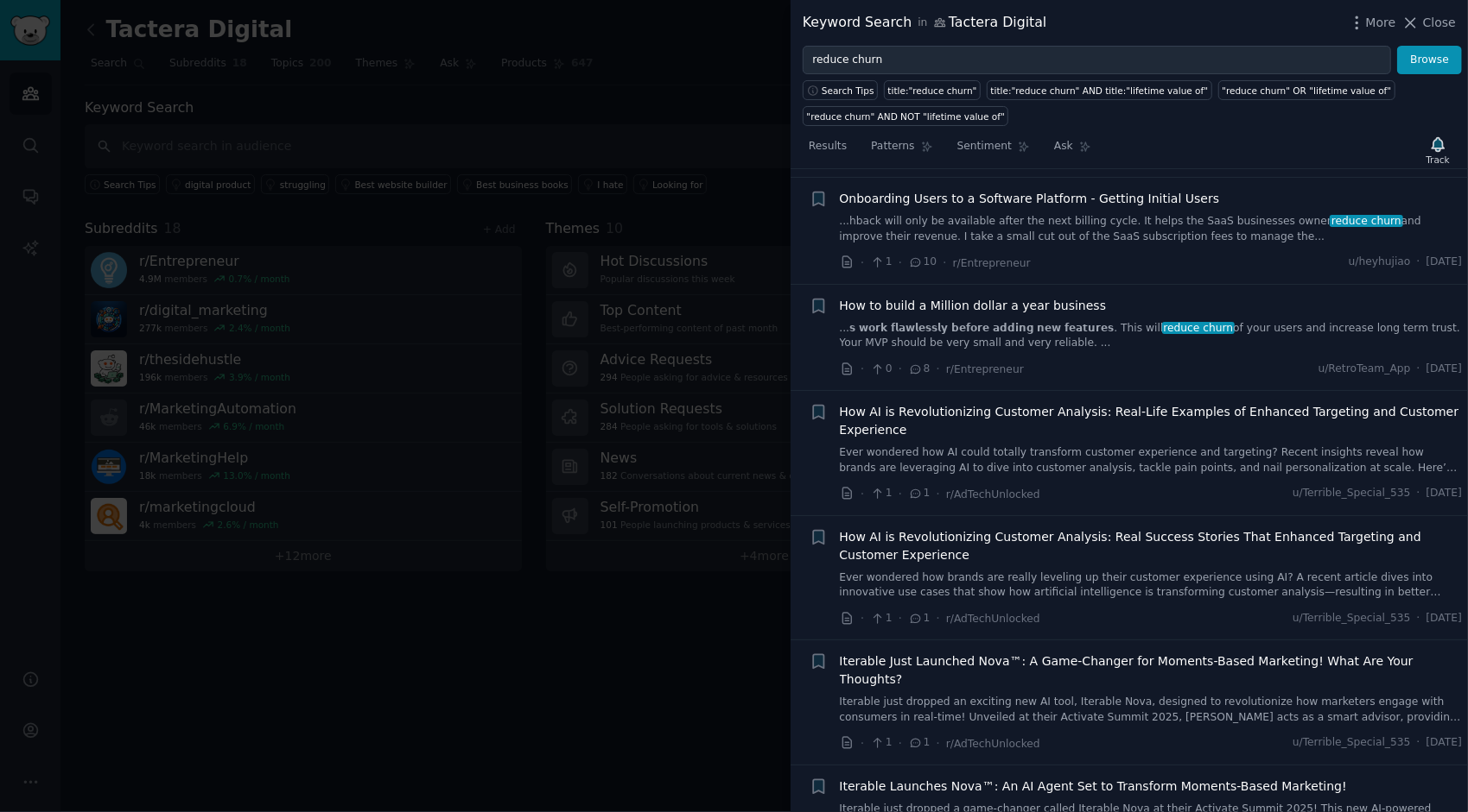
scroll to position [946, 0]
click at [1166, 401] on span "How AI is Revolutionizing Customer Analysis: Real-Life Examples of Enhanced Tar…" at bounding box center [1151, 419] width 623 height 36
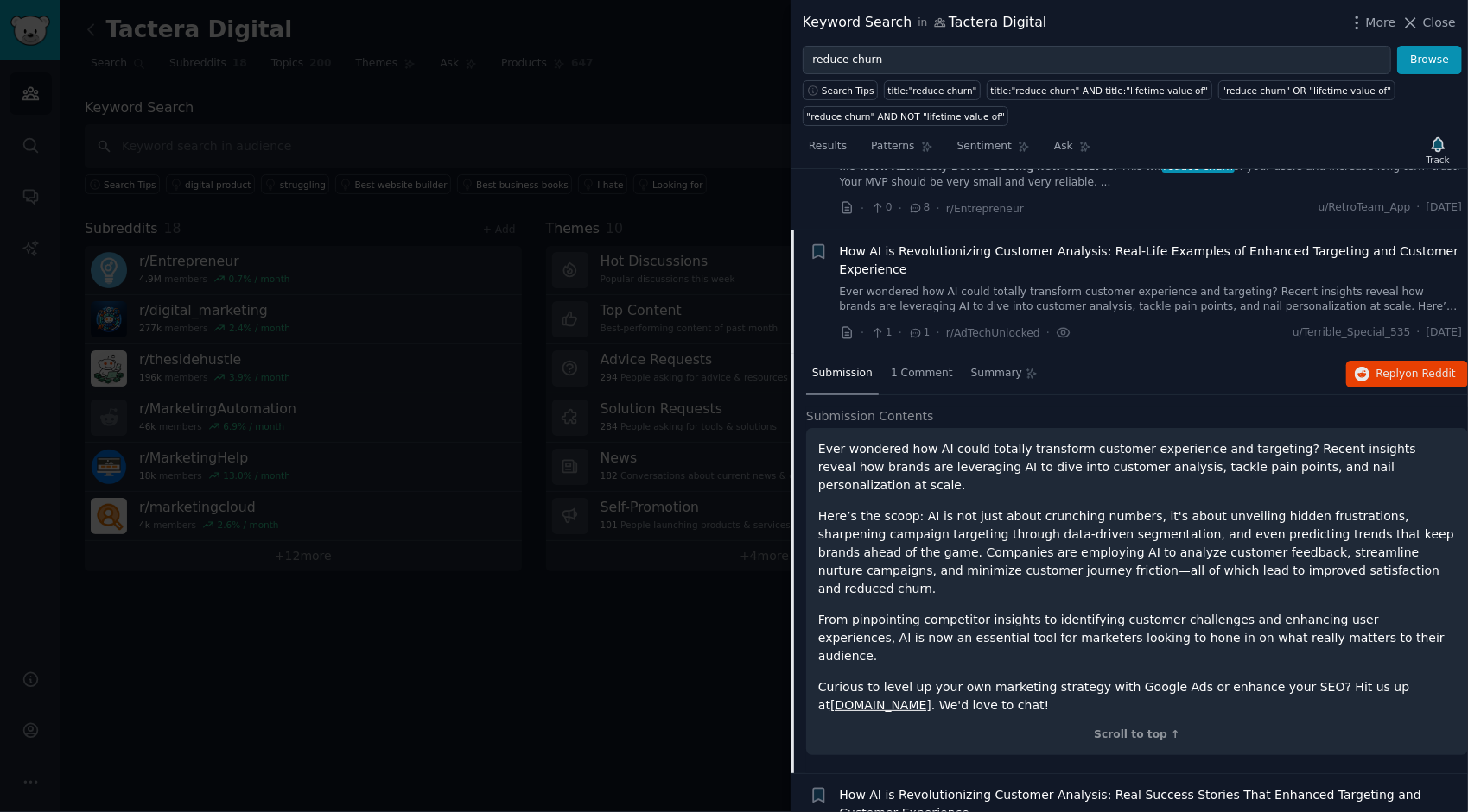
scroll to position [665, 0]
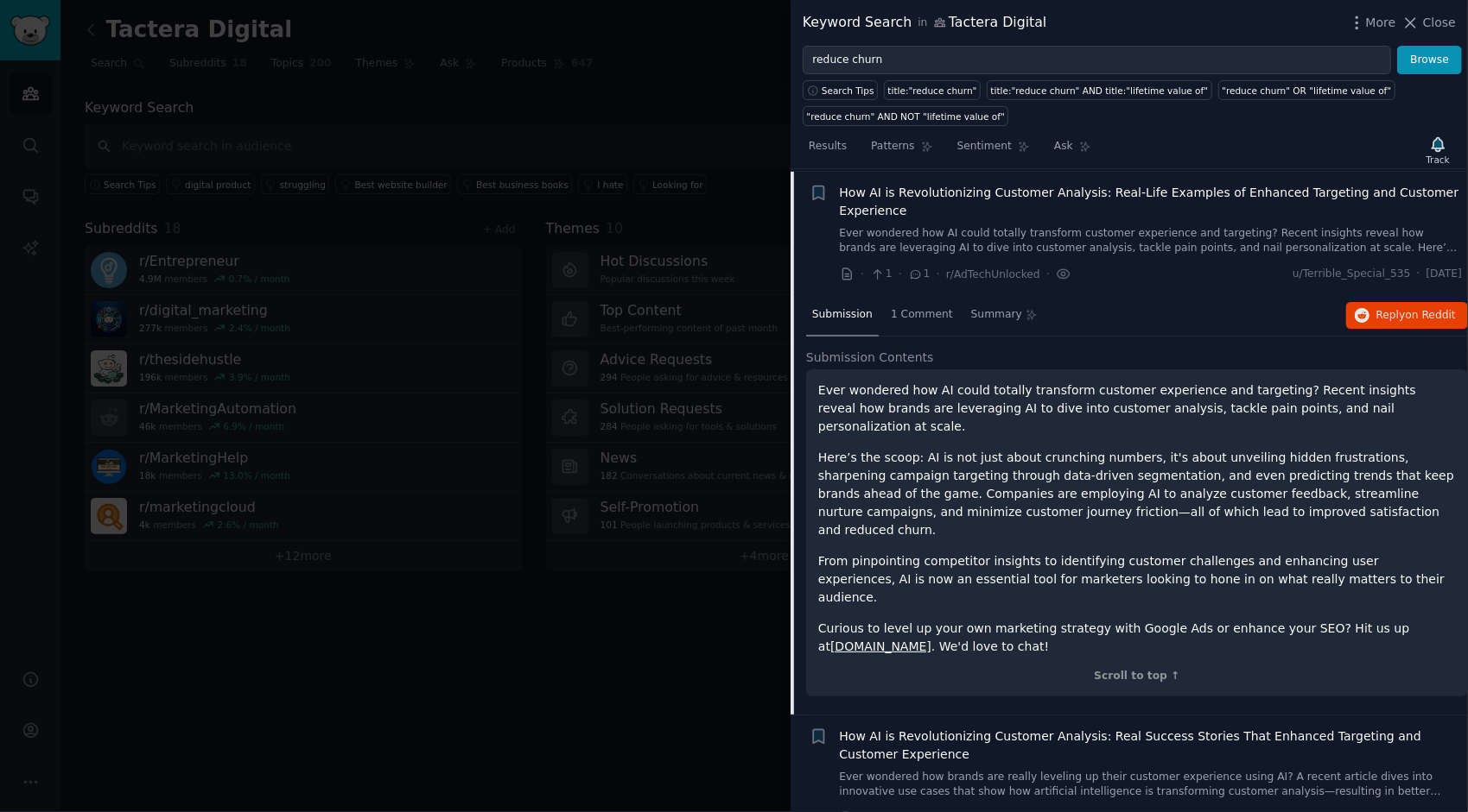
click at [879, 640] on link "www.roistarsai.site" at bounding box center [881, 647] width 101 height 14
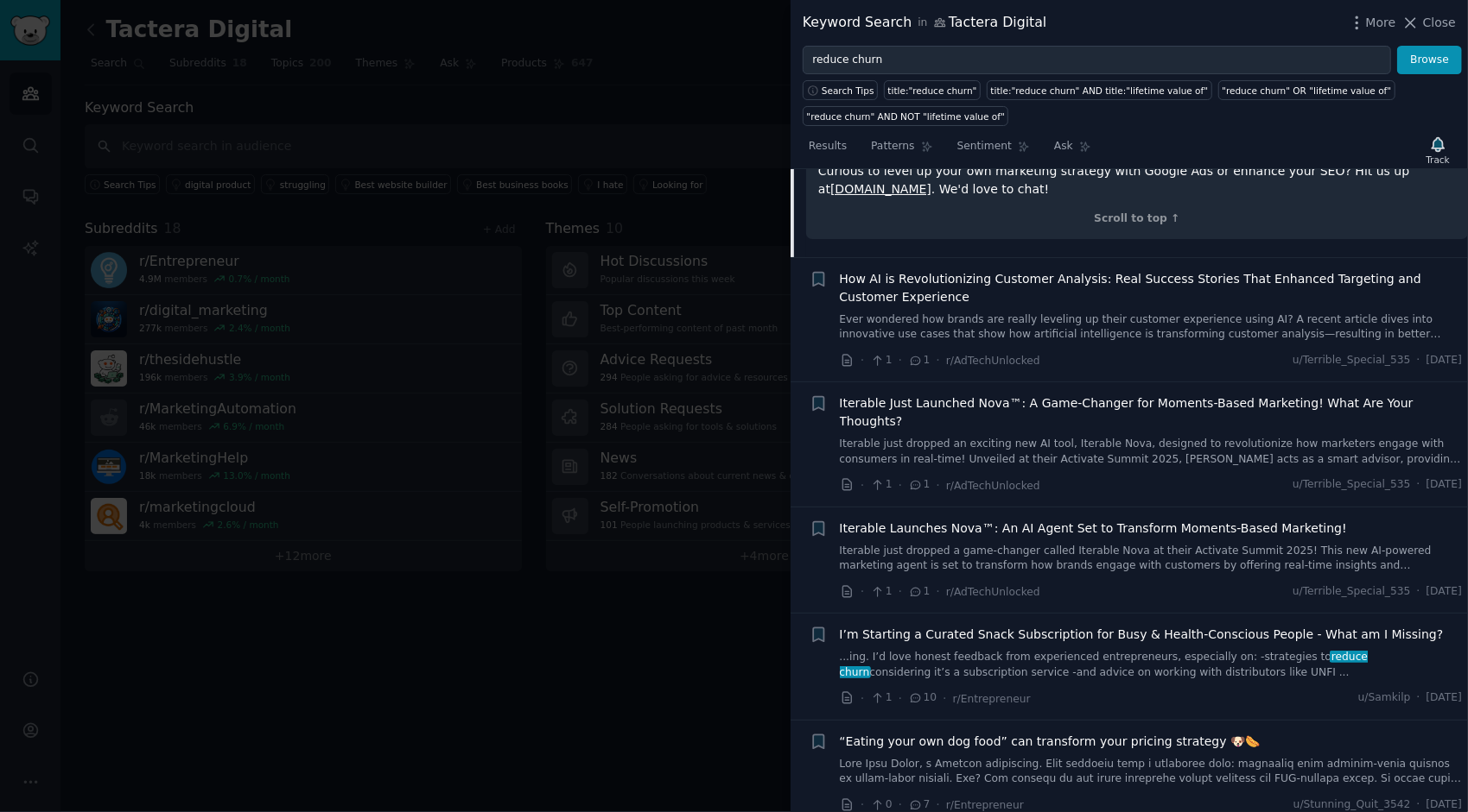
scroll to position [1124, 0]
click at [1446, 14] on span "Close" at bounding box center [1439, 23] width 33 height 18
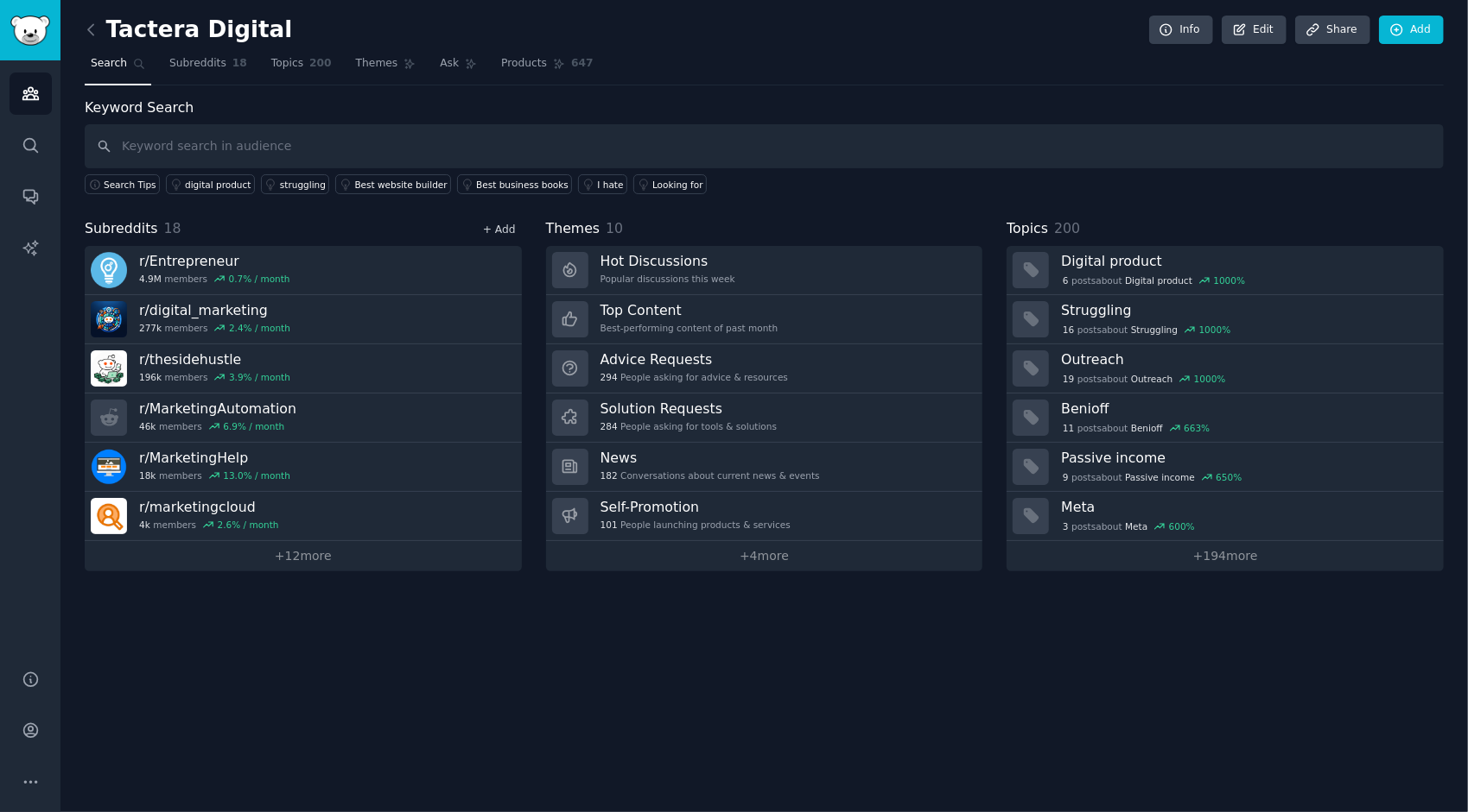
click at [499, 224] on link "+ Add" at bounding box center [499, 229] width 33 height 12
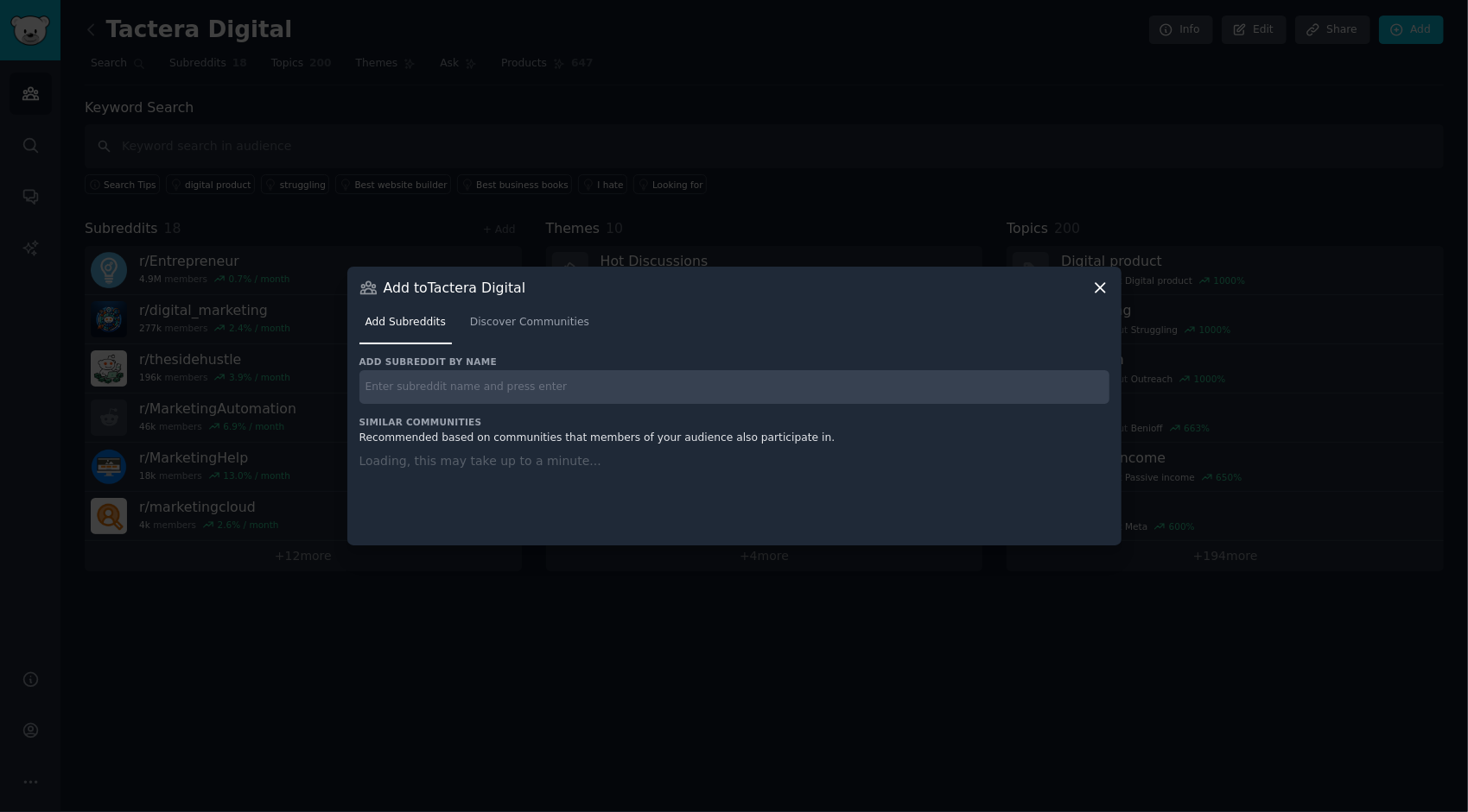
click at [522, 373] on input "text" at bounding box center [734, 387] width 750 height 33
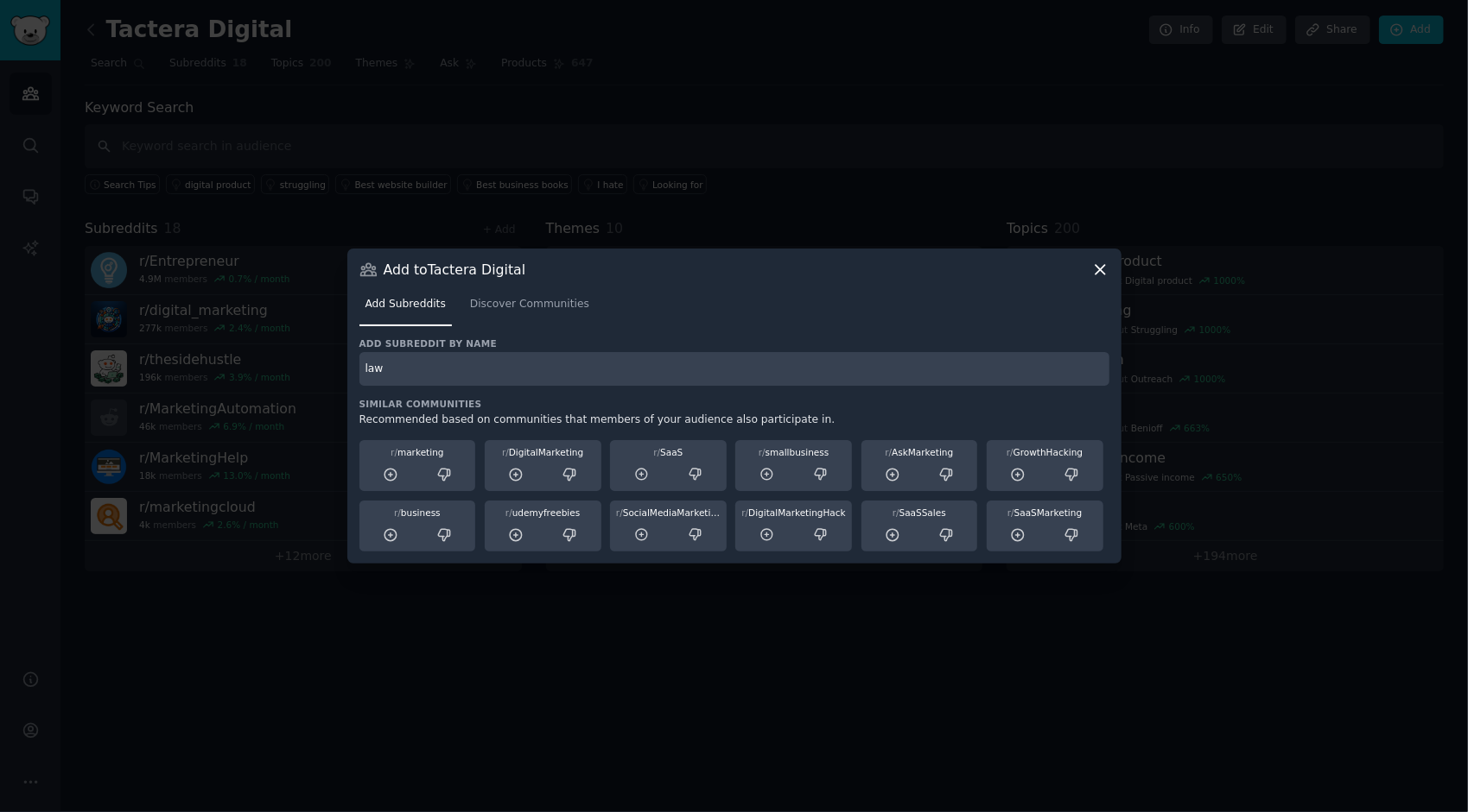
type input "law"
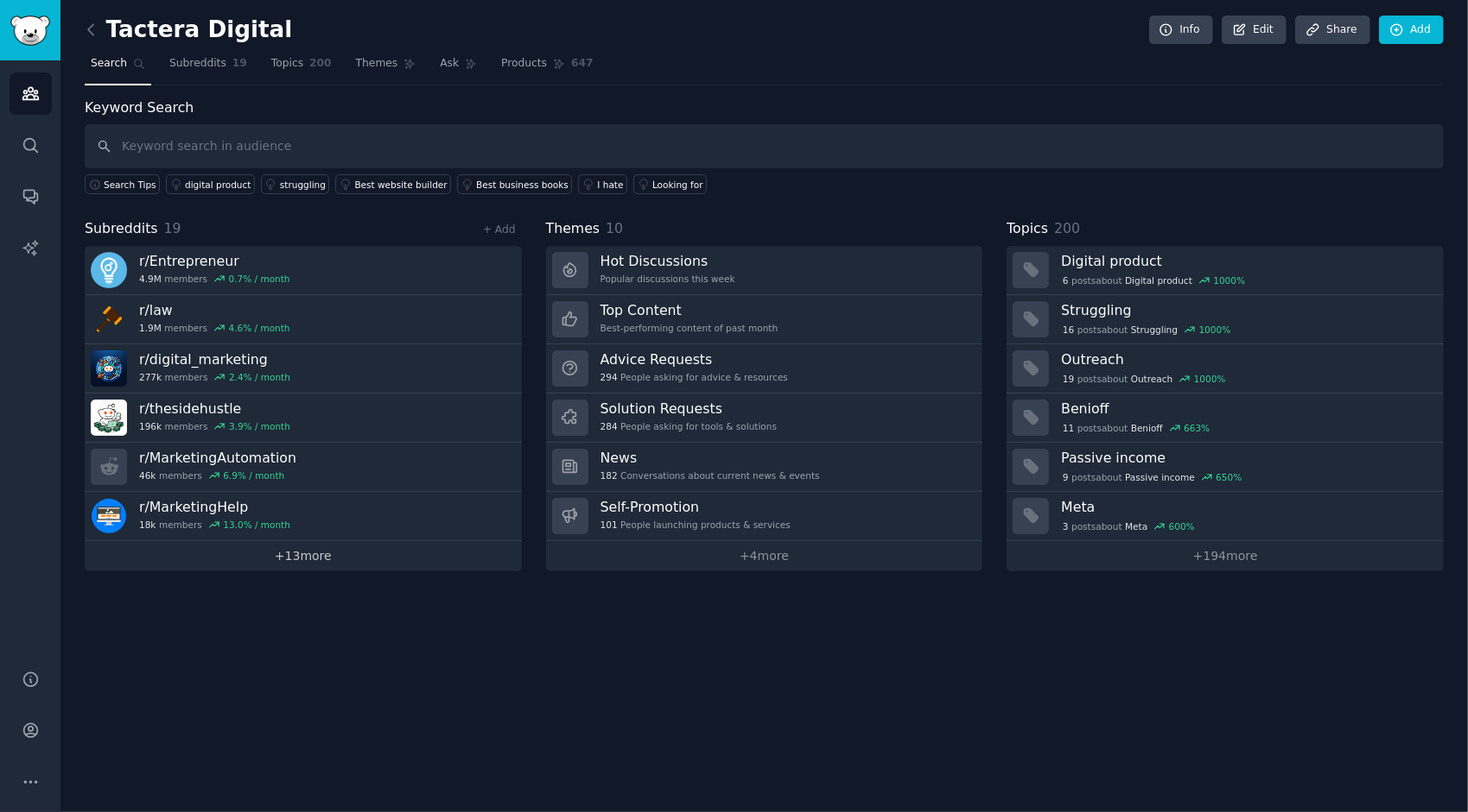
click at [324, 564] on link "+ 13 more" at bounding box center [303, 556] width 437 height 30
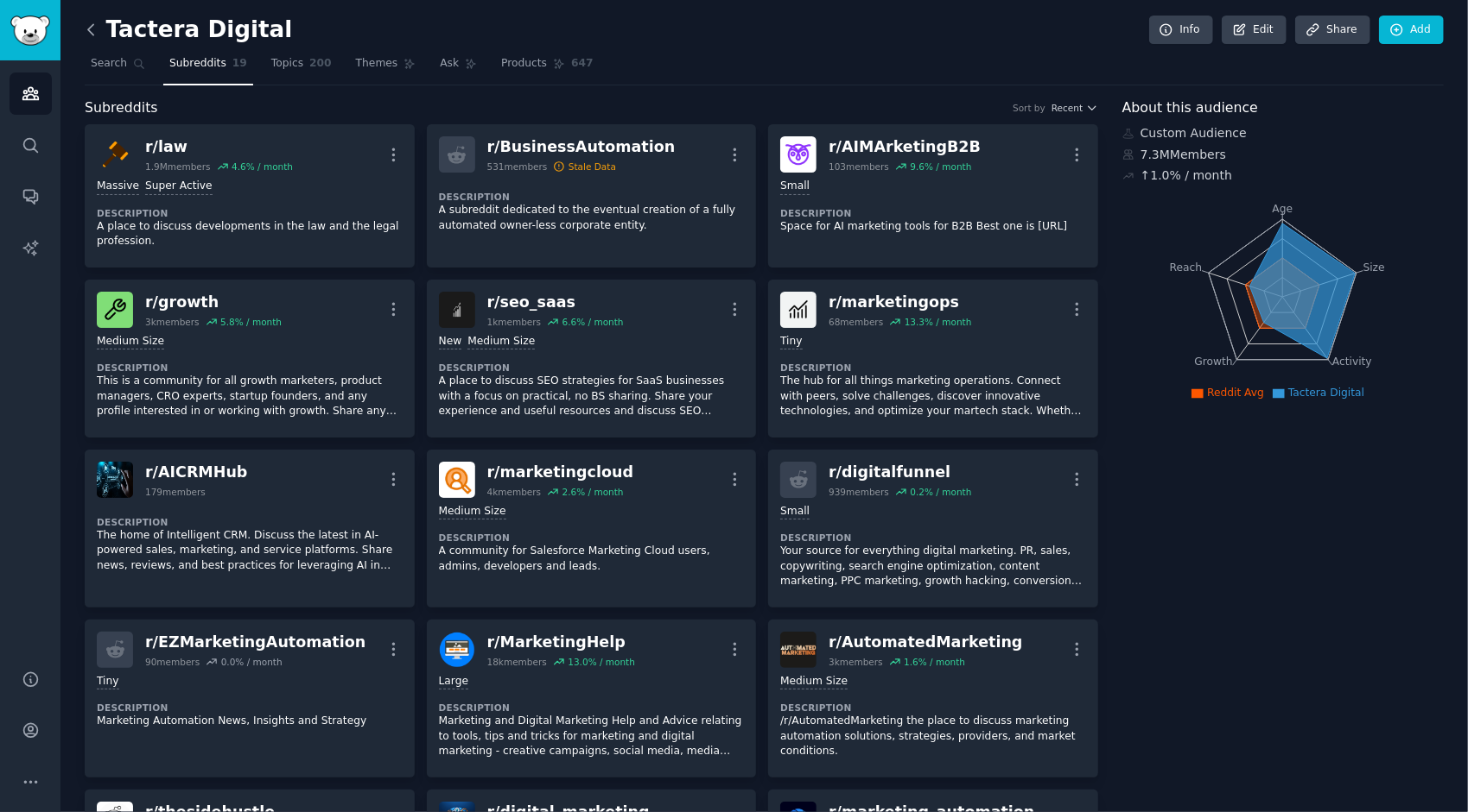
click at [93, 33] on icon at bounding box center [90, 29] width 5 height 10
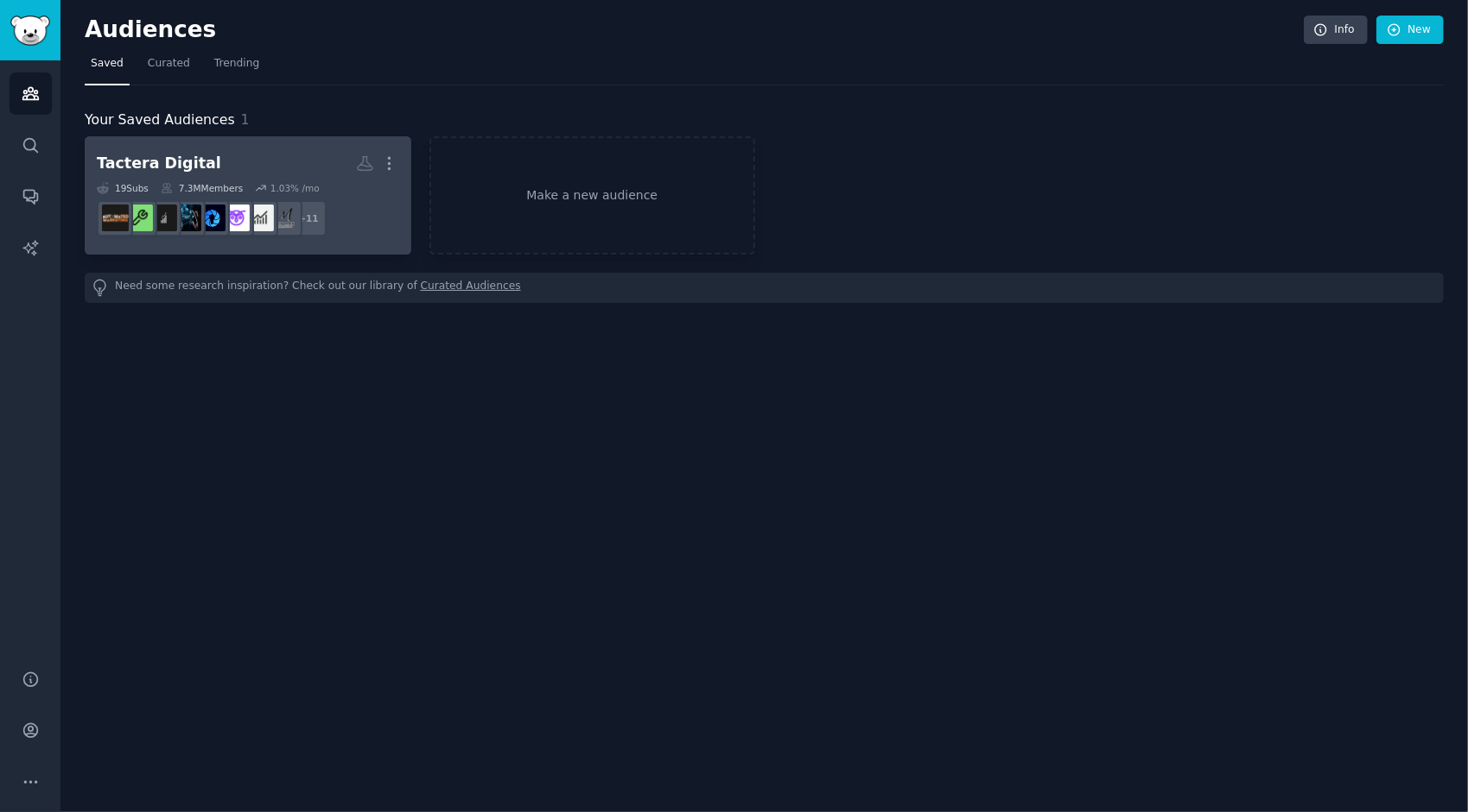
click at [349, 208] on dd "r/AdTechUnlocked, r/EZMarketingAutomation, r/BusinessAutomation, r/digitalfunne…" at bounding box center [248, 218] width 303 height 48
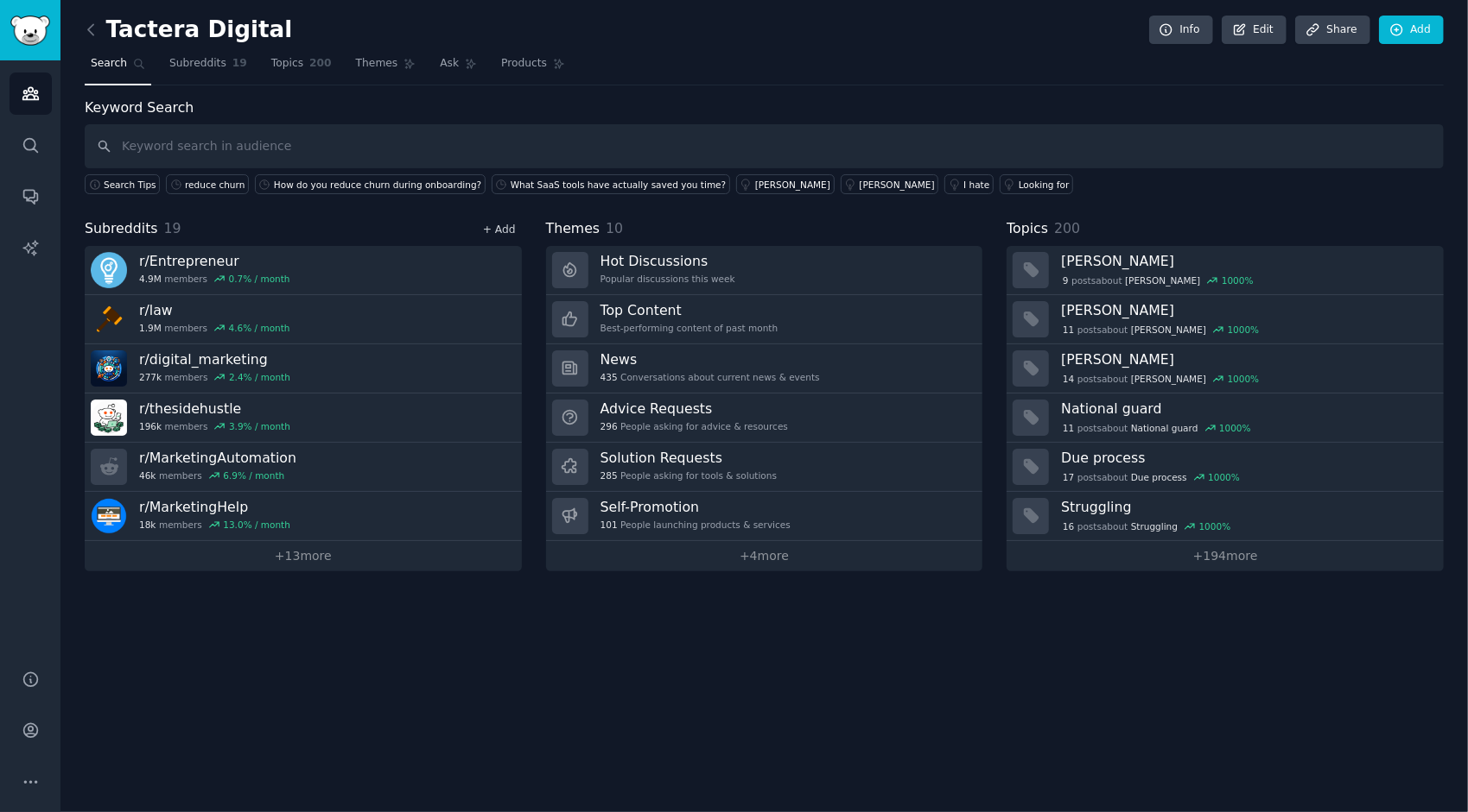
click at [507, 230] on link "+ Add" at bounding box center [499, 229] width 33 height 12
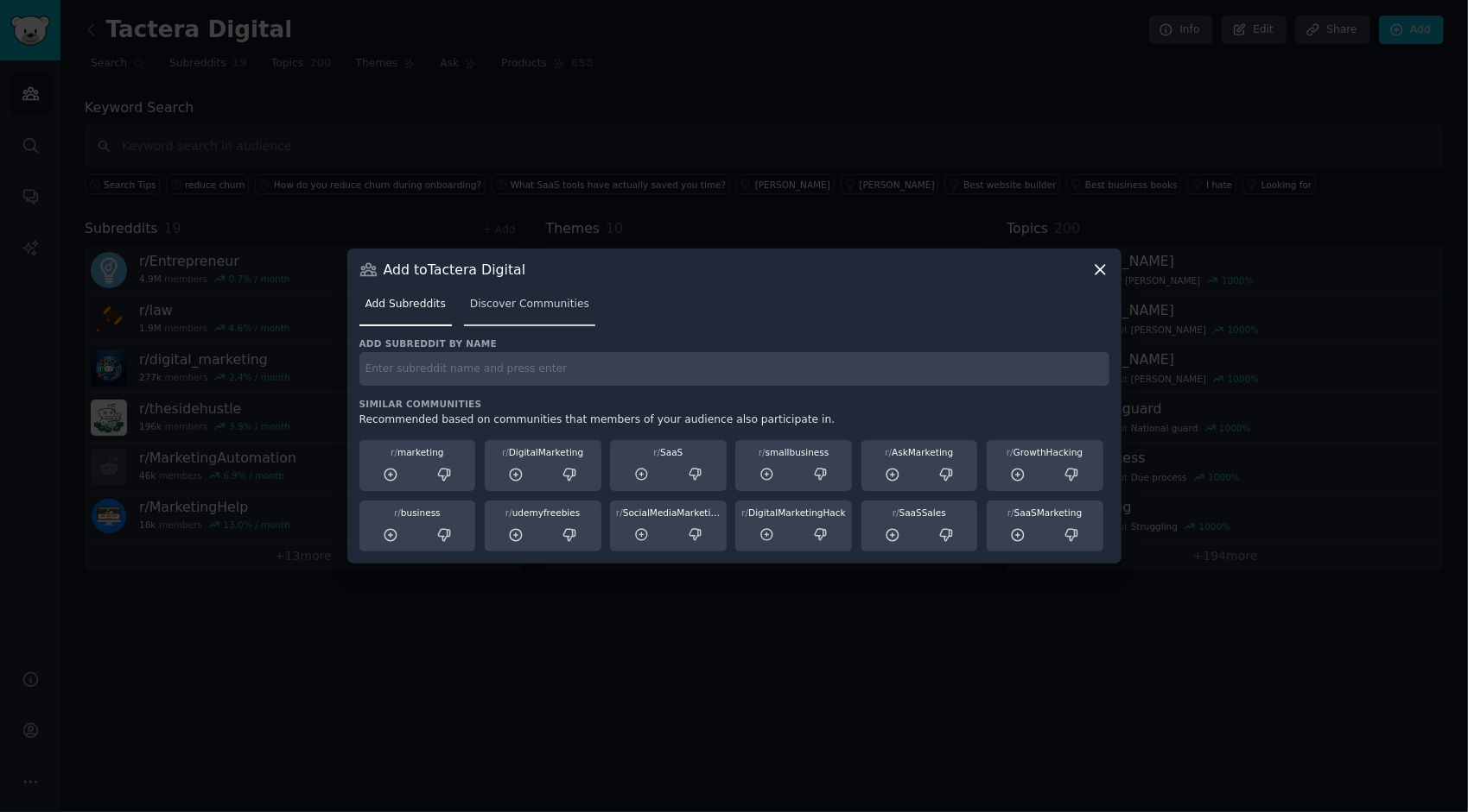
click at [534, 309] on span "Discover Communities" at bounding box center [529, 304] width 119 height 15
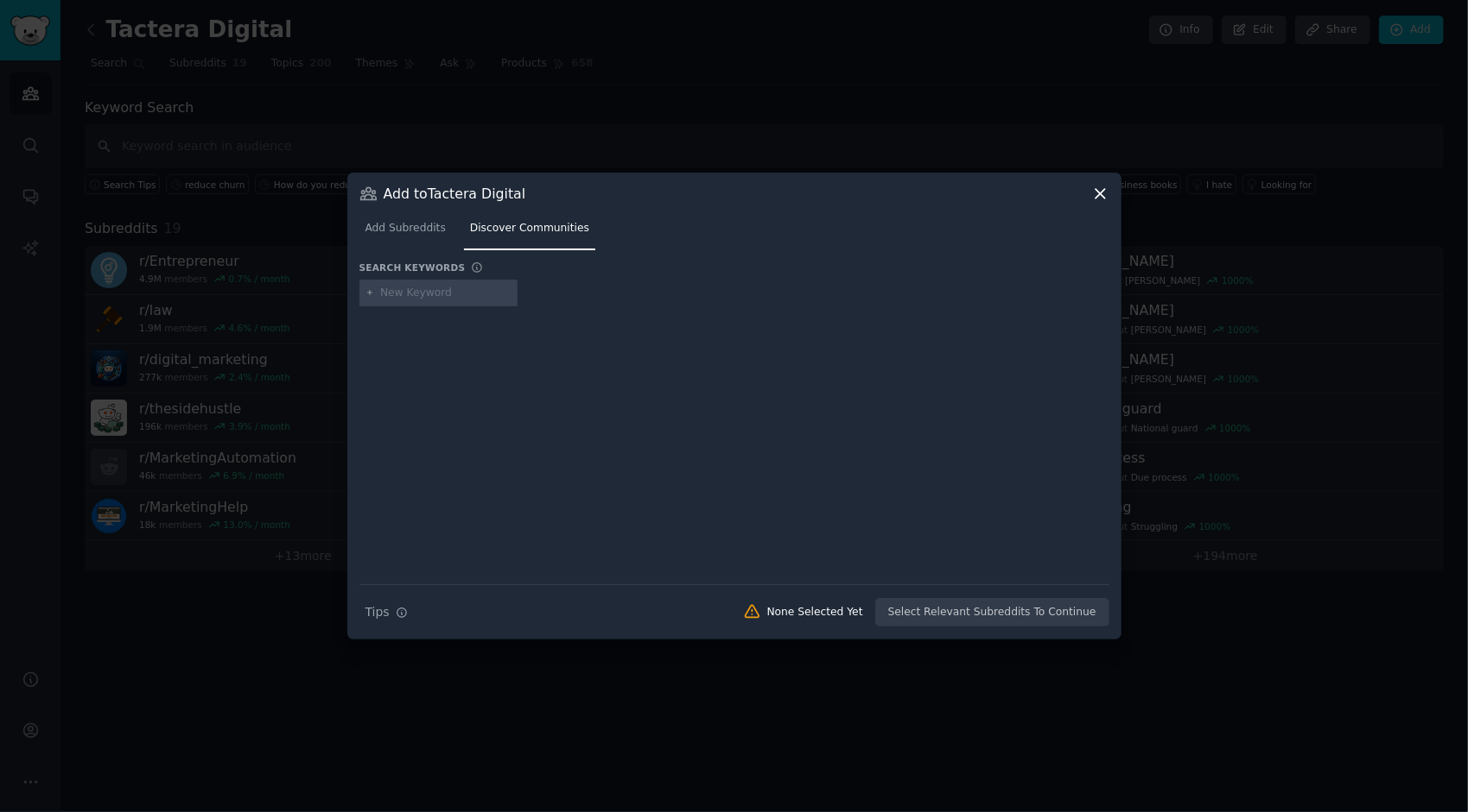
click at [534, 309] on div at bounding box center [734, 296] width 750 height 33
drag, startPoint x: 534, startPoint y: 309, endPoint x: 464, endPoint y: 302, distance: 70.3
click at [468, 305] on div at bounding box center [439, 293] width 159 height 28
click at [462, 296] on input "text" at bounding box center [446, 294] width 131 height 15
type input "law firm"
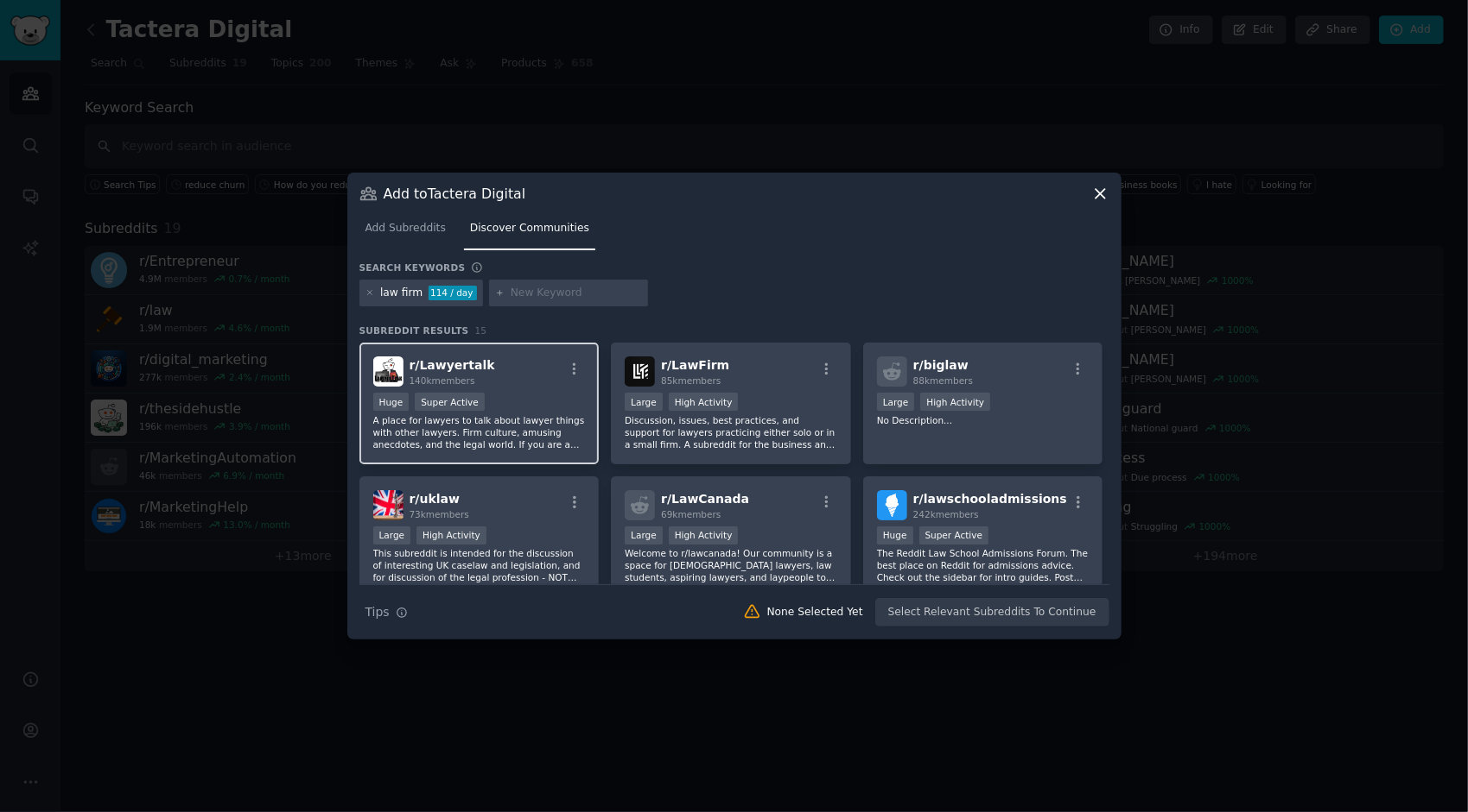
click at [501, 384] on div "r/ Lawyertalk 140k members" at bounding box center [479, 372] width 212 height 30
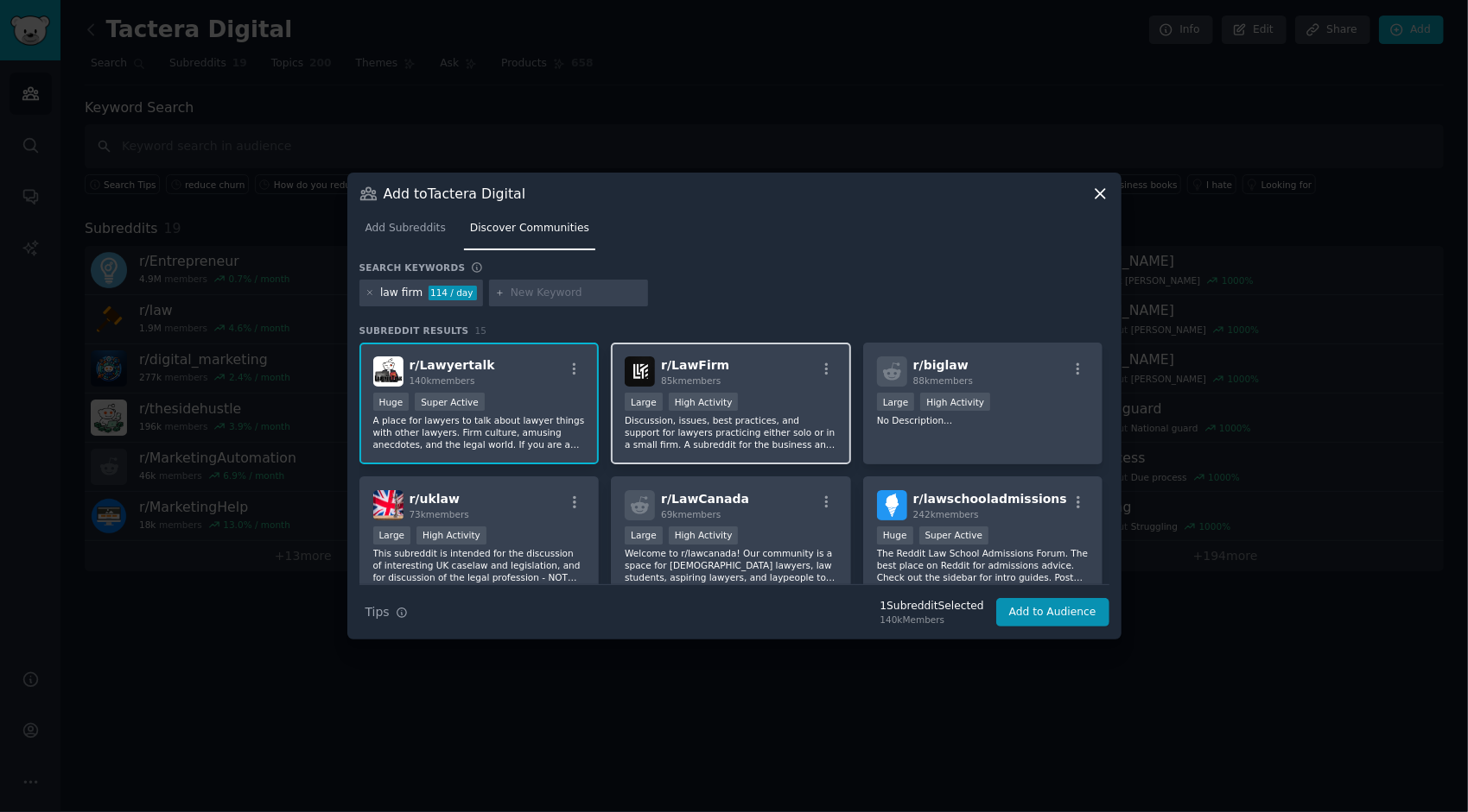
click at [819, 396] on div "Large High Activity" at bounding box center [730, 403] width 212 height 22
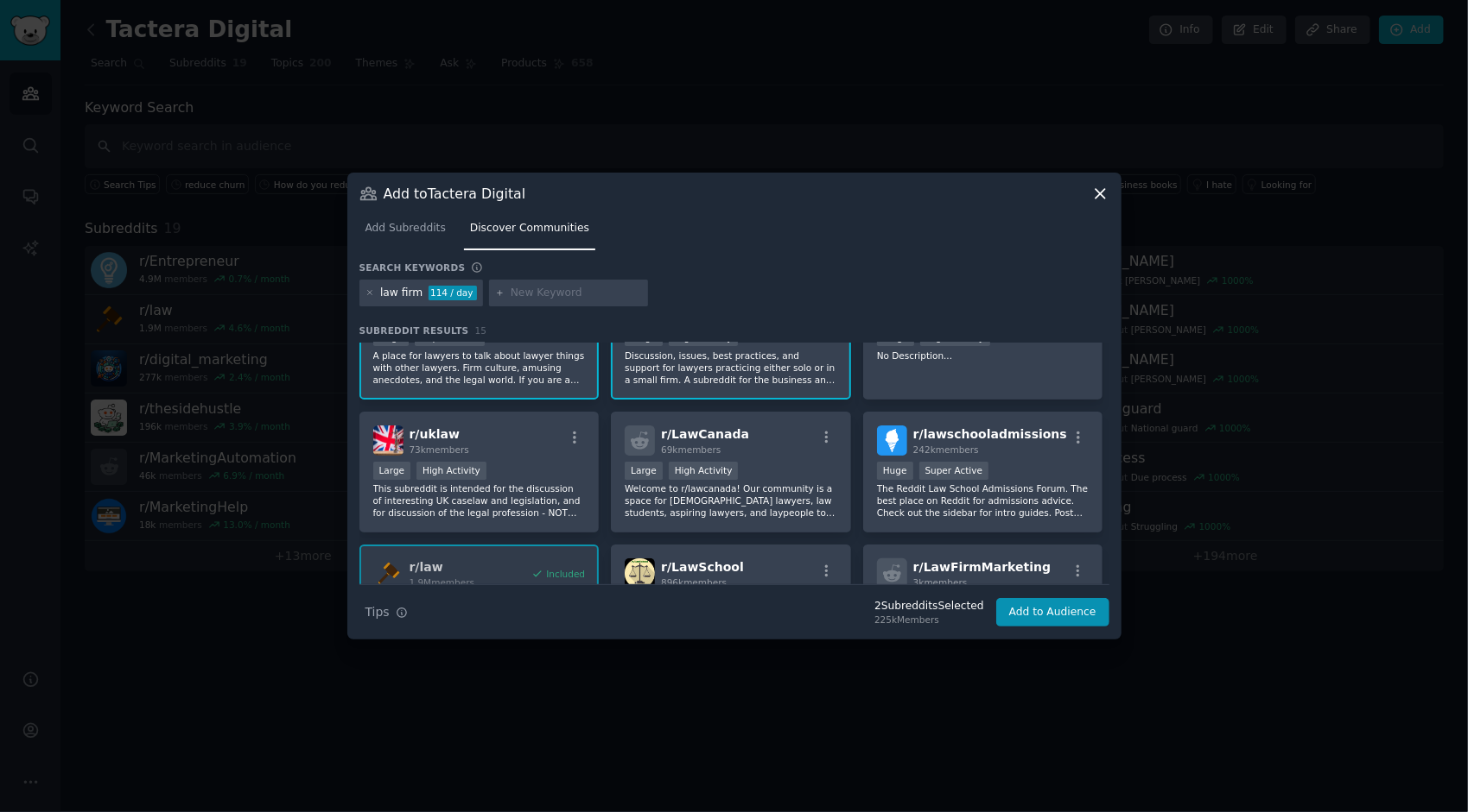
scroll to position [82, 0]
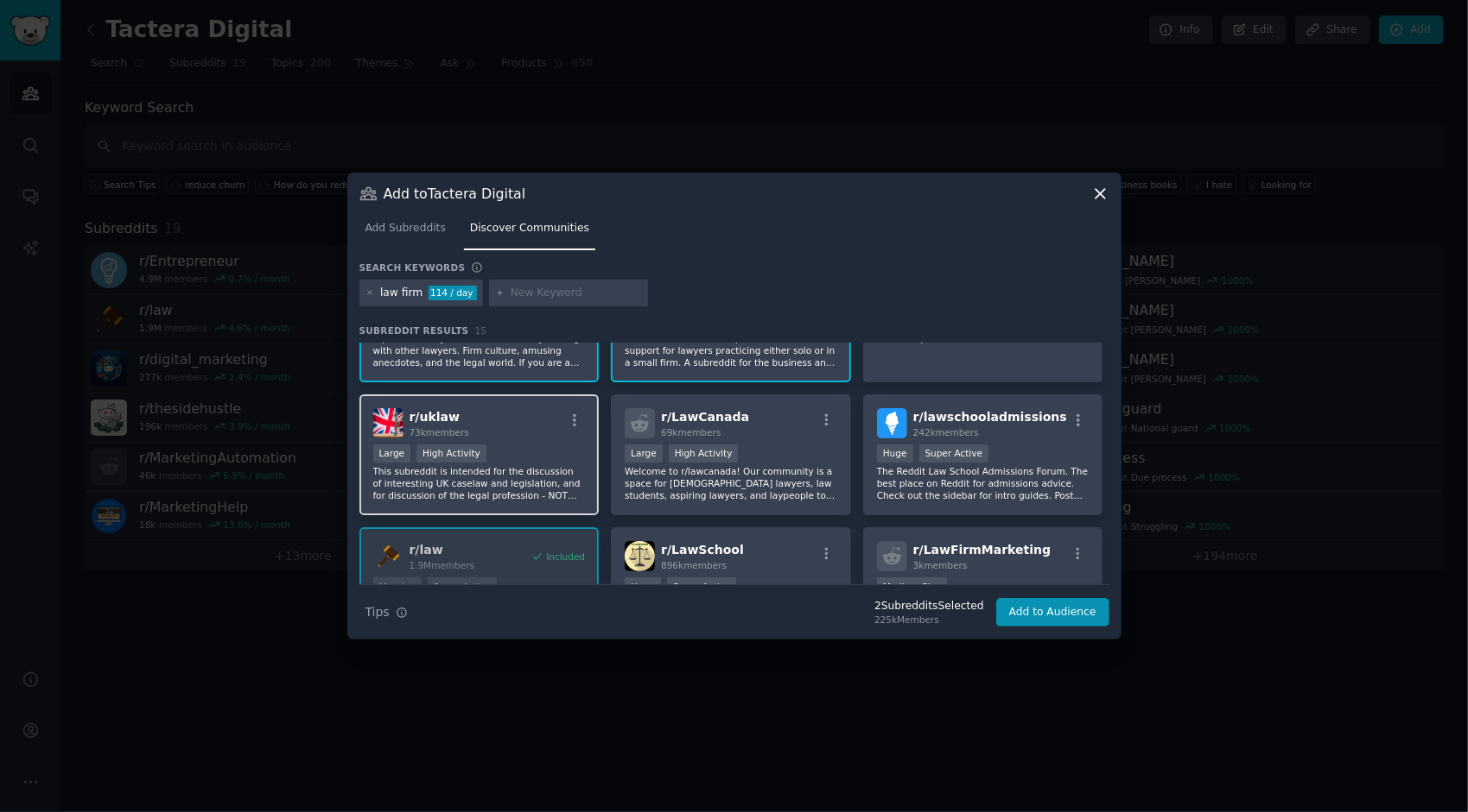
click at [512, 458] on div "Large High Activity" at bounding box center [479, 455] width 212 height 22
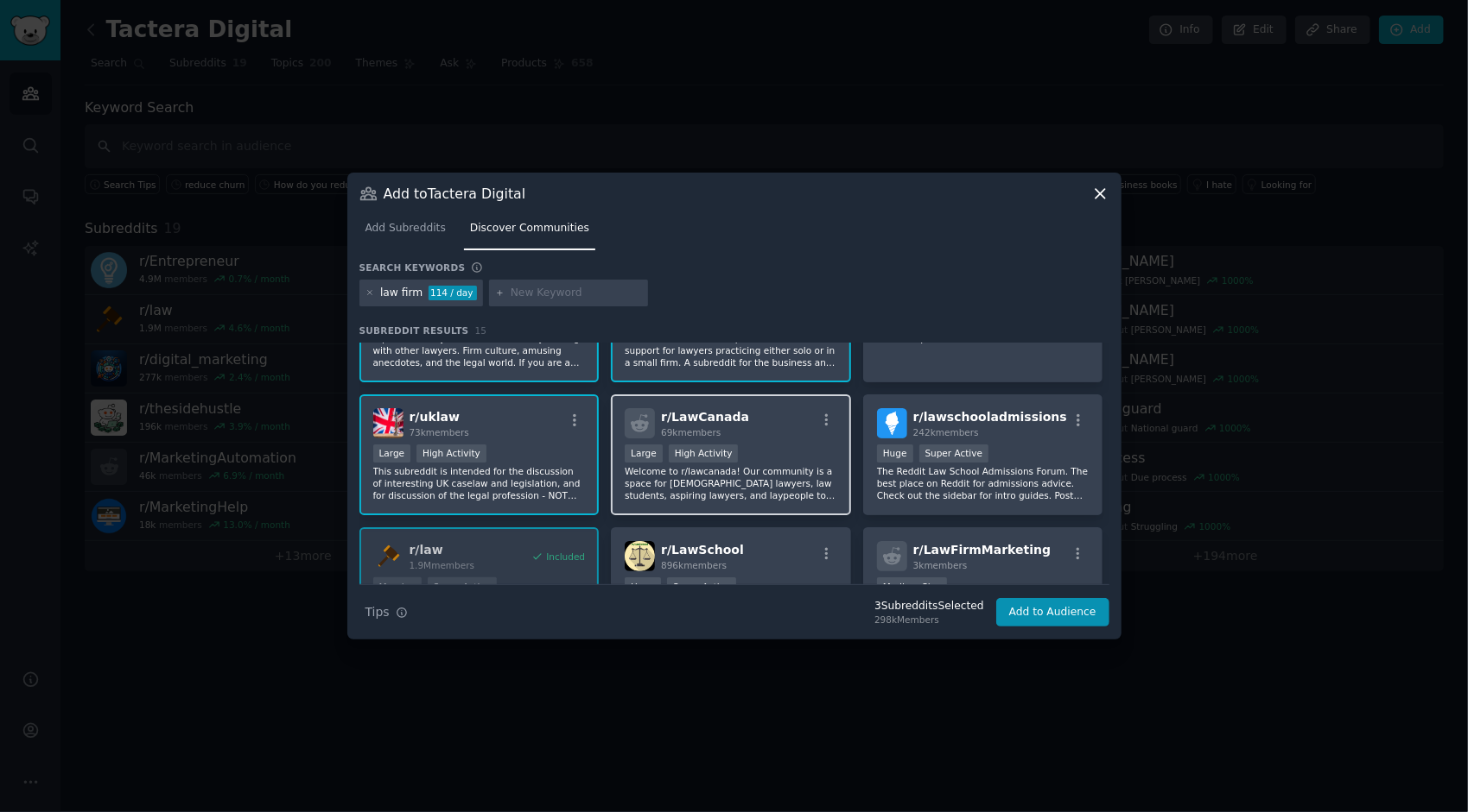
click at [811, 457] on div ">= 80th percentile for submissions / day Large High Activity" at bounding box center [730, 455] width 212 height 22
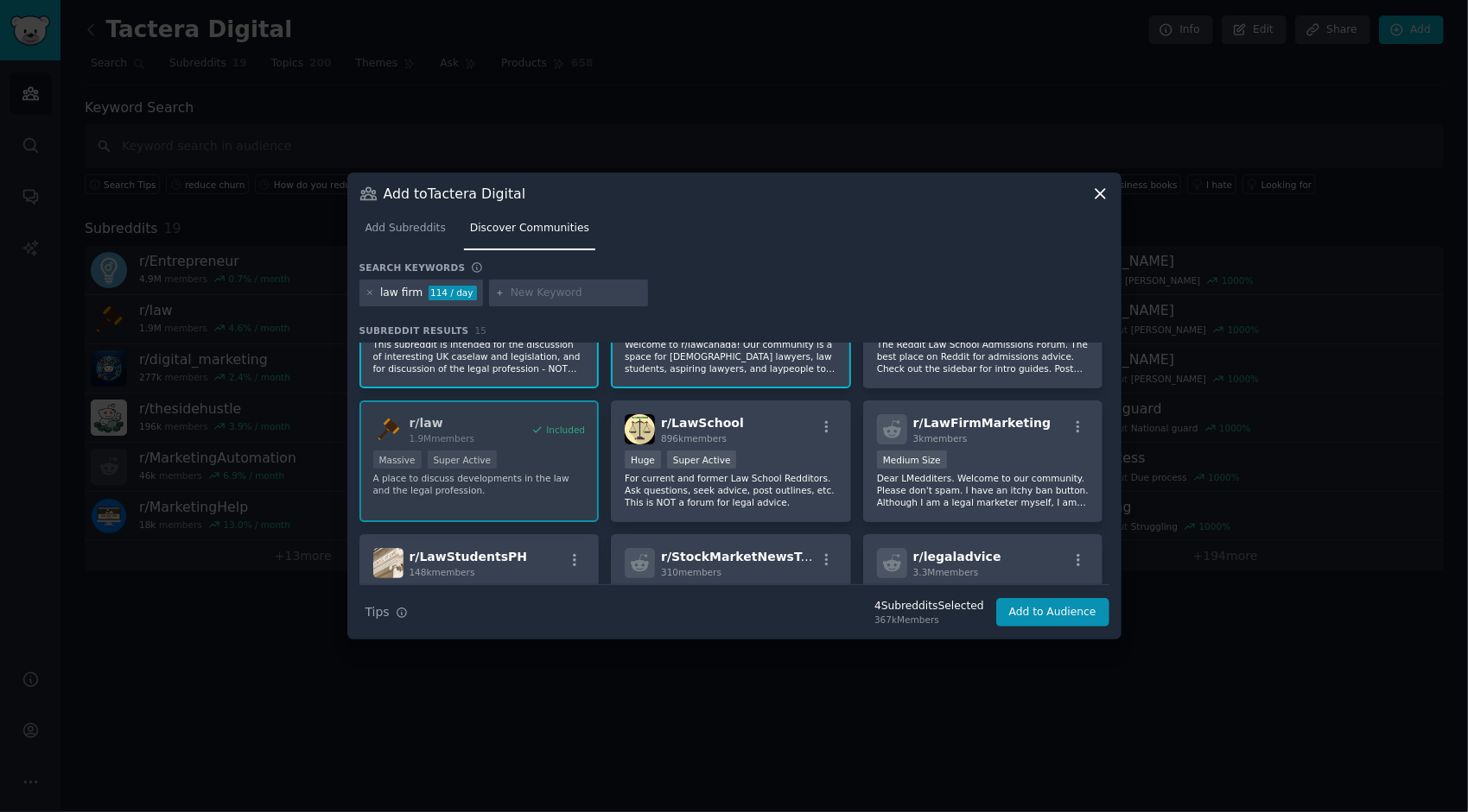
scroll to position [211, 0]
click at [1046, 465] on div "1000 - 10,000 members Medium Size" at bounding box center [983, 459] width 212 height 22
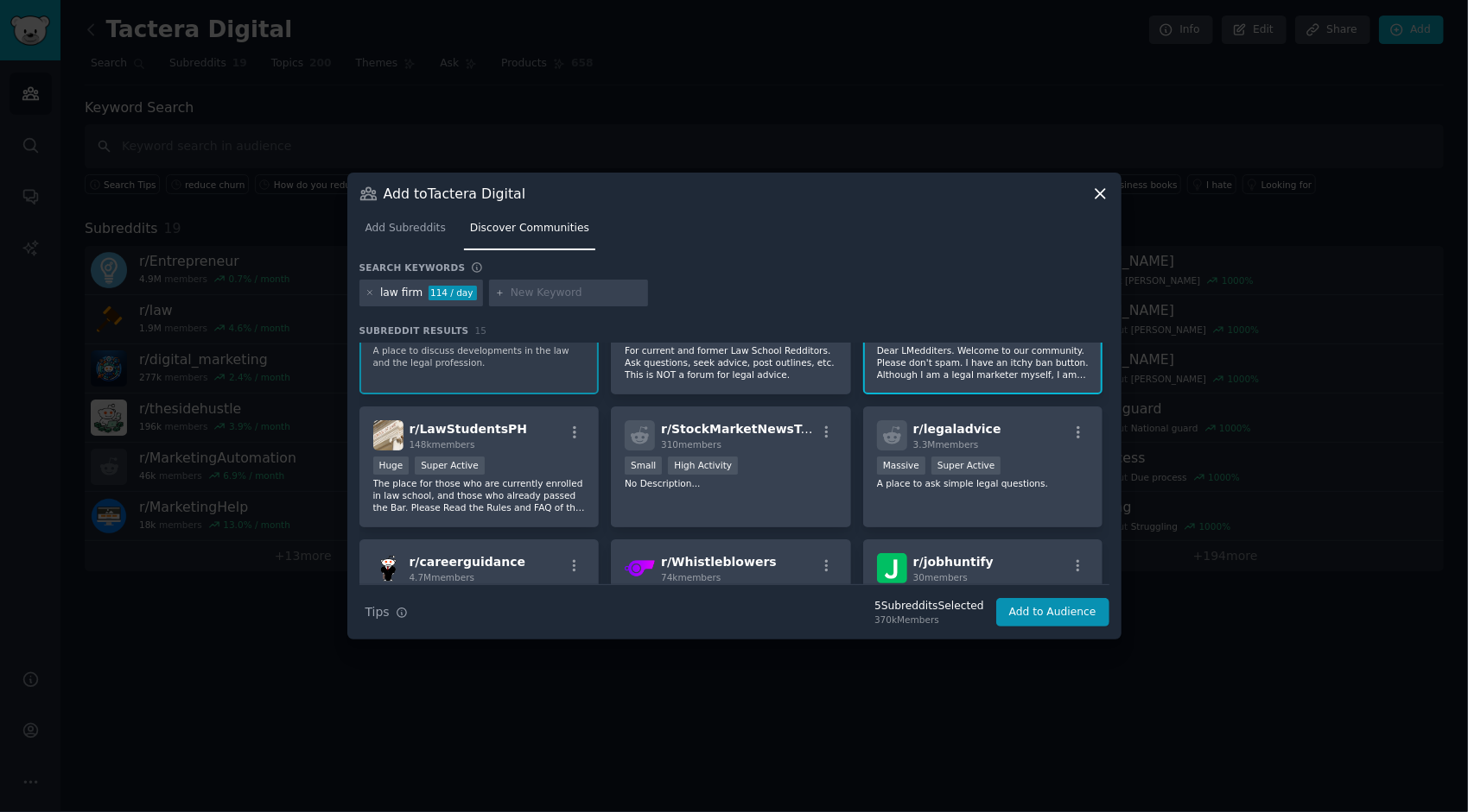
scroll to position [380, 0]
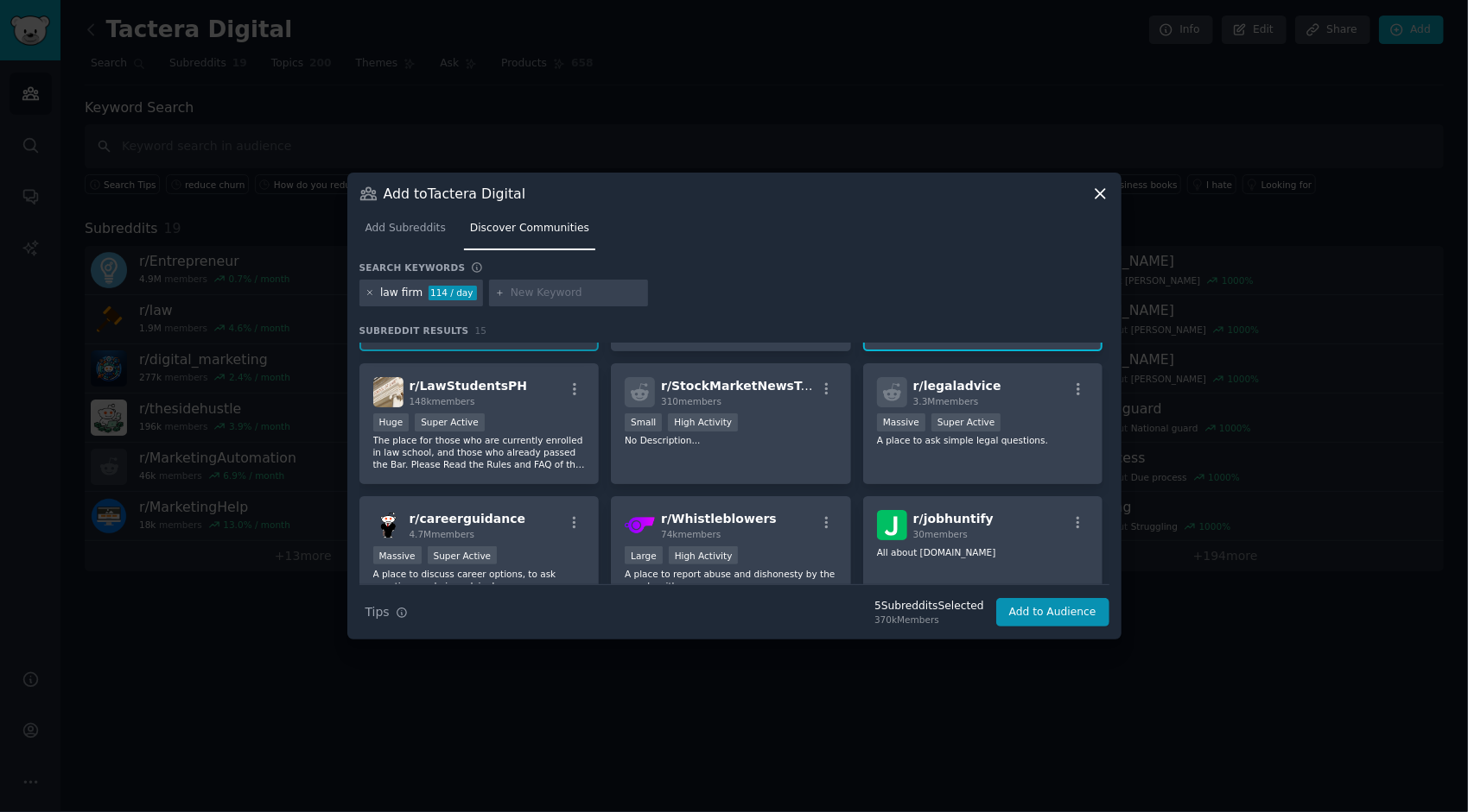
click at [373, 297] on icon at bounding box center [370, 293] width 10 height 10
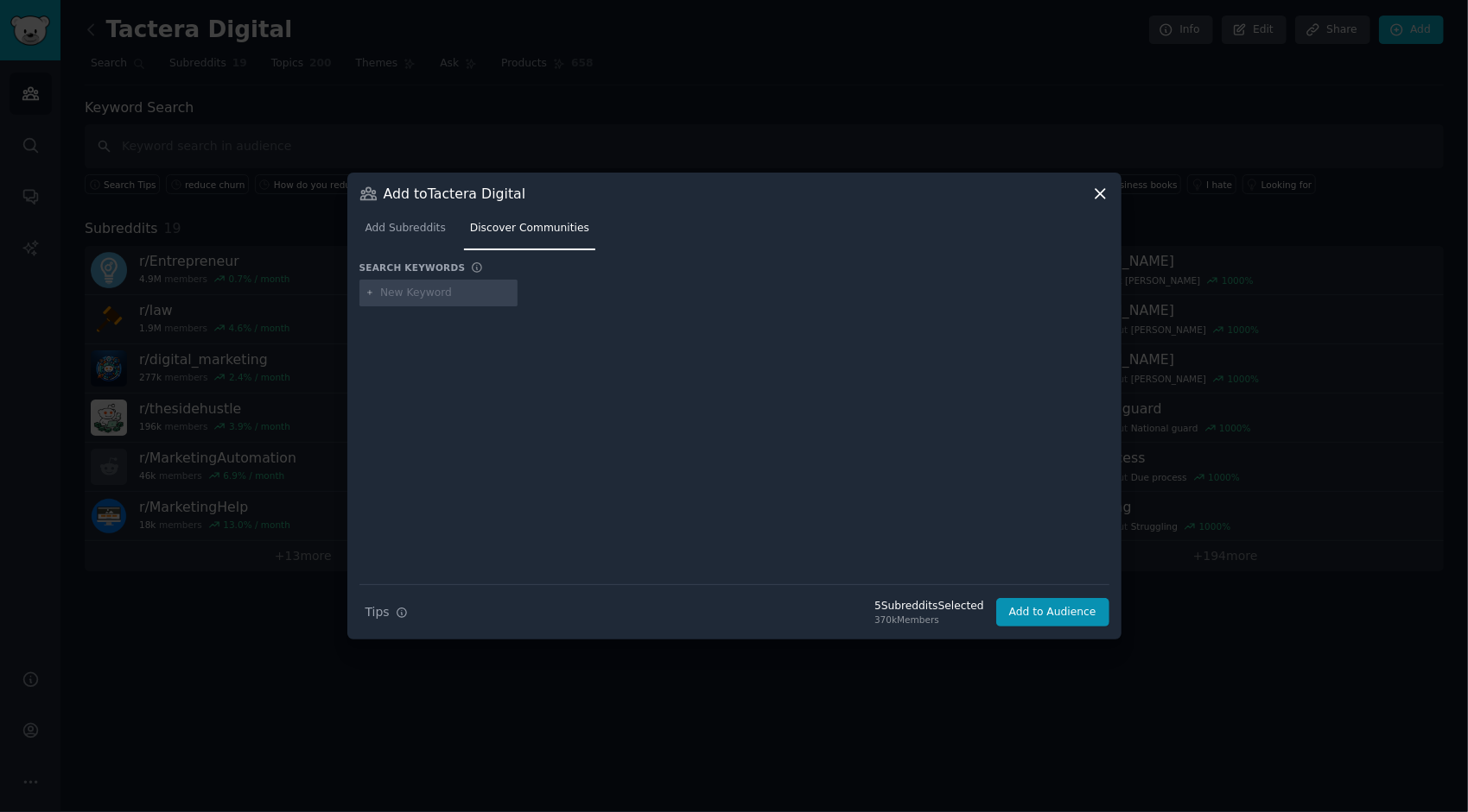
click at [432, 292] on input "text" at bounding box center [446, 294] width 131 height 15
type input "CPA marketing"
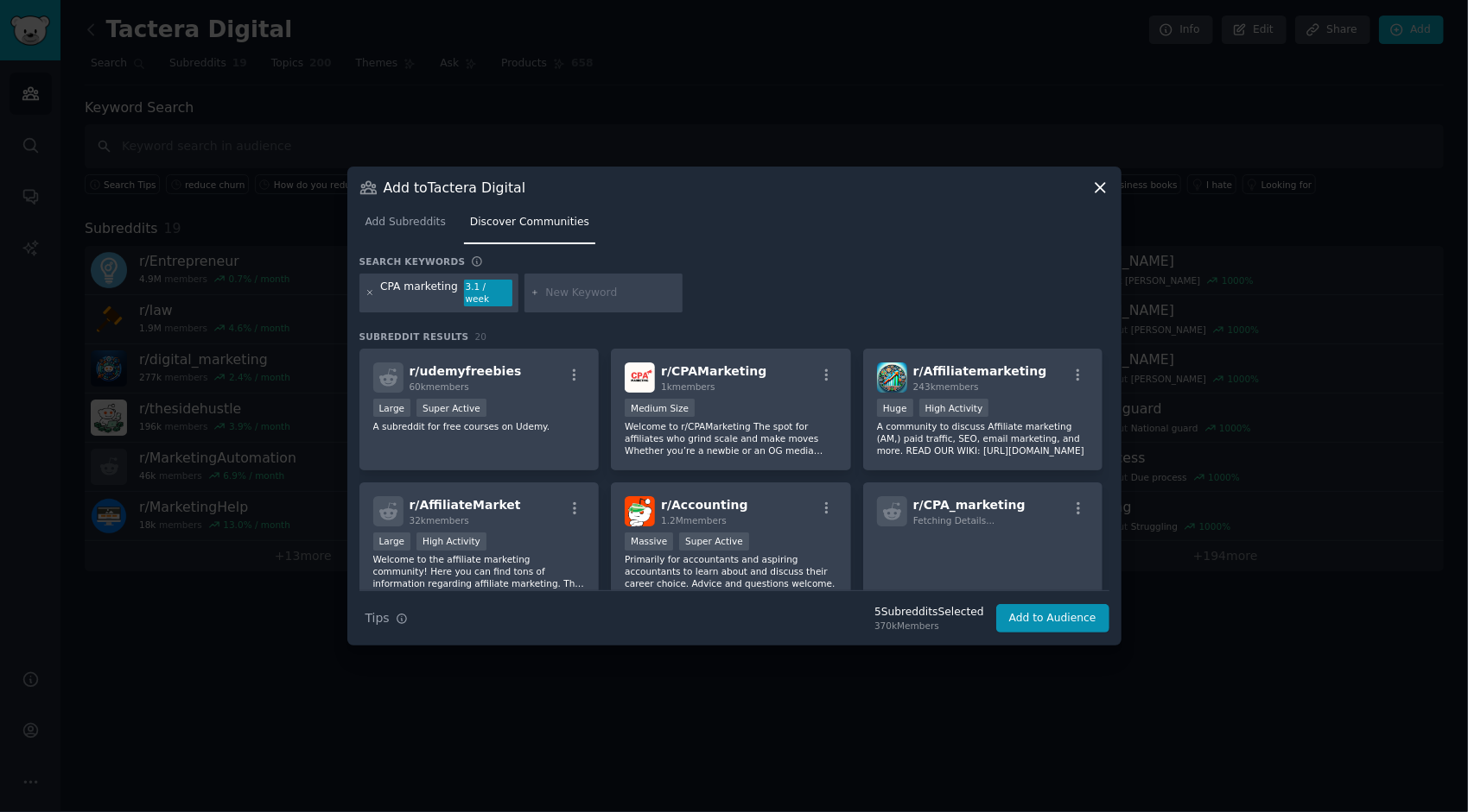
click at [366, 296] on icon at bounding box center [370, 293] width 10 height 10
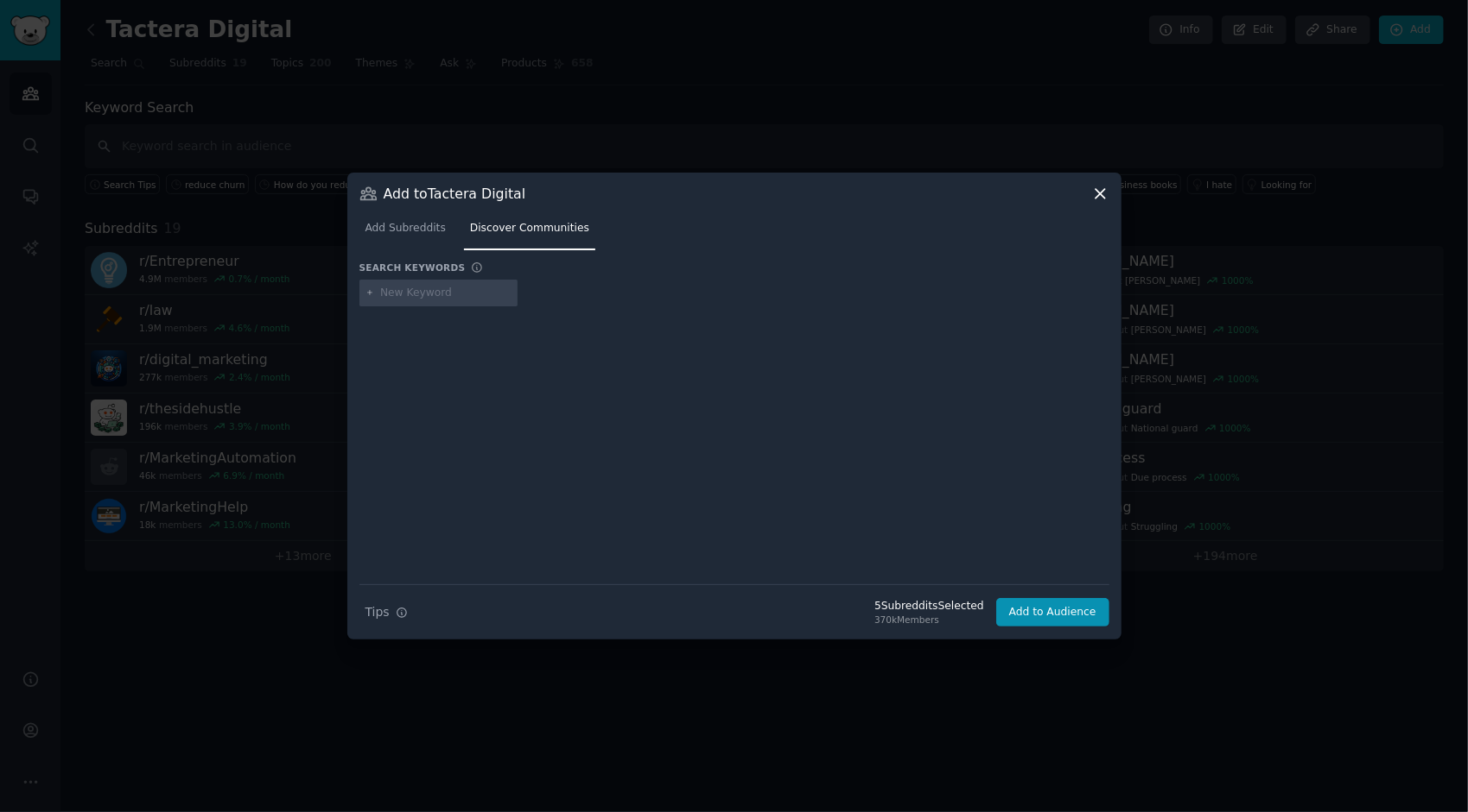
click at [469, 296] on input "text" at bounding box center [446, 294] width 131 height 15
type input "CPA firm"
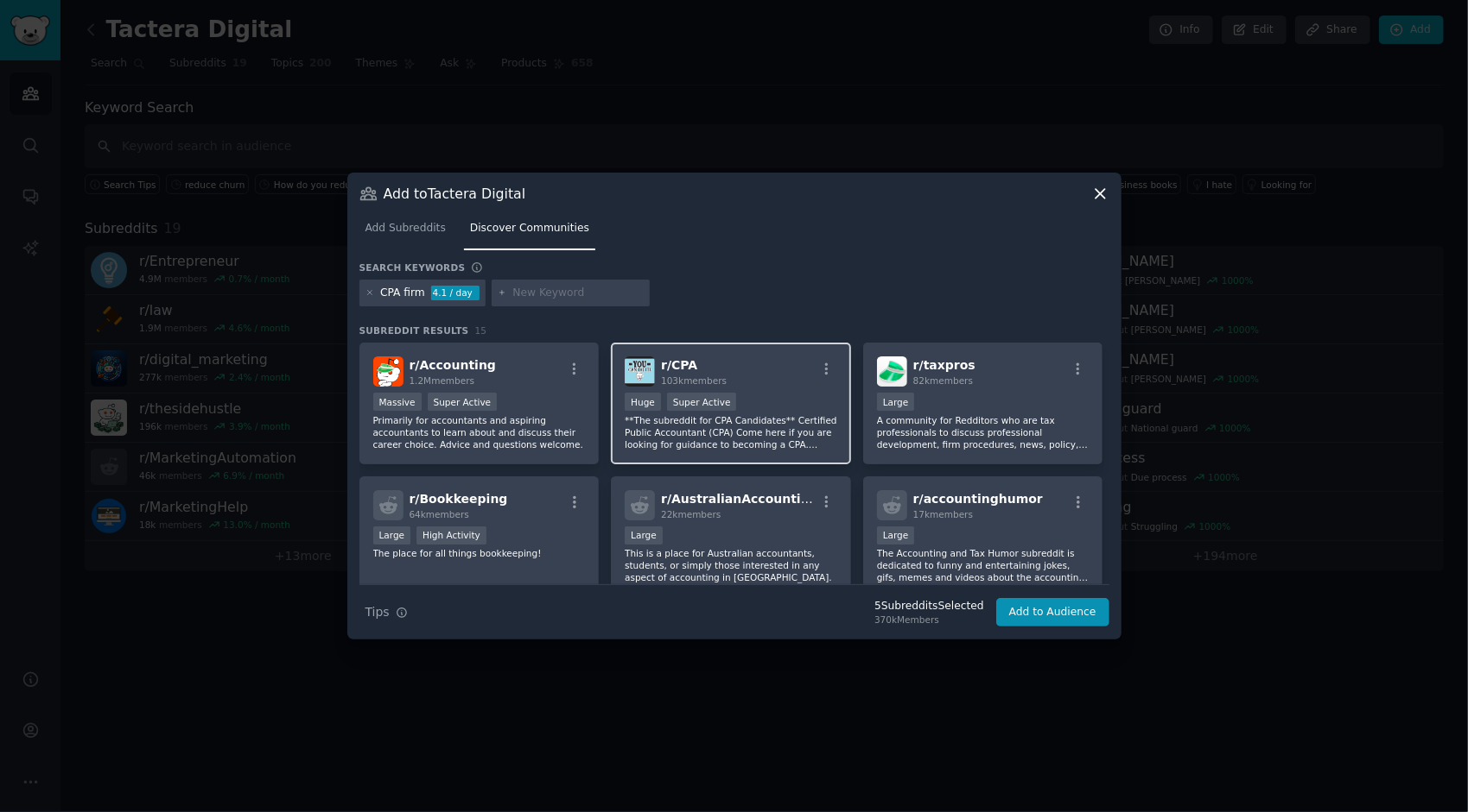
click at [783, 431] on p "**The subreddit for CPA Candidates** Certified Public Accountant (CPA) Come her…" at bounding box center [730, 433] width 212 height 36
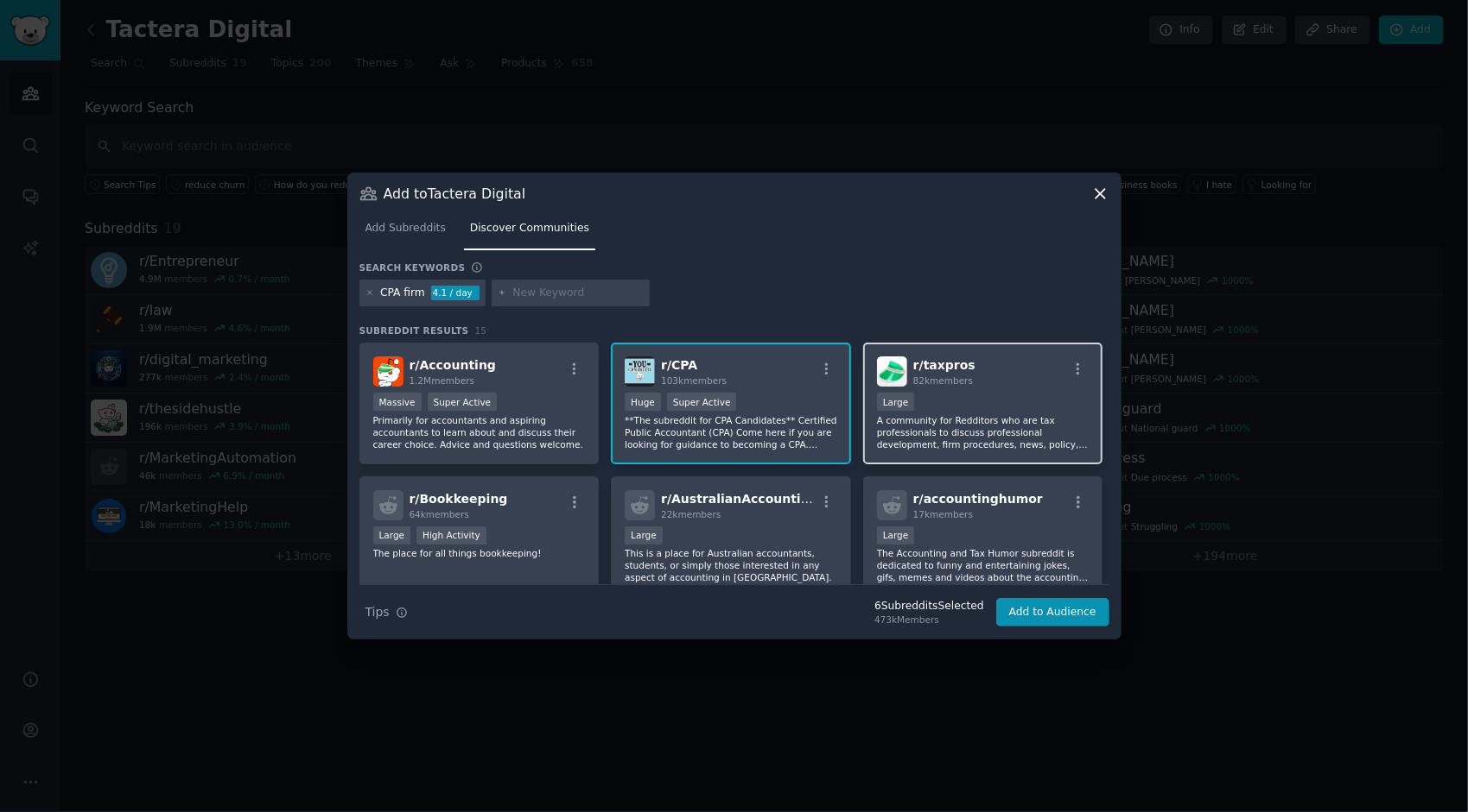
click at [961, 434] on p "A community for Redditors who are tax professionals to discuss professional dev…" at bounding box center [983, 433] width 212 height 36
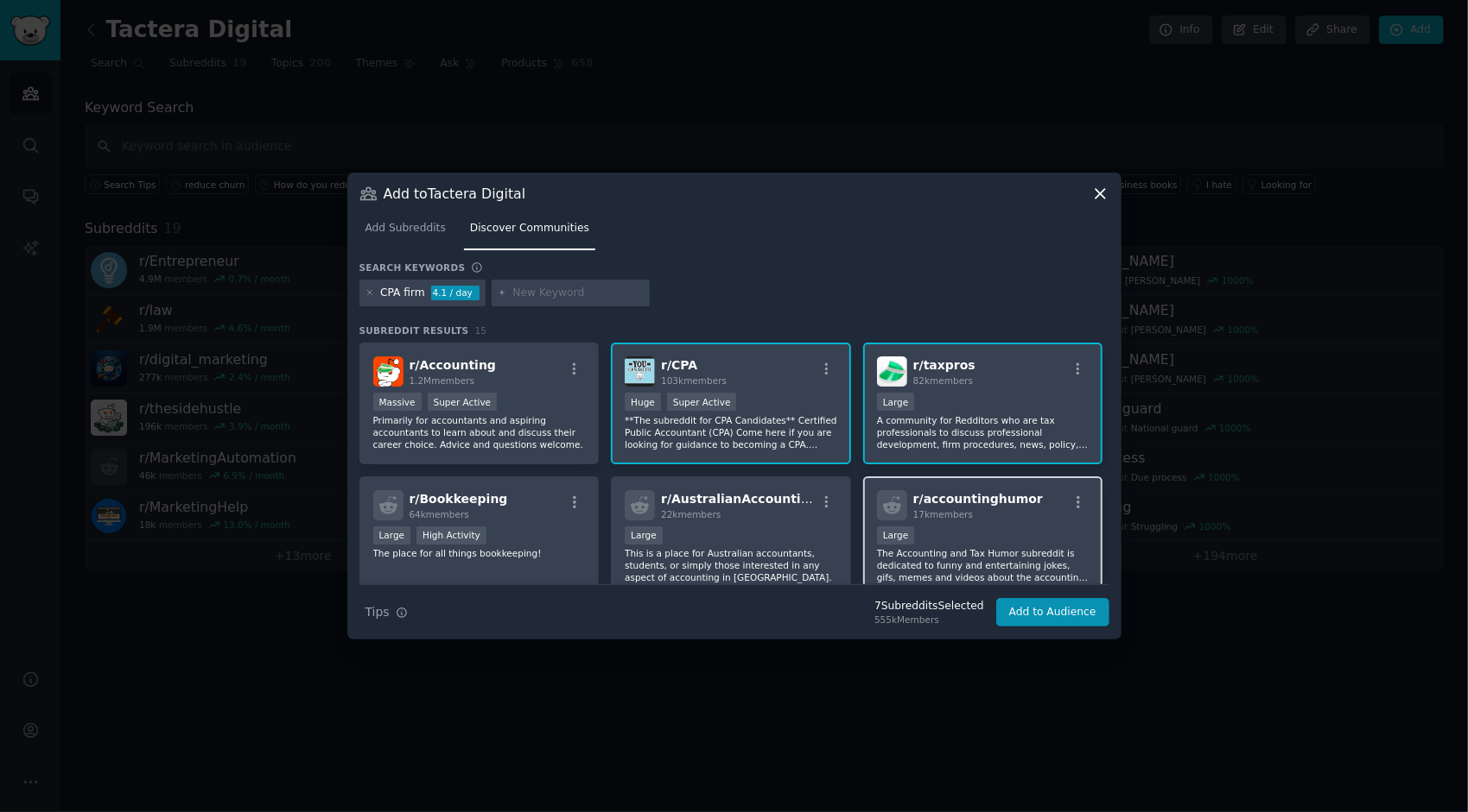
click at [984, 525] on div "r/ accountinghumor 17k members Large The Accounting and Tax Humor subreddit is …" at bounding box center [983, 537] width 240 height 122
click at [750, 511] on div "22k members" at bounding box center [738, 514] width 155 height 12
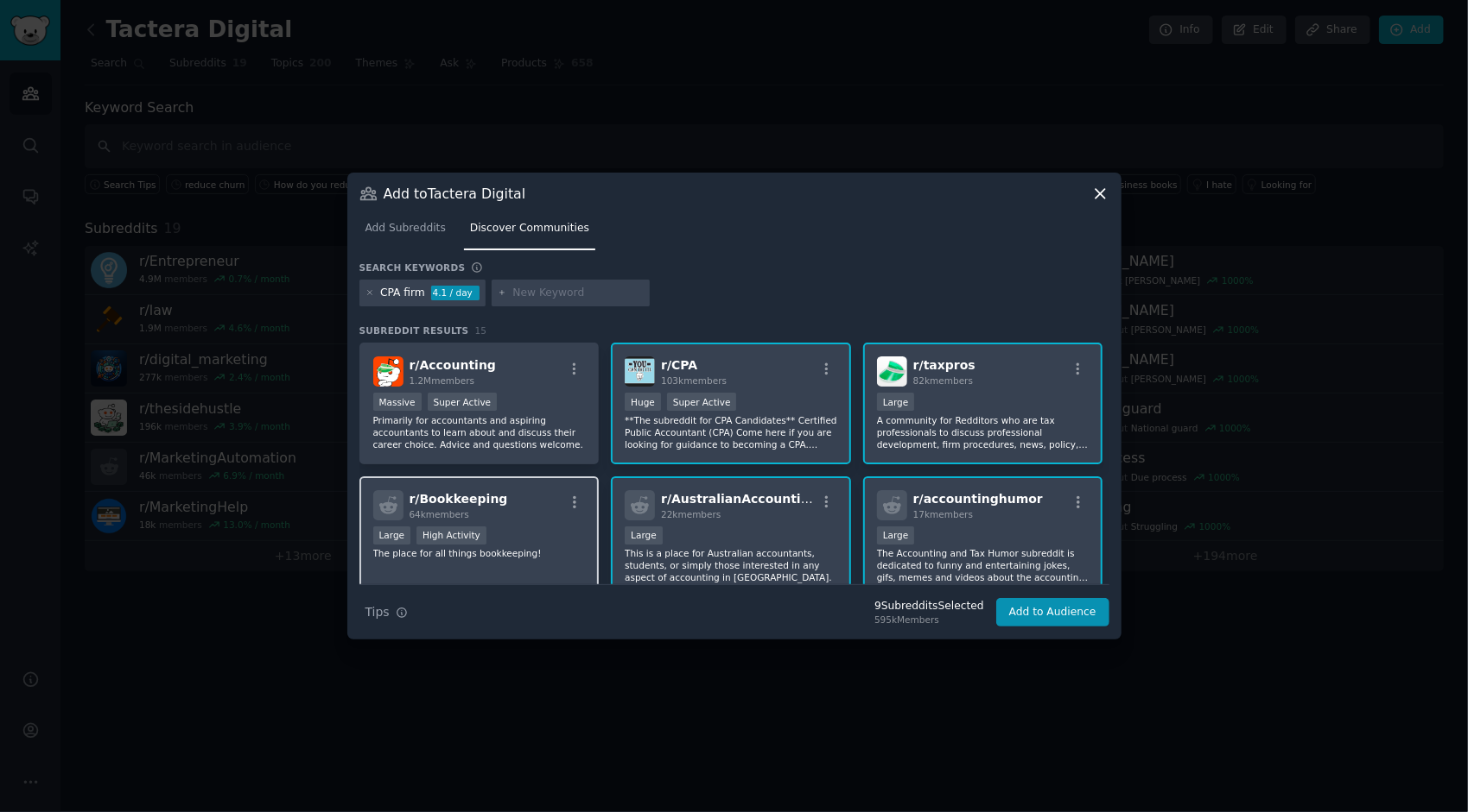
click at [538, 514] on div "r/ Bookkeeping 64k members" at bounding box center [479, 506] width 212 height 30
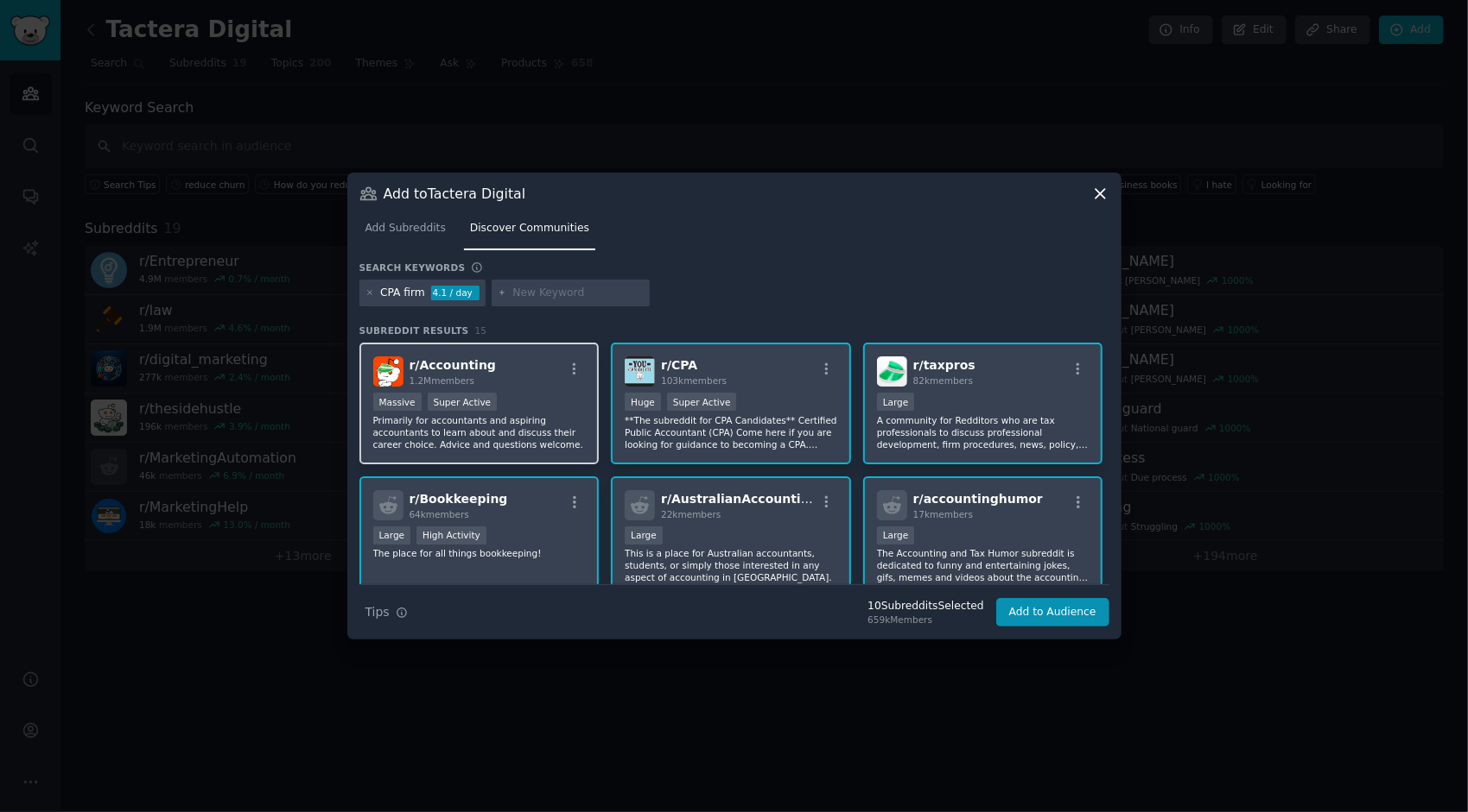
click at [529, 396] on div "Massive Super Active" at bounding box center [479, 403] width 212 height 22
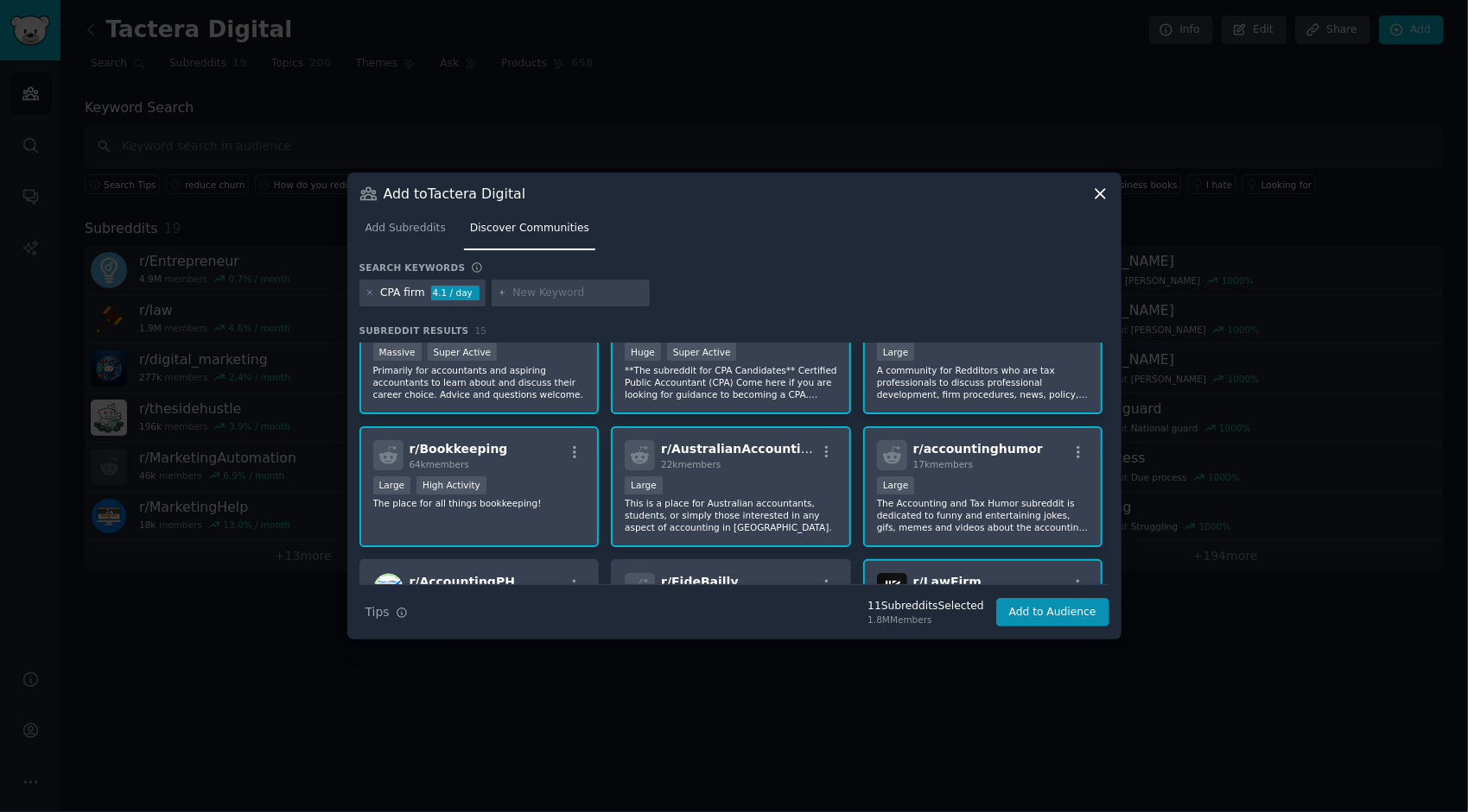
scroll to position [51, 0]
click at [530, 381] on p "Primarily for accountants and aspiring accountants to learn about and discuss t…" at bounding box center [479, 381] width 212 height 36
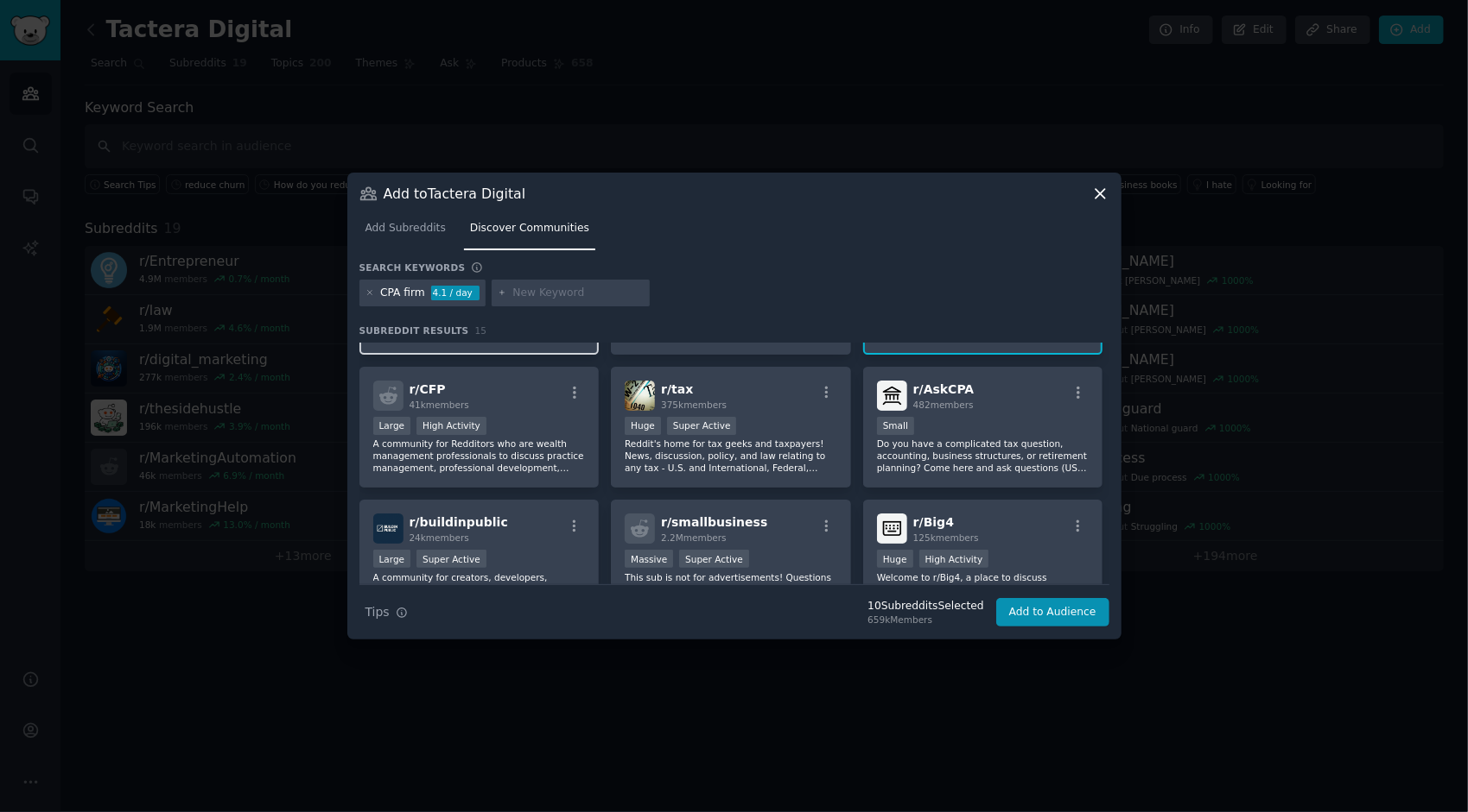
scroll to position [377, 0]
click at [750, 544] on div "r/ smallbusiness 2.2M members Massive Super Active This sub is not for advertis…" at bounding box center [731, 560] width 240 height 122
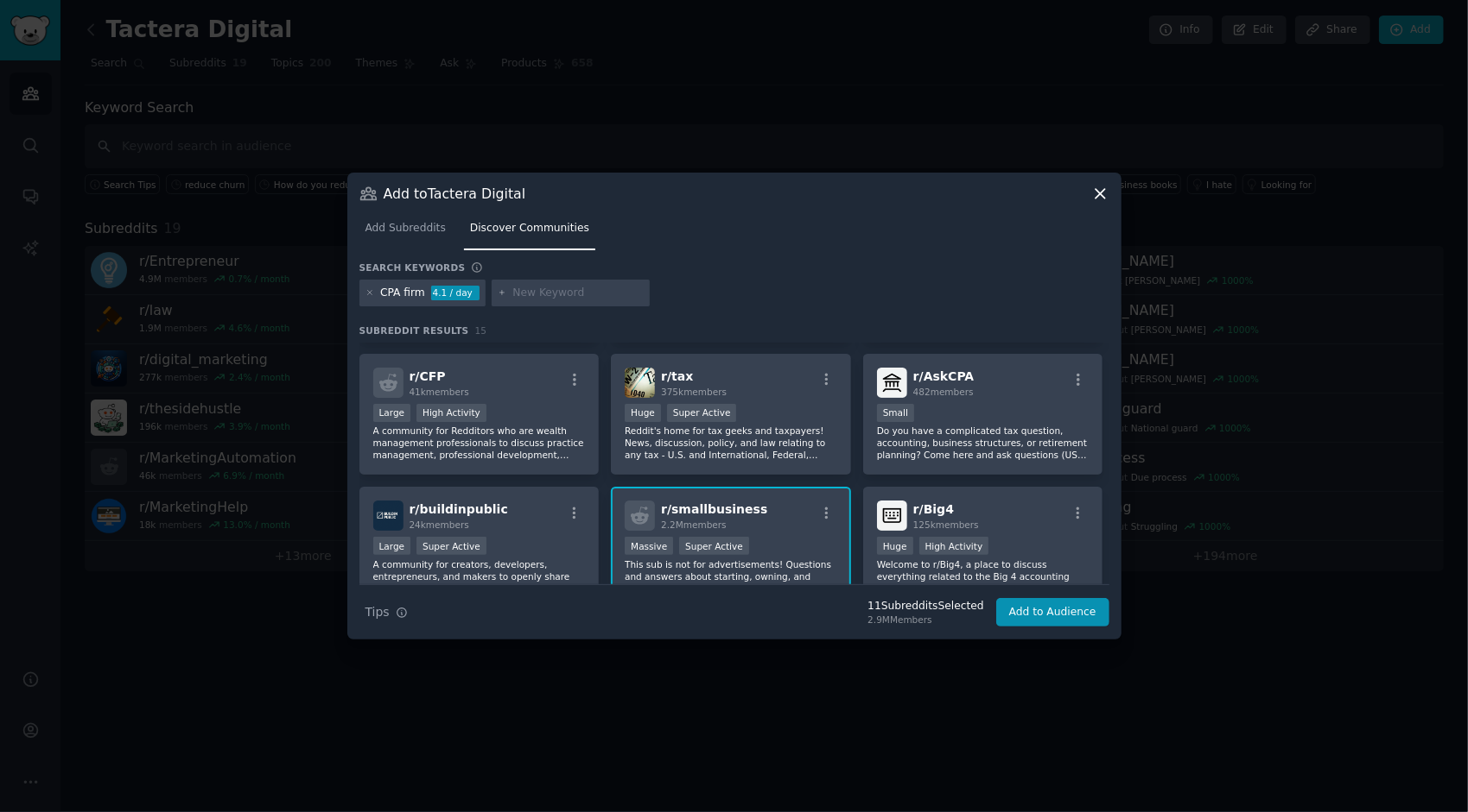
scroll to position [474, 0]
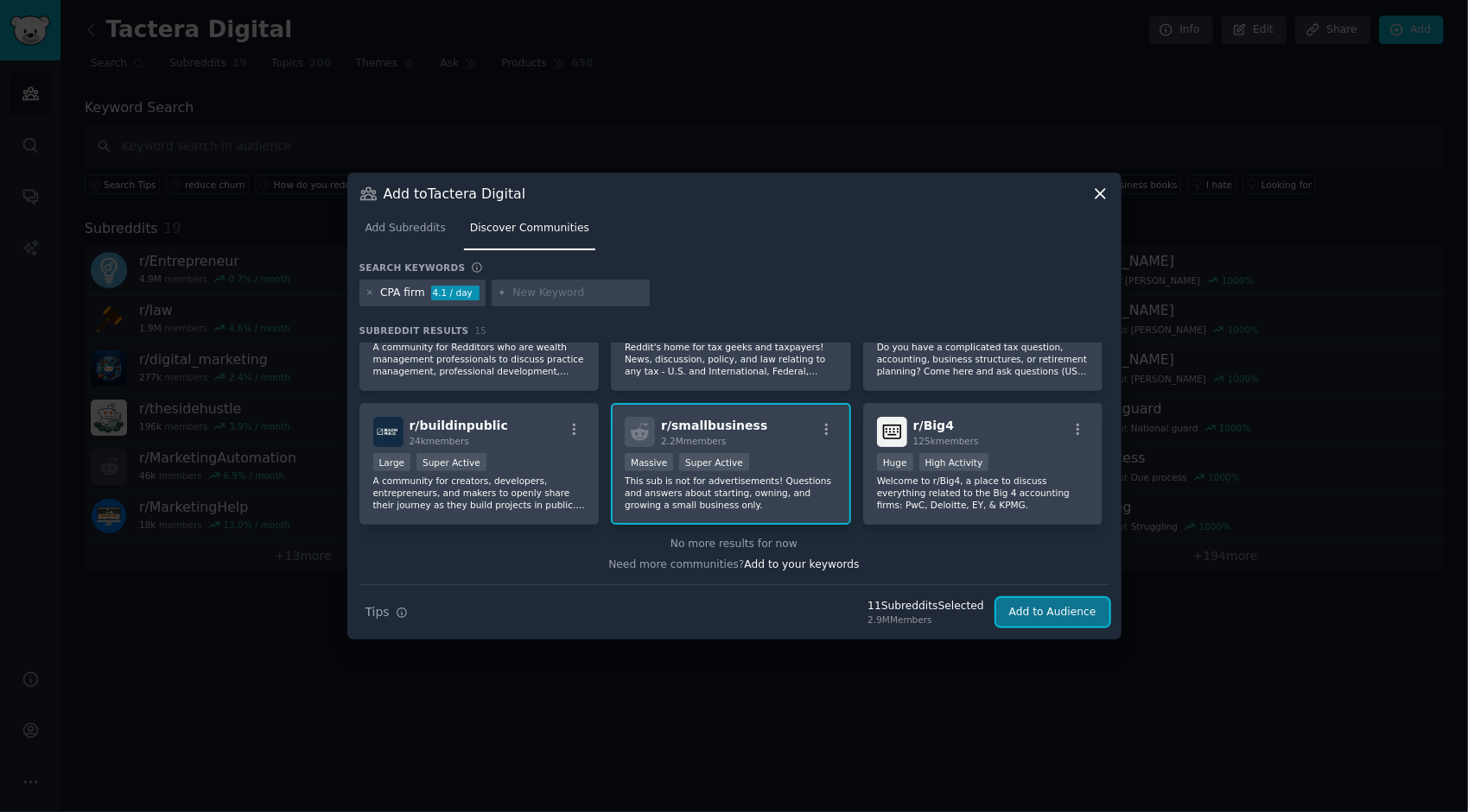
click at [1062, 614] on button "Add to Audience" at bounding box center [1052, 612] width 113 height 29
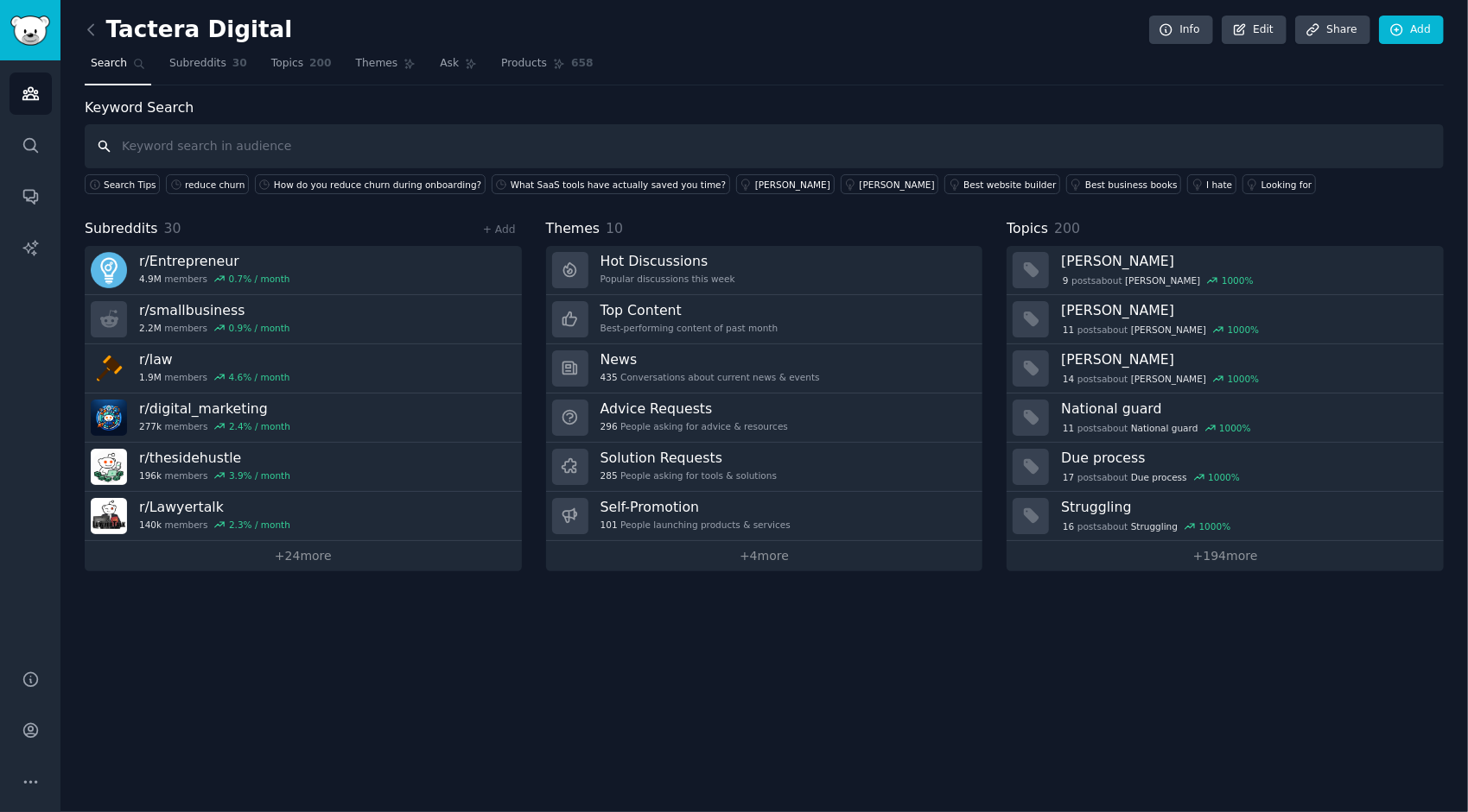
click at [318, 155] on input "text" at bounding box center [764, 146] width 1359 height 44
paste input "Marketing automation platforms"
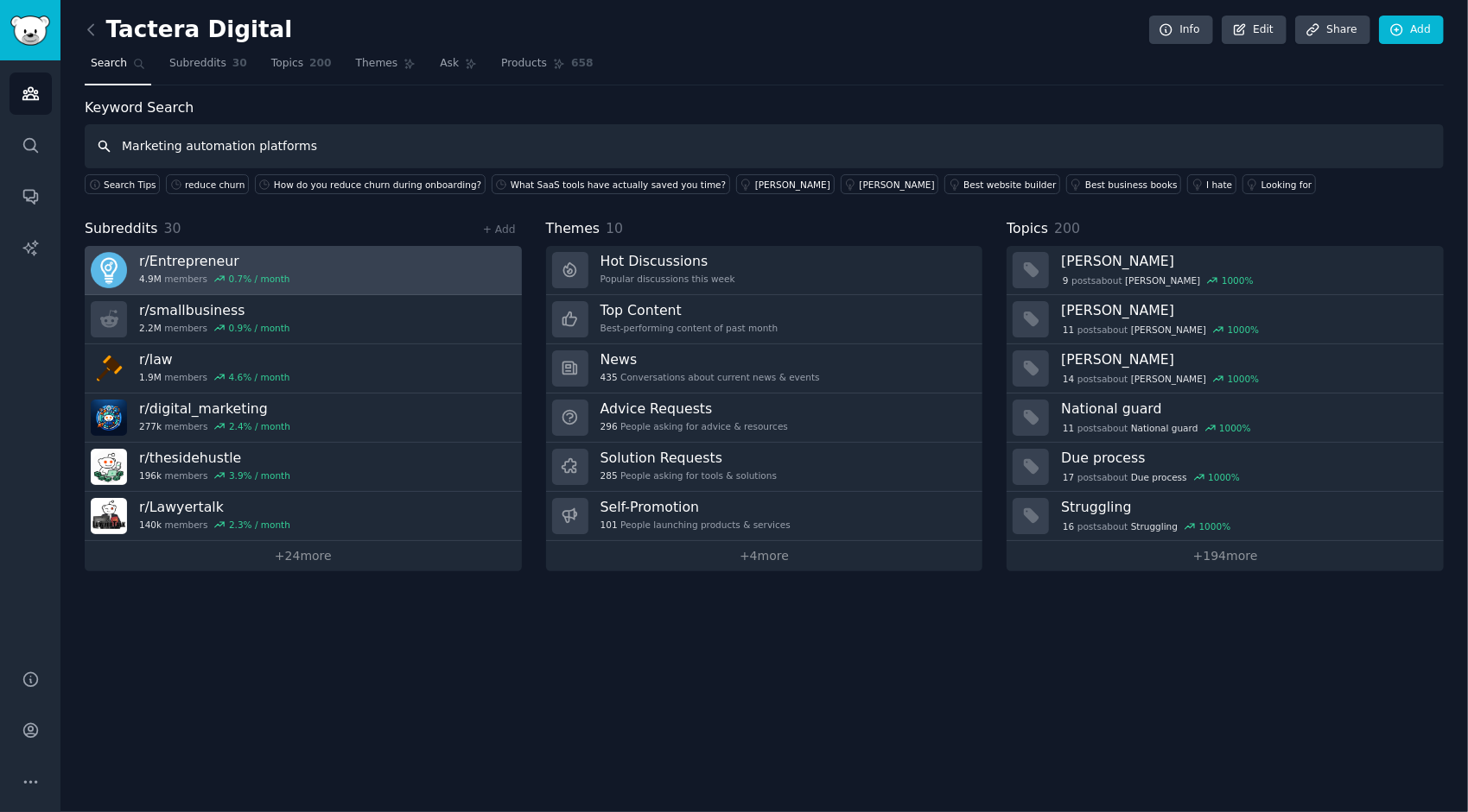
type input "Marketing automation platforms"
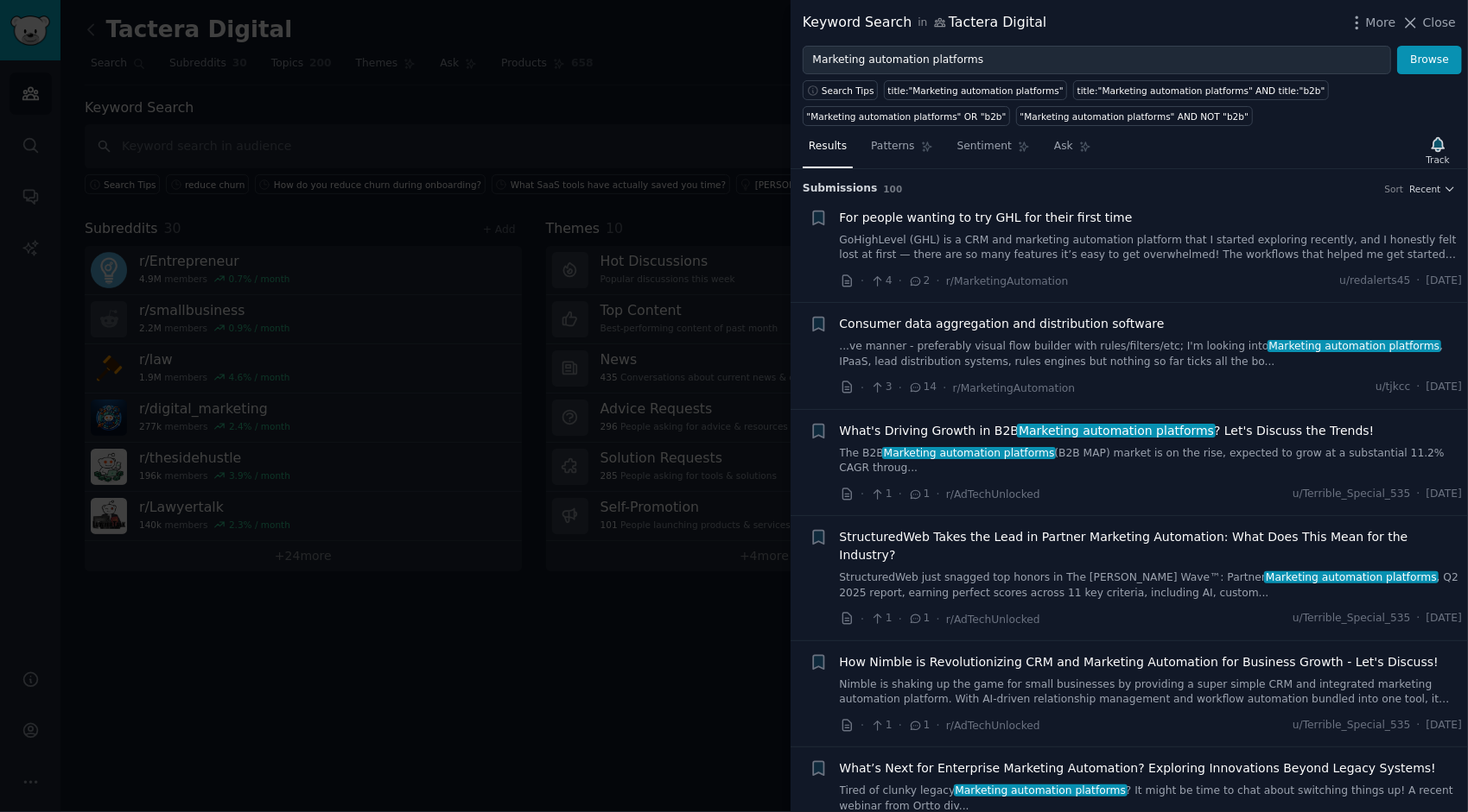
click at [1139, 449] on link "The B2B Marketing automation platforms (B2B MAP) market is on the rise, expecte…" at bounding box center [1151, 461] width 623 height 30
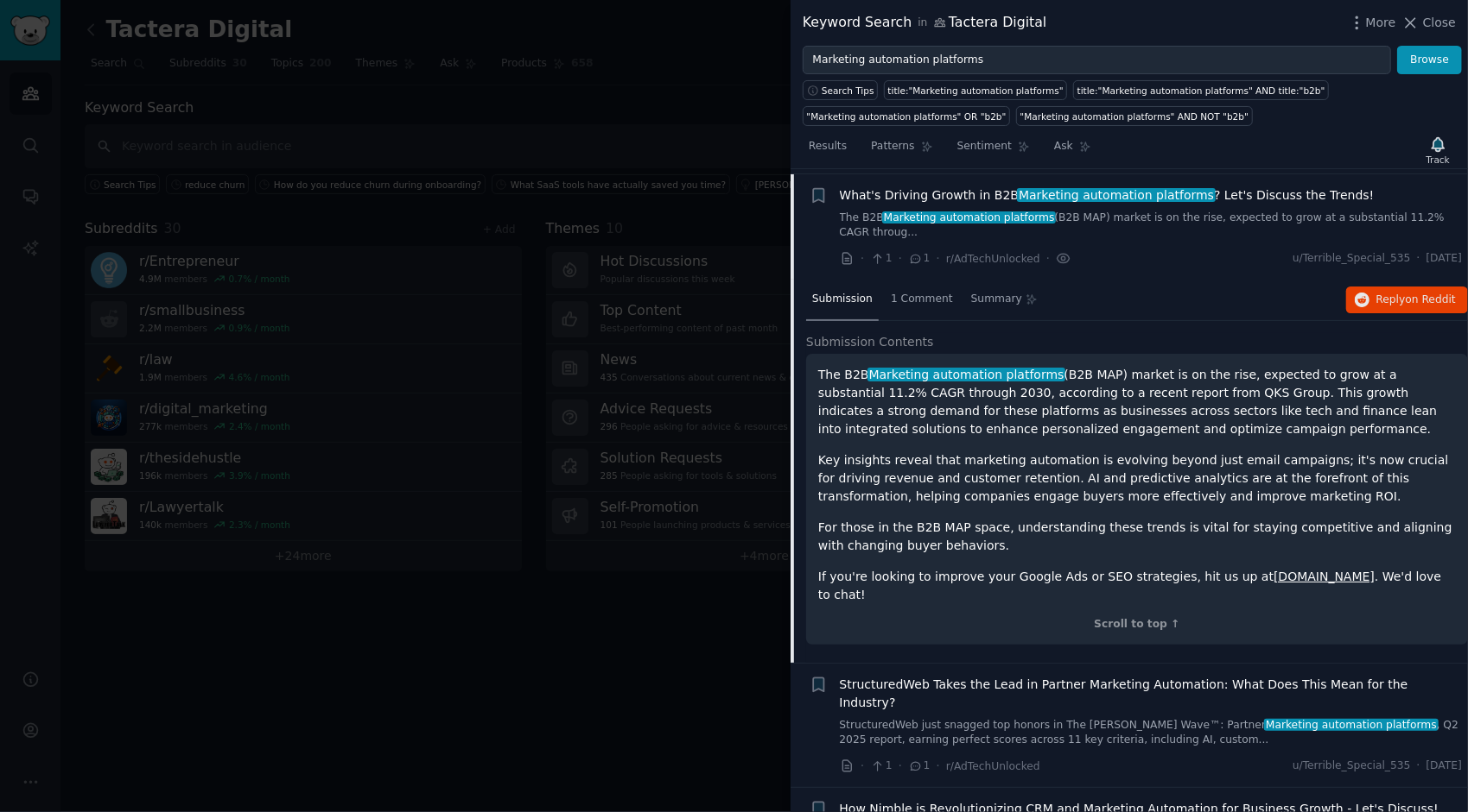
scroll to position [240, 0]
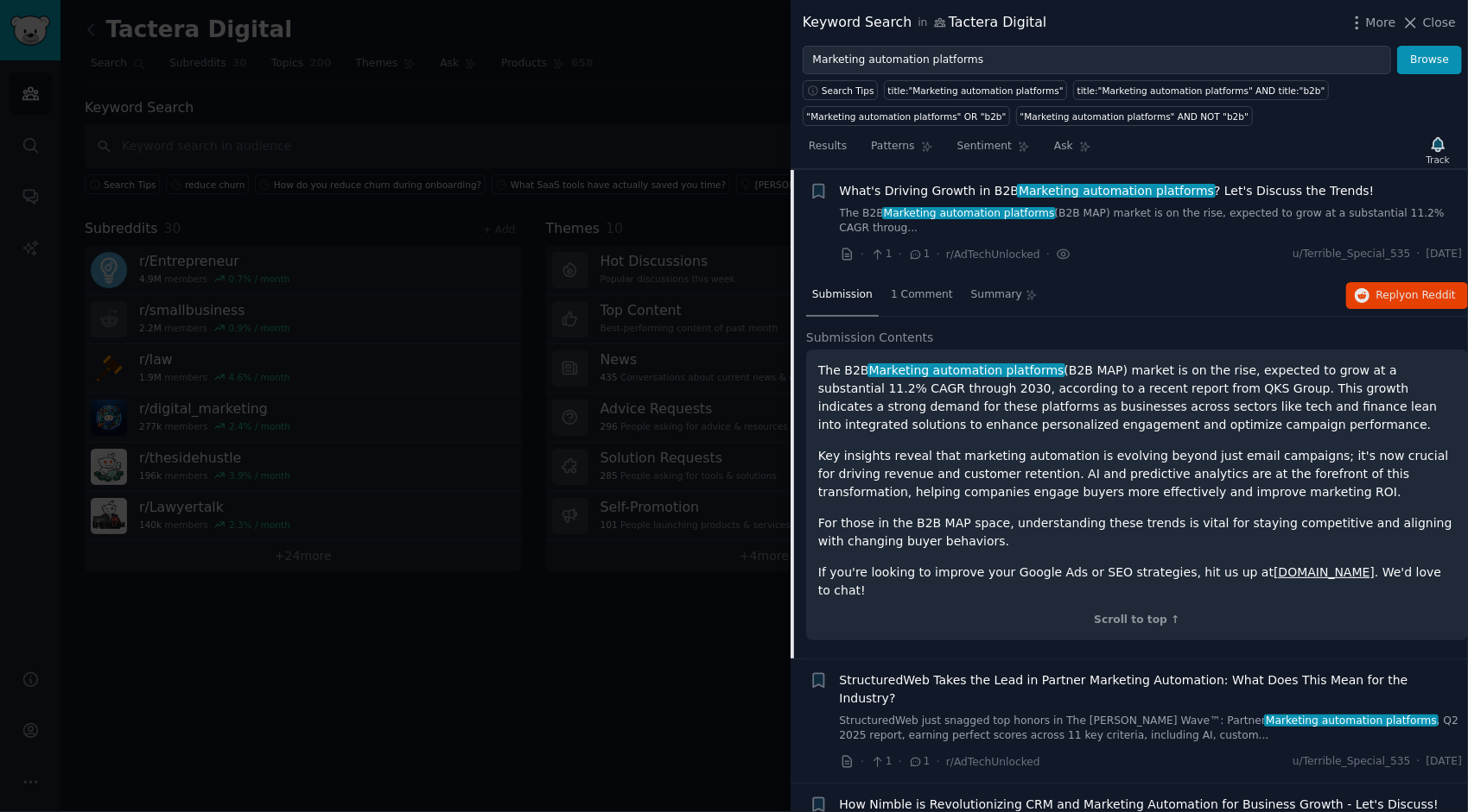
click at [1276, 209] on link "The B2B Marketing automation platforms (B2B MAP) market is on the rise, expecte…" at bounding box center [1151, 222] width 623 height 30
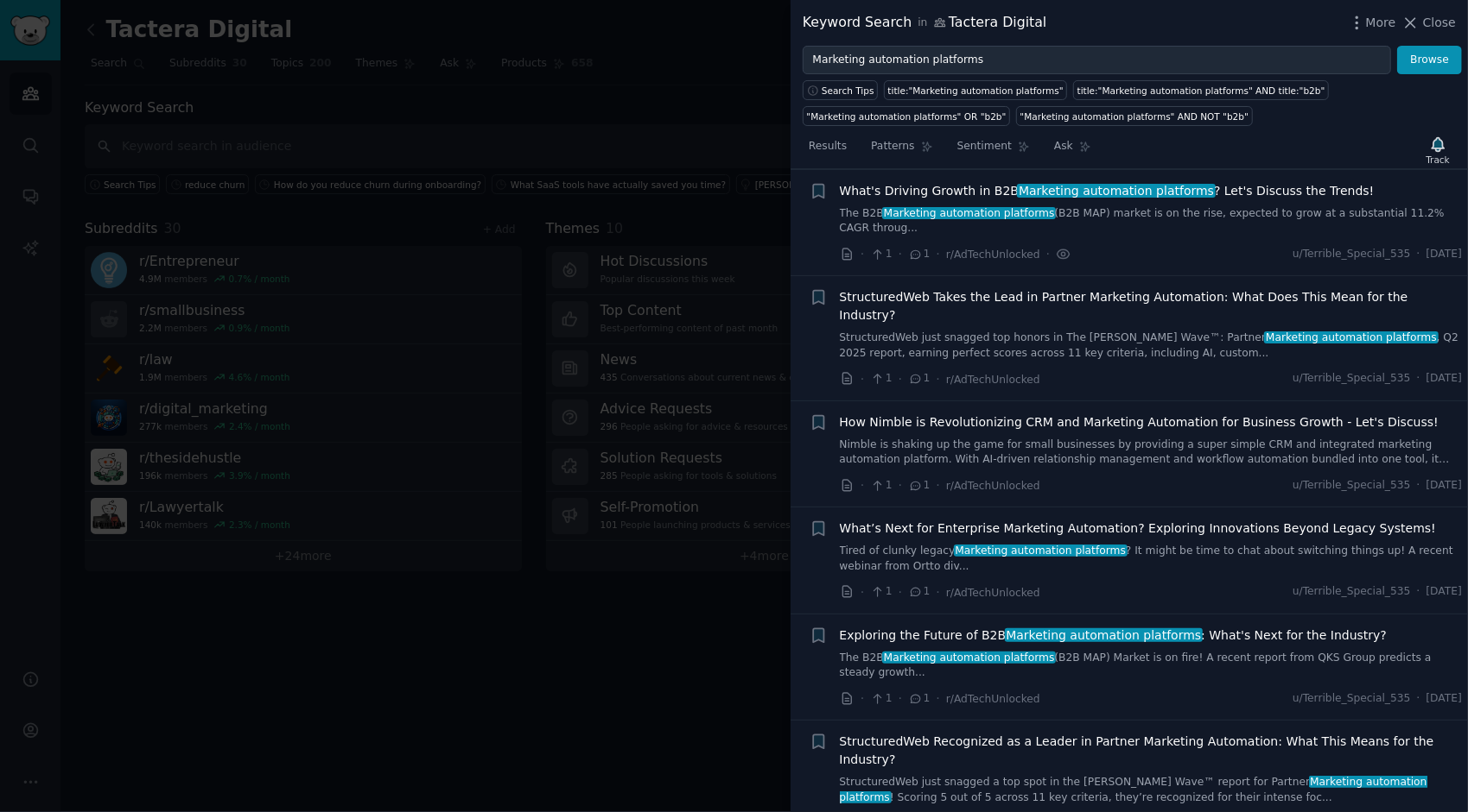
click at [1113, 288] on span "StructuredWeb Takes the Lead in Partner Marketing Automation: What Does This Me…" at bounding box center [1151, 306] width 623 height 36
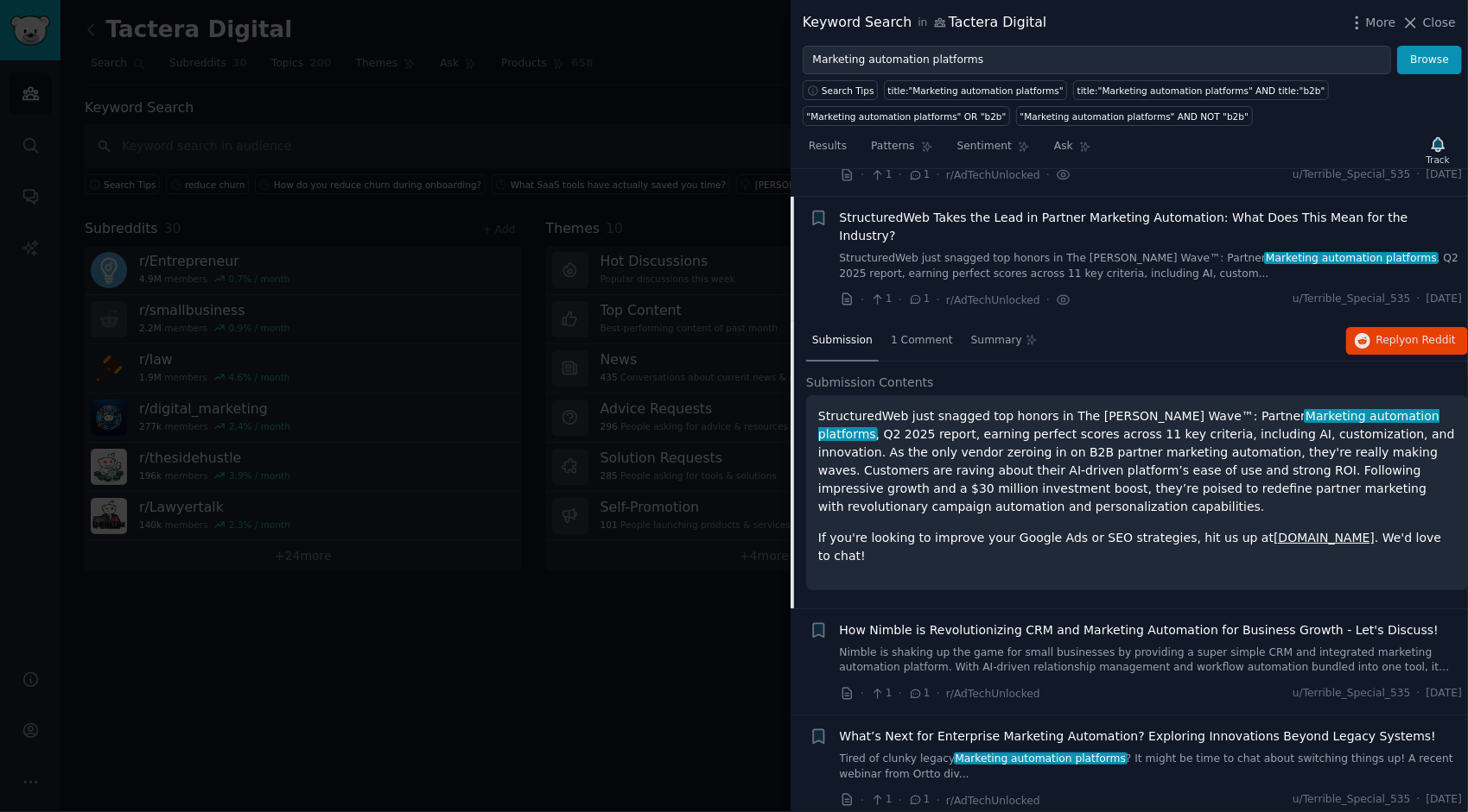
scroll to position [331, 0]
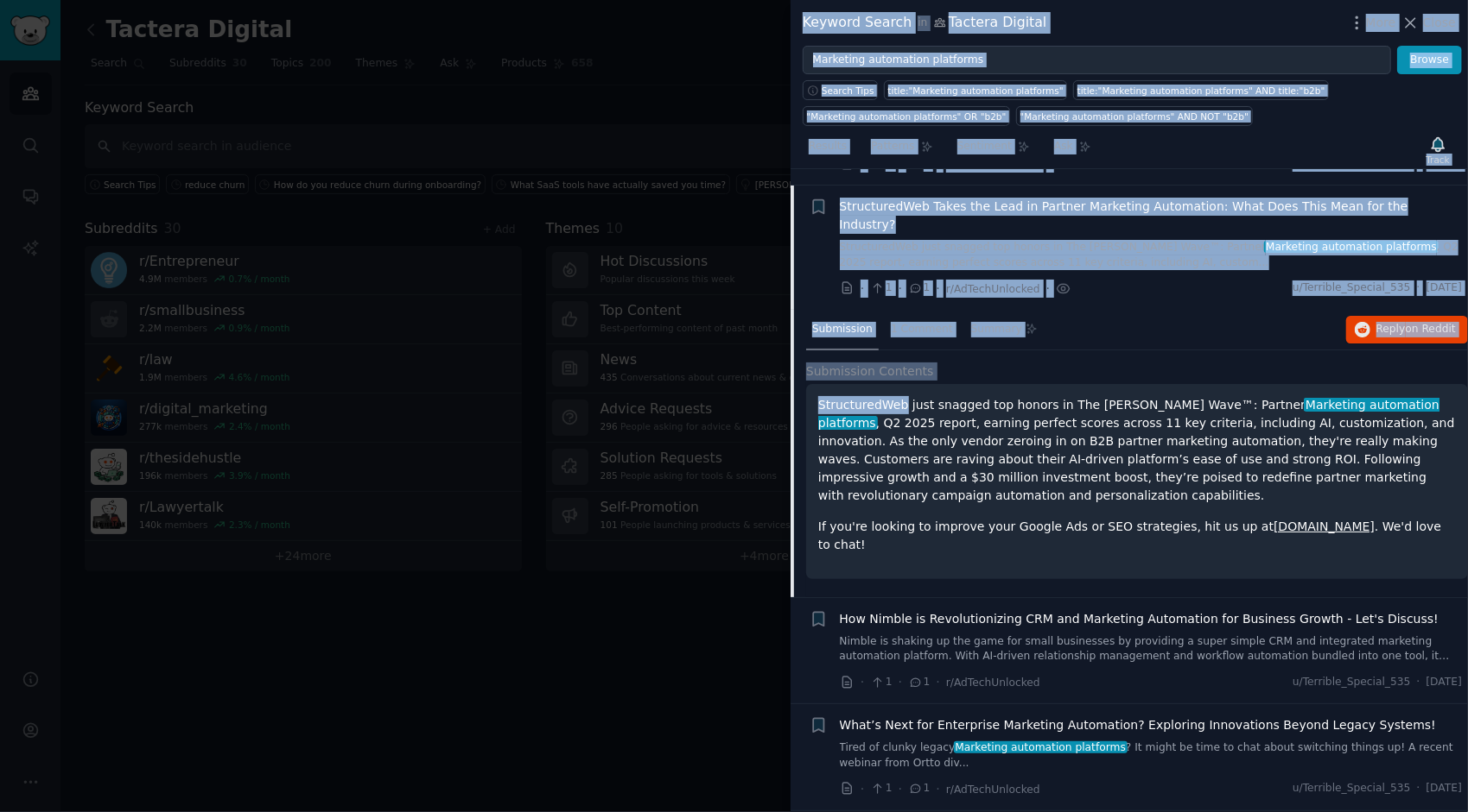
drag, startPoint x: 897, startPoint y: 372, endPoint x: 786, endPoint y: 382, distance: 111.4
click at [786, 382] on div "Keyword Search in Tactera Digital More Close Marketing automation platforms Bro…" at bounding box center [734, 406] width 1468 height 812
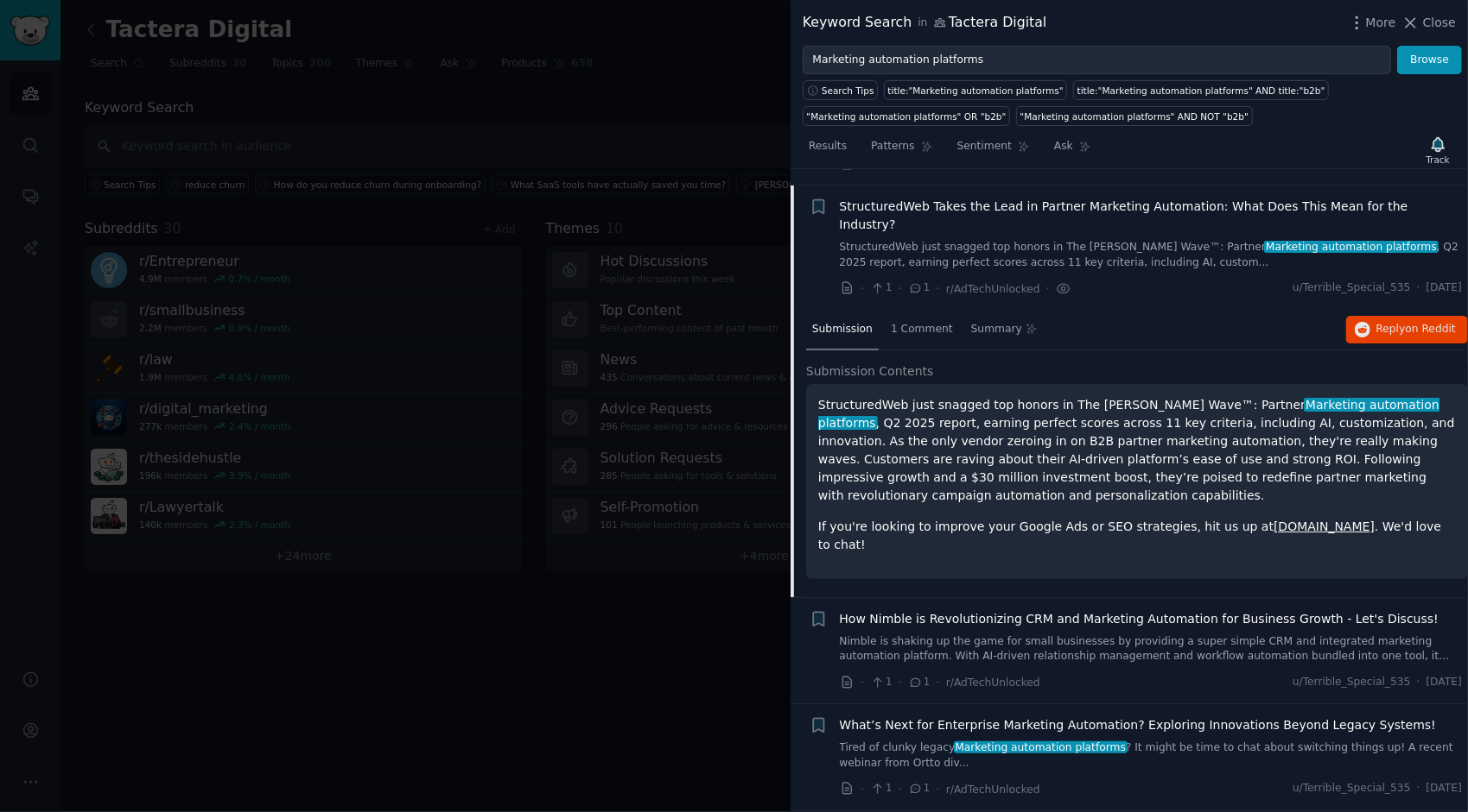
drag, startPoint x: 786, startPoint y: 382, endPoint x: 910, endPoint y: 386, distance: 124.1
click at [910, 396] on p "StructuredWeb just snagged top honors in The Forrester Wave™: Partner Marketing…" at bounding box center [1137, 451] width 637 height 108
drag, startPoint x: 818, startPoint y: 370, endPoint x: 897, endPoint y: 369, distance: 79.0
click at [897, 396] on p "StructuredWeb just snagged top honors in The Forrester Wave™: Partner Marketing…" at bounding box center [1137, 451] width 637 height 108
drag, startPoint x: 897, startPoint y: 369, endPoint x: 876, endPoint y: 368, distance: 21.0
